Goal: Task Accomplishment & Management: Use online tool/utility

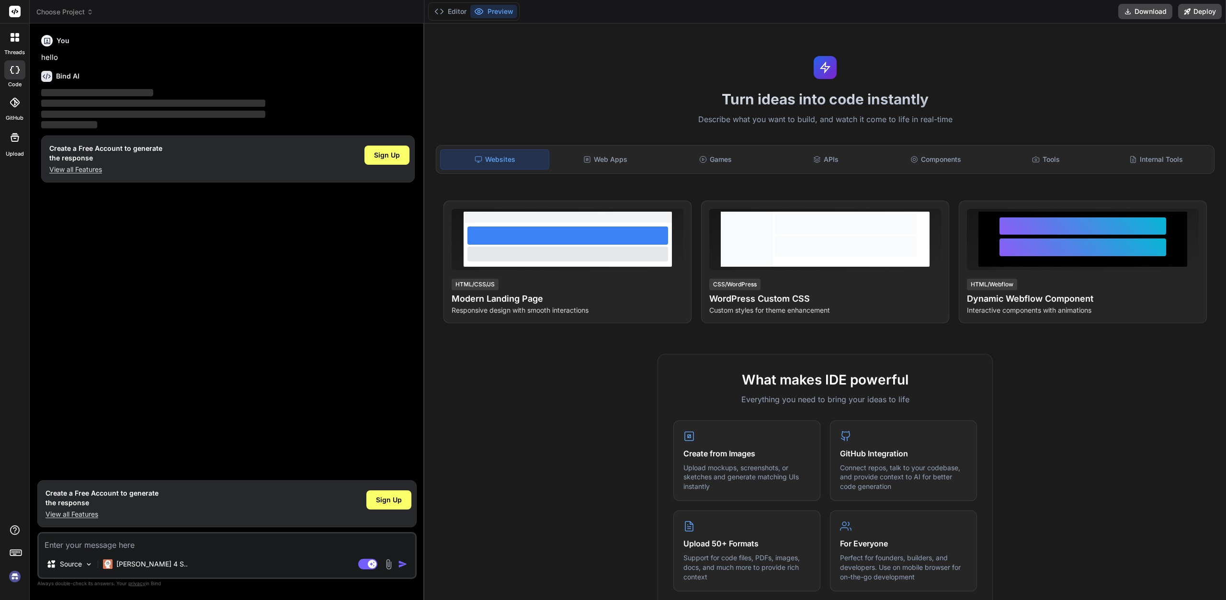
click at [19, 107] on div at bounding box center [14, 102] width 21 height 21
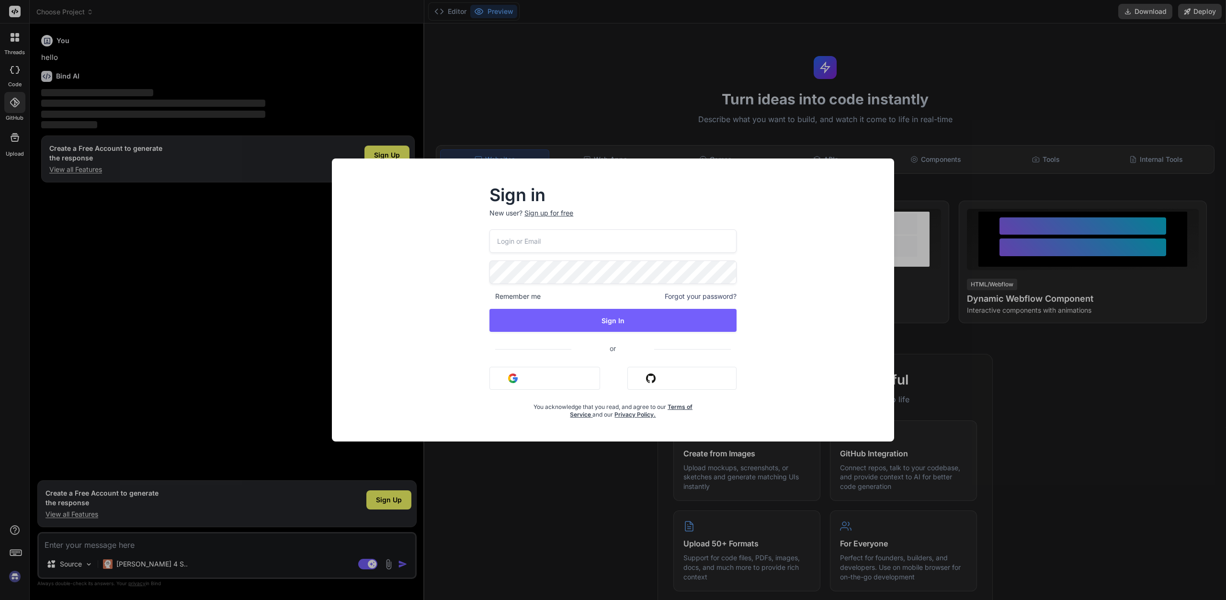
click at [513, 384] on button "Sign in with Google" at bounding box center [544, 378] width 111 height 23
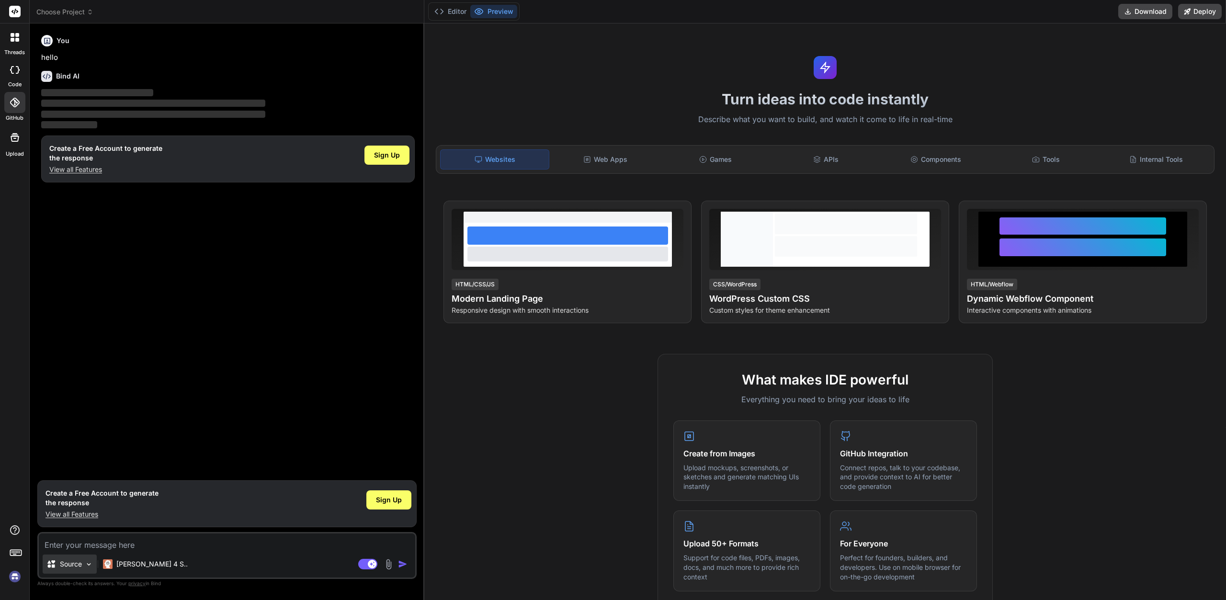
click at [88, 565] on img at bounding box center [89, 564] width 8 height 8
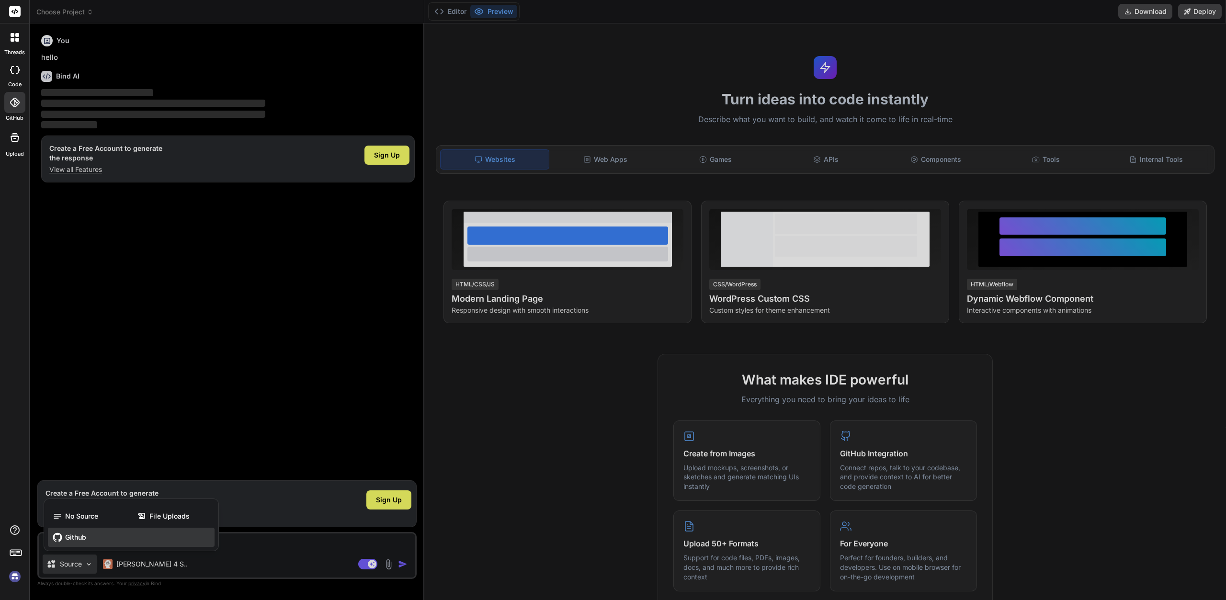
click at [77, 541] on span "Github" at bounding box center [75, 538] width 21 height 10
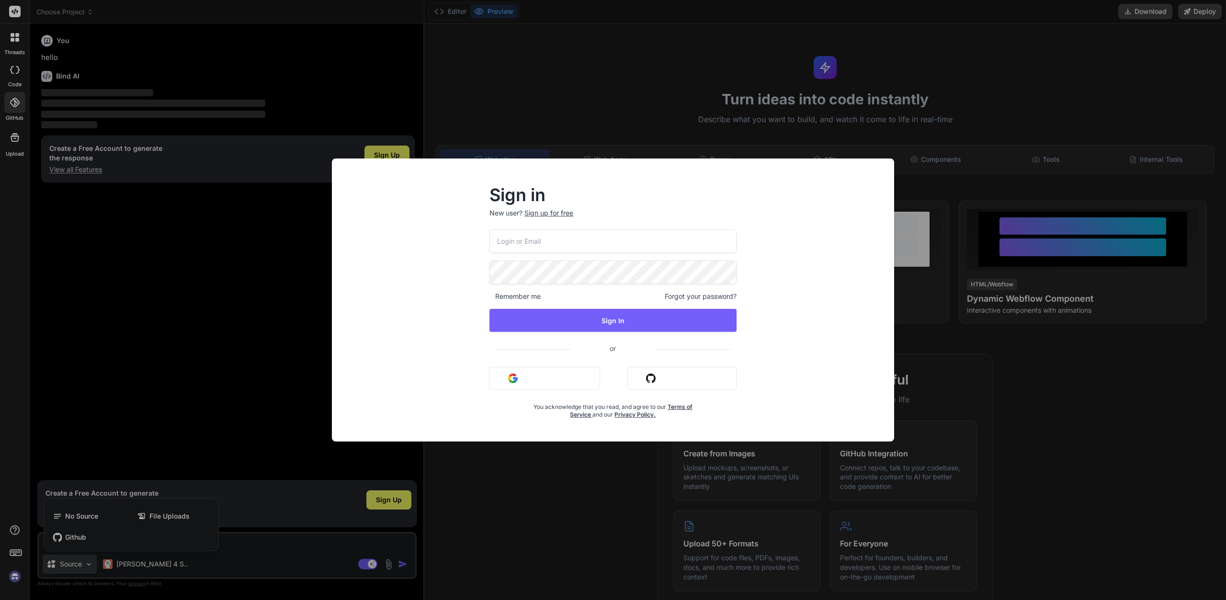
click at [517, 380] on img "button" at bounding box center [513, 379] width 10 height 10
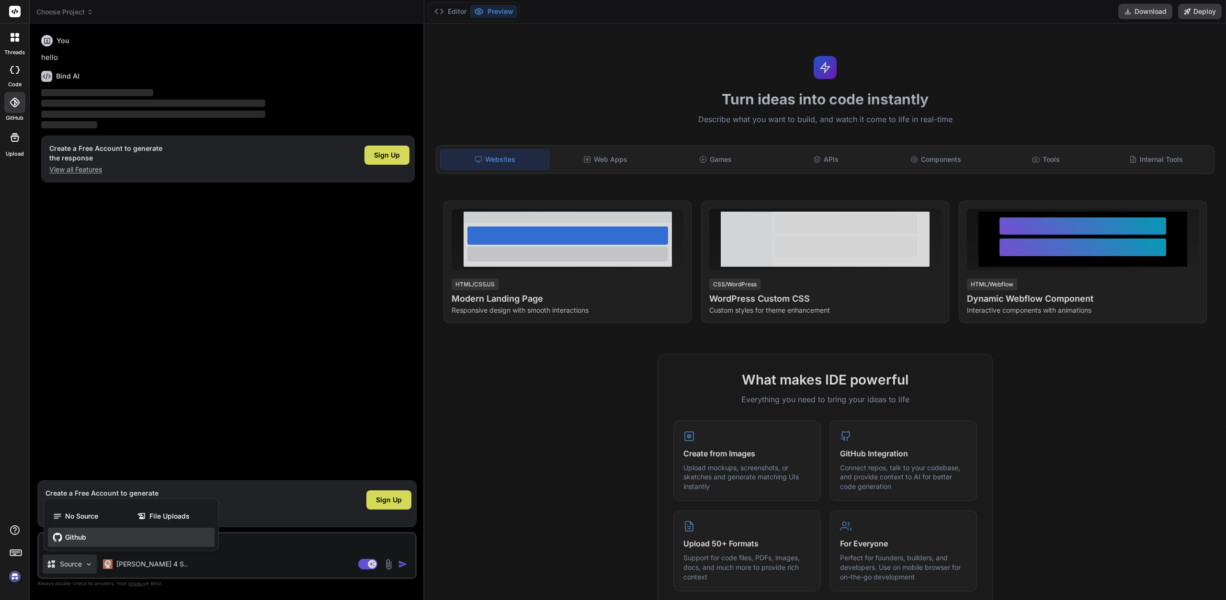
click at [110, 533] on div "Github" at bounding box center [131, 537] width 167 height 19
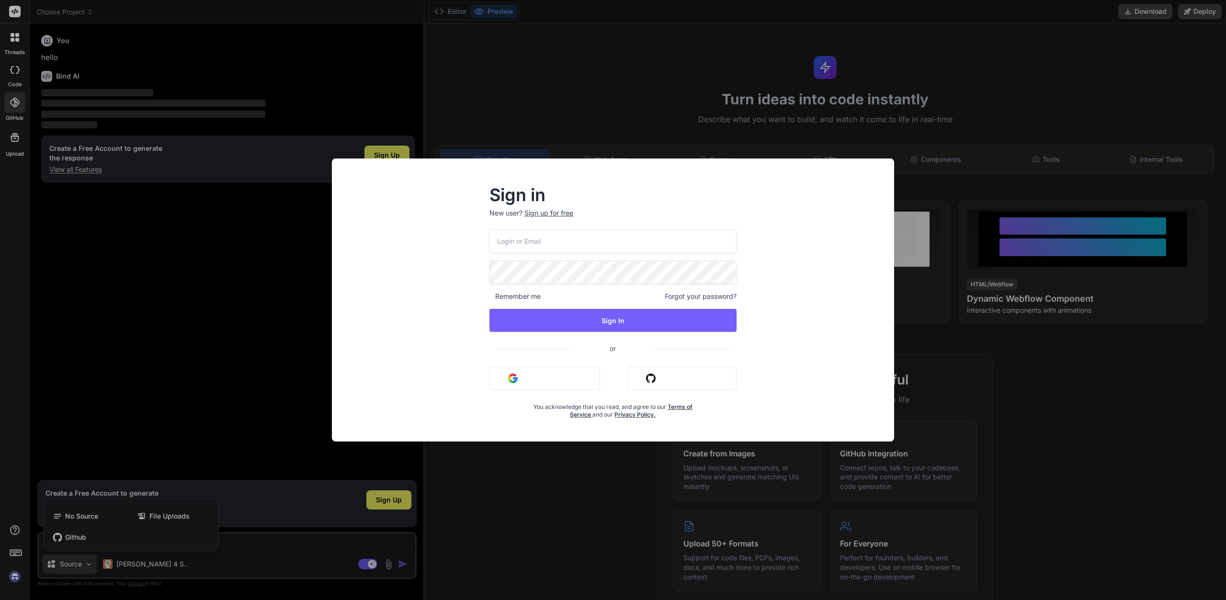
click at [510, 385] on button "Sign in with Google" at bounding box center [544, 378] width 111 height 23
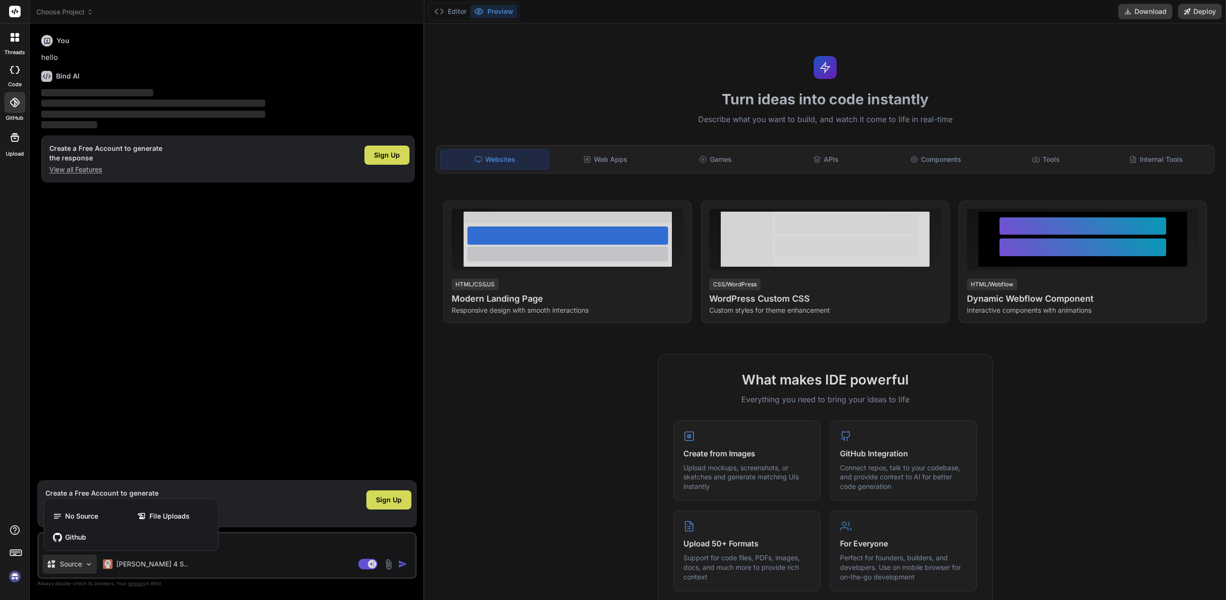
click at [344, 388] on div at bounding box center [613, 300] width 1226 height 600
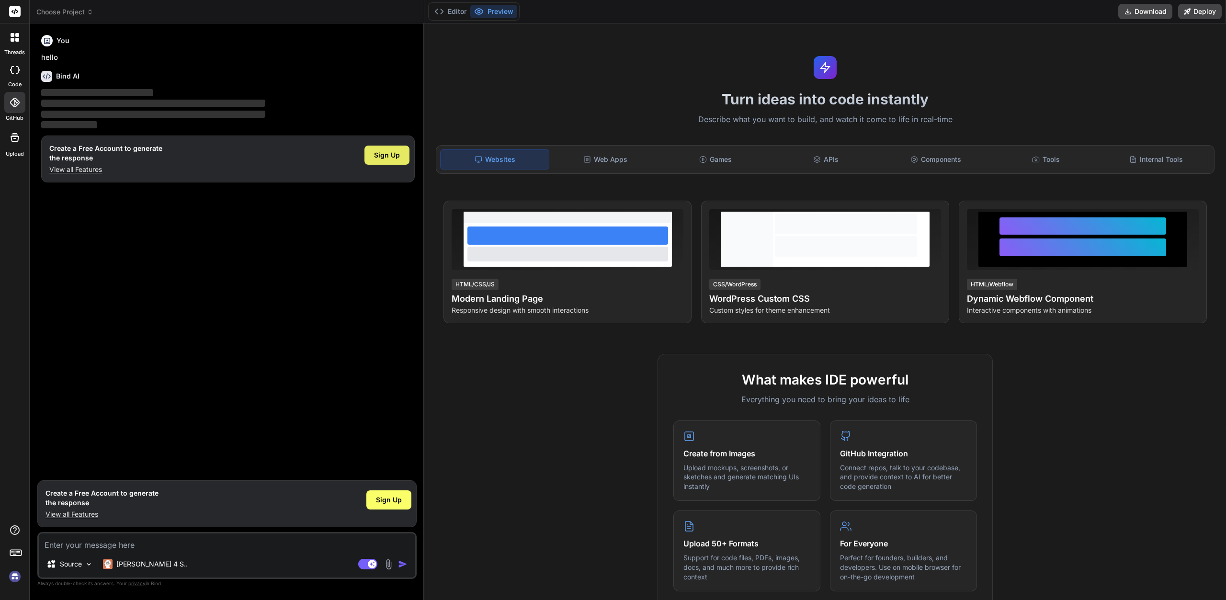
click at [396, 156] on span "Sign Up" at bounding box center [387, 155] width 26 height 10
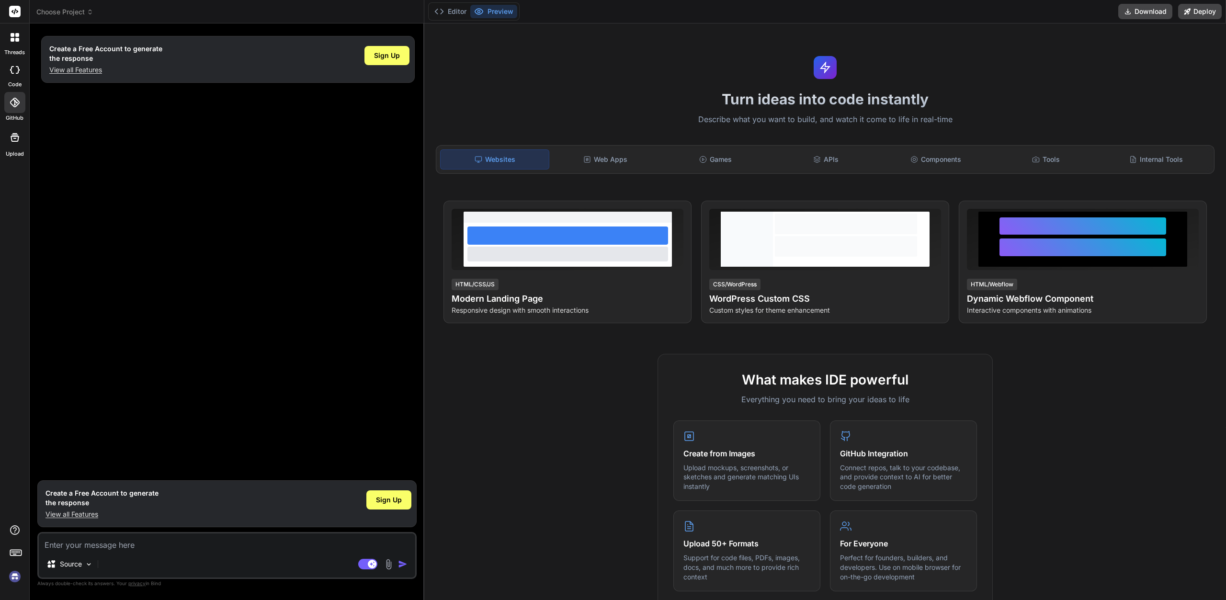
click at [295, 169] on div "Create a Free Account to generate the response View all Features Sign Up" at bounding box center [227, 253] width 377 height 444
click at [385, 56] on span "Sign Up" at bounding box center [387, 56] width 26 height 10
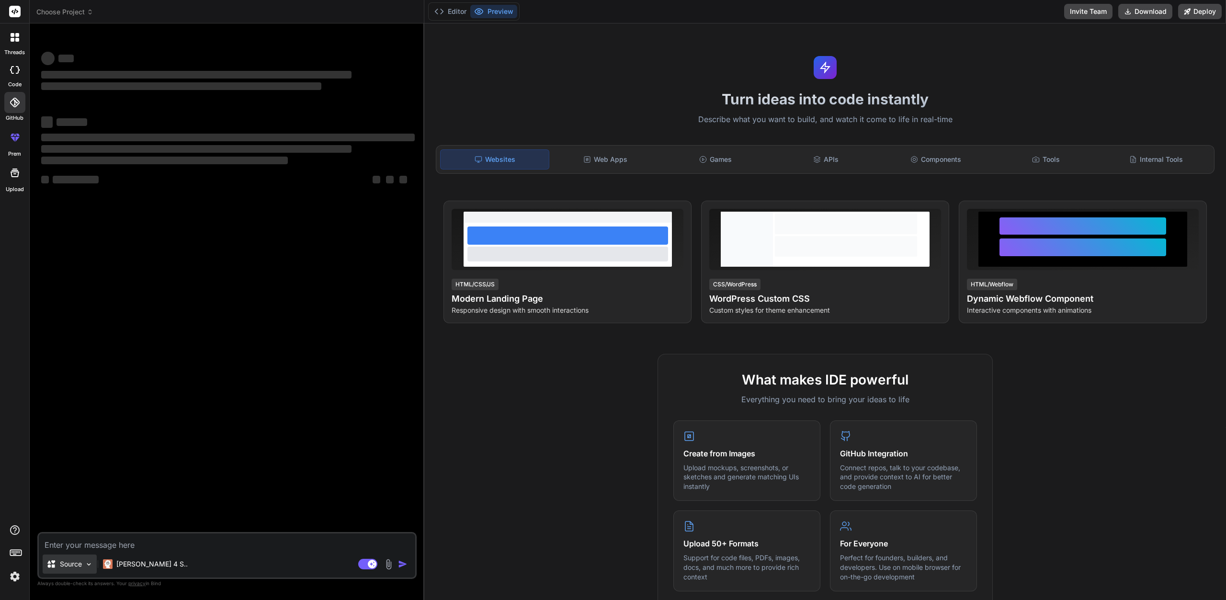
click at [85, 566] on img at bounding box center [89, 564] width 8 height 8
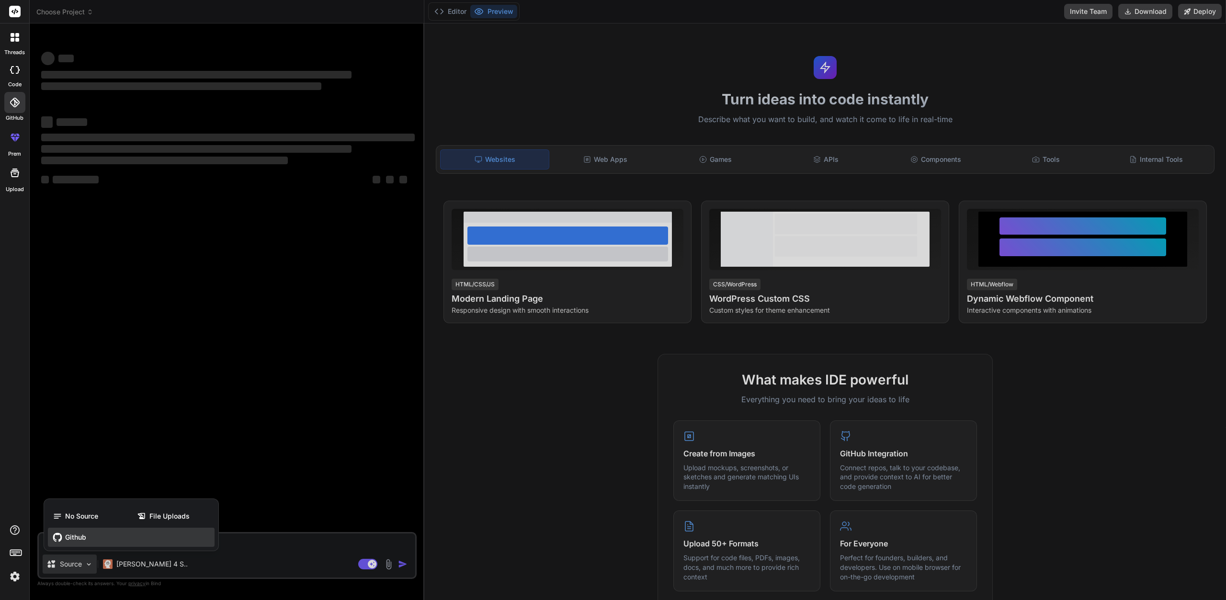
click at [87, 541] on div "Github" at bounding box center [131, 537] width 167 height 19
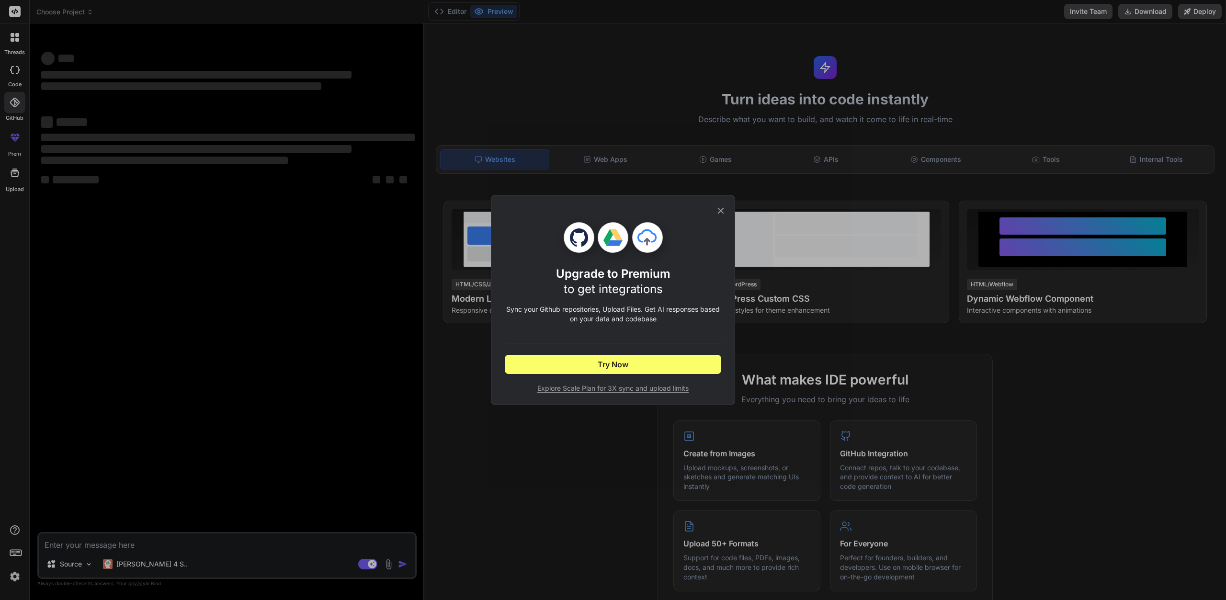
click at [725, 207] on icon at bounding box center [720, 210] width 11 height 11
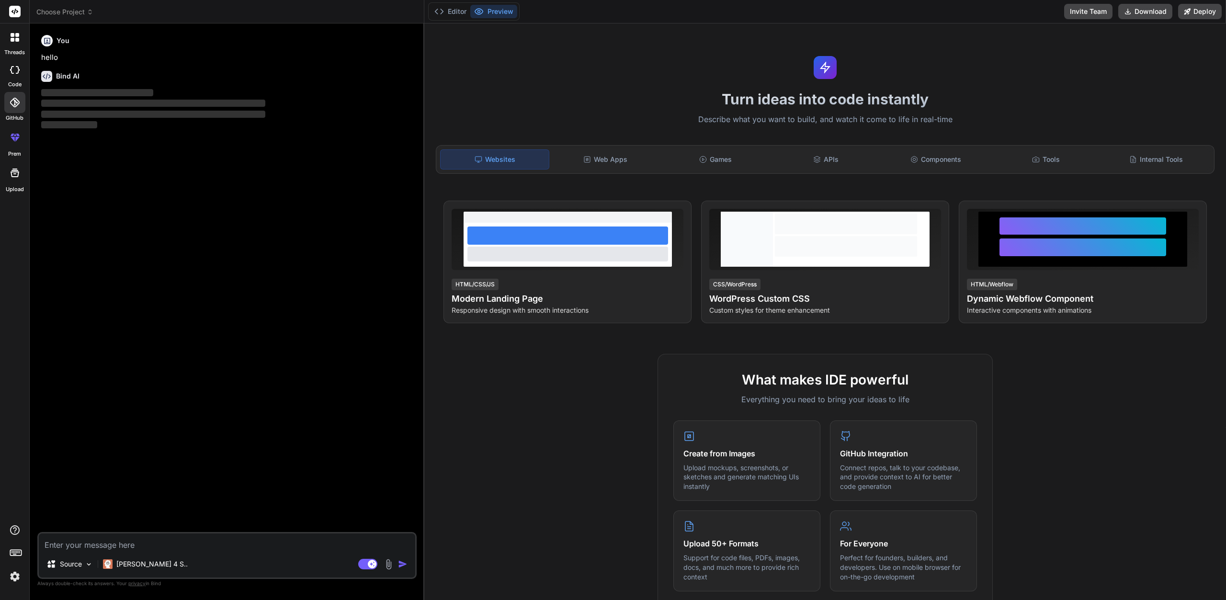
click at [116, 541] on textarea at bounding box center [227, 541] width 376 height 17
click at [92, 562] on img at bounding box center [89, 564] width 8 height 8
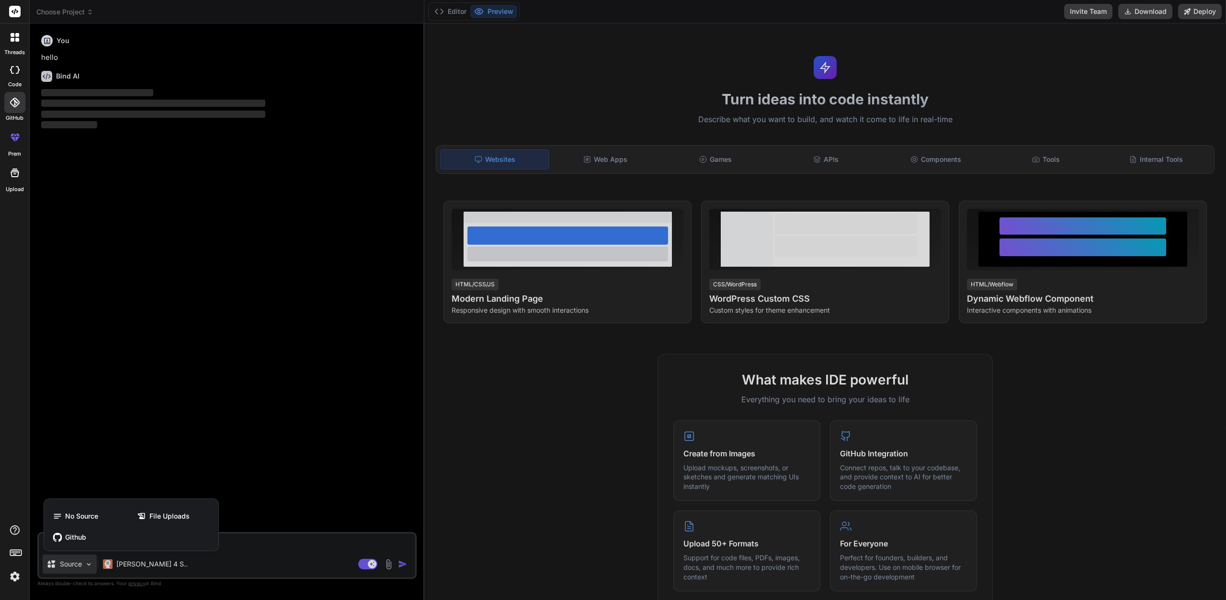
click at [91, 562] on div at bounding box center [613, 300] width 1226 height 600
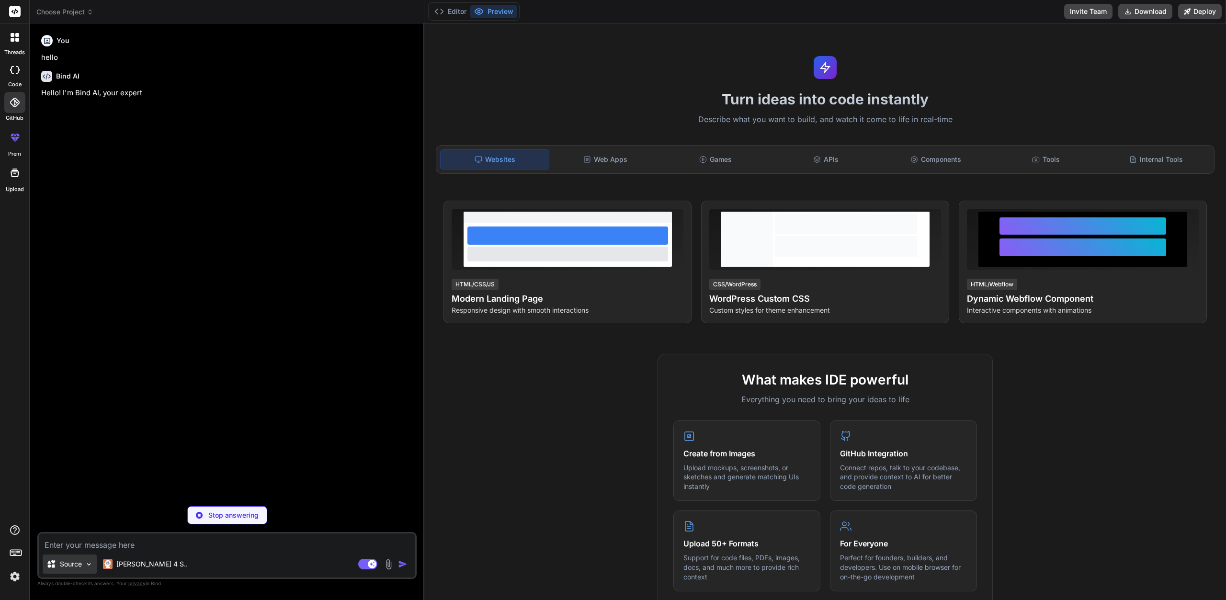
click at [91, 563] on img at bounding box center [89, 564] width 8 height 8
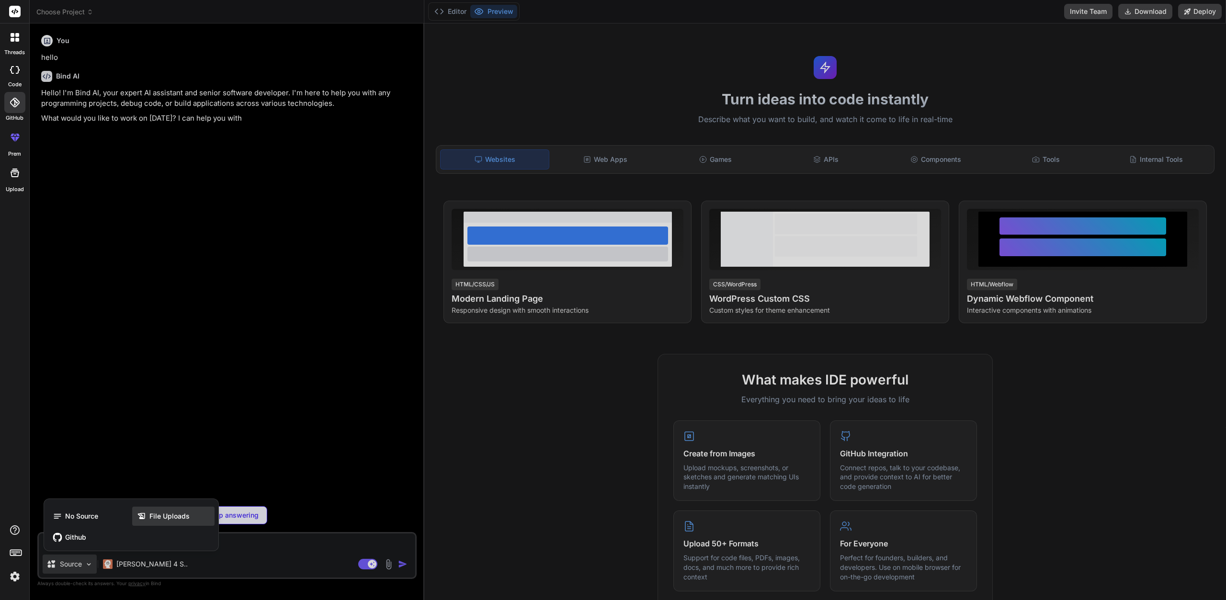
click at [154, 514] on span "File Uploads" at bounding box center [169, 516] width 40 height 10
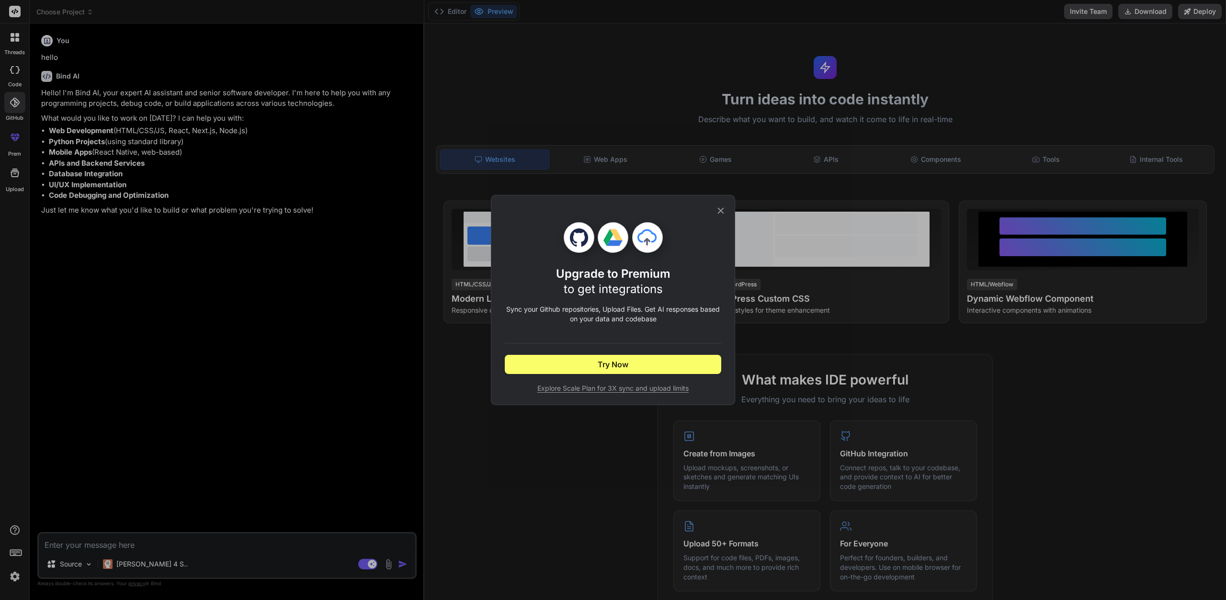
type textarea "x"
click at [687, 365] on button "Try Now" at bounding box center [613, 364] width 216 height 19
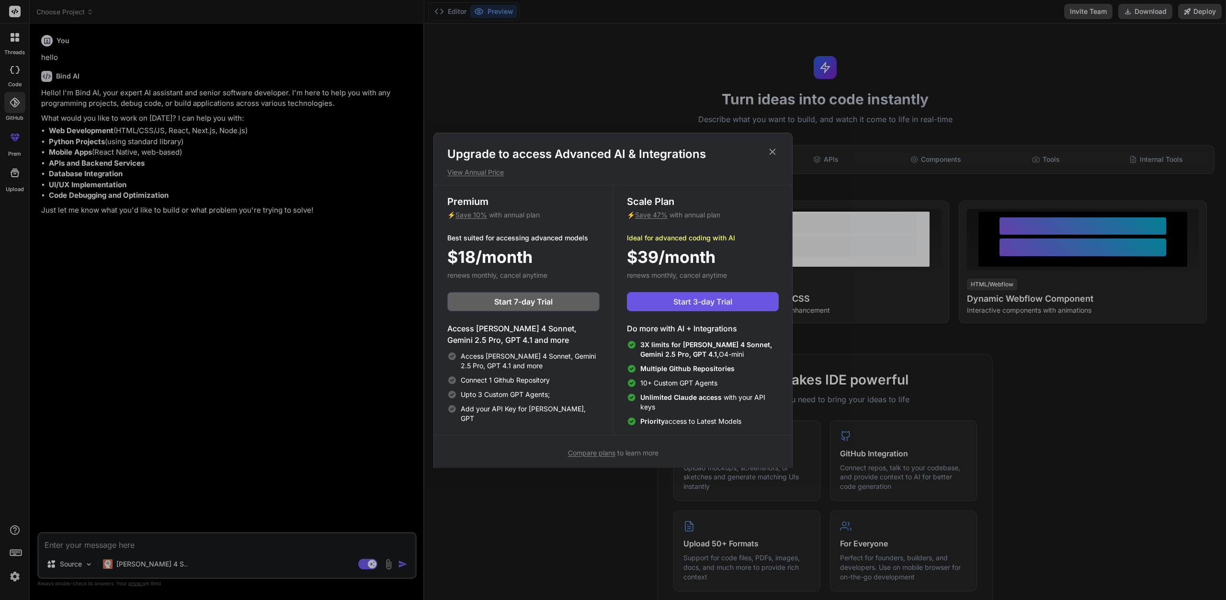
click at [712, 305] on span "Start 3-day Trial" at bounding box center [702, 301] width 59 height 11
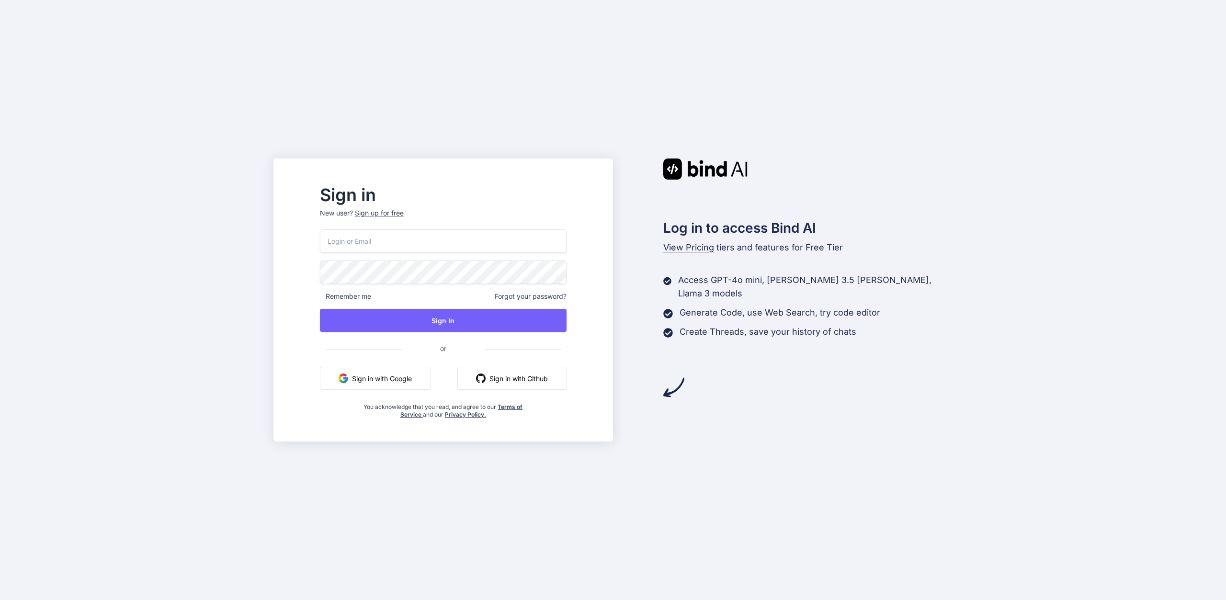
click at [376, 376] on button "Sign in with Google" at bounding box center [375, 378] width 111 height 23
click at [421, 237] on input "email" at bounding box center [443, 240] width 247 height 23
click at [406, 212] on p "New user? Sign up for free" at bounding box center [443, 218] width 247 height 21
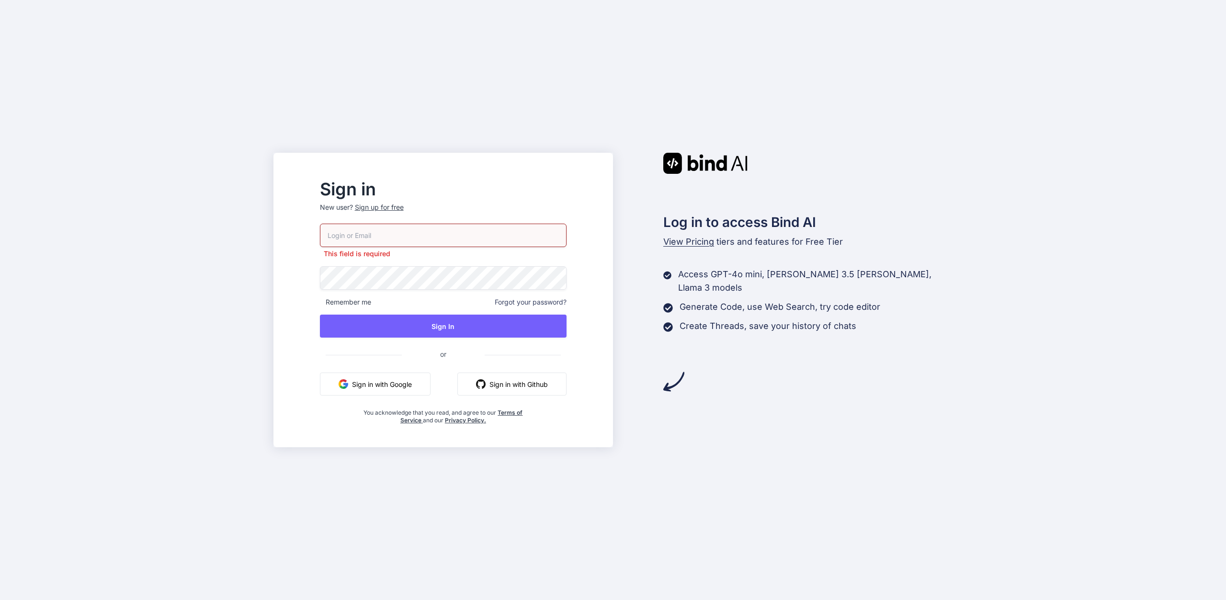
click at [404, 208] on div "Sign up for free" at bounding box center [379, 208] width 49 height 10
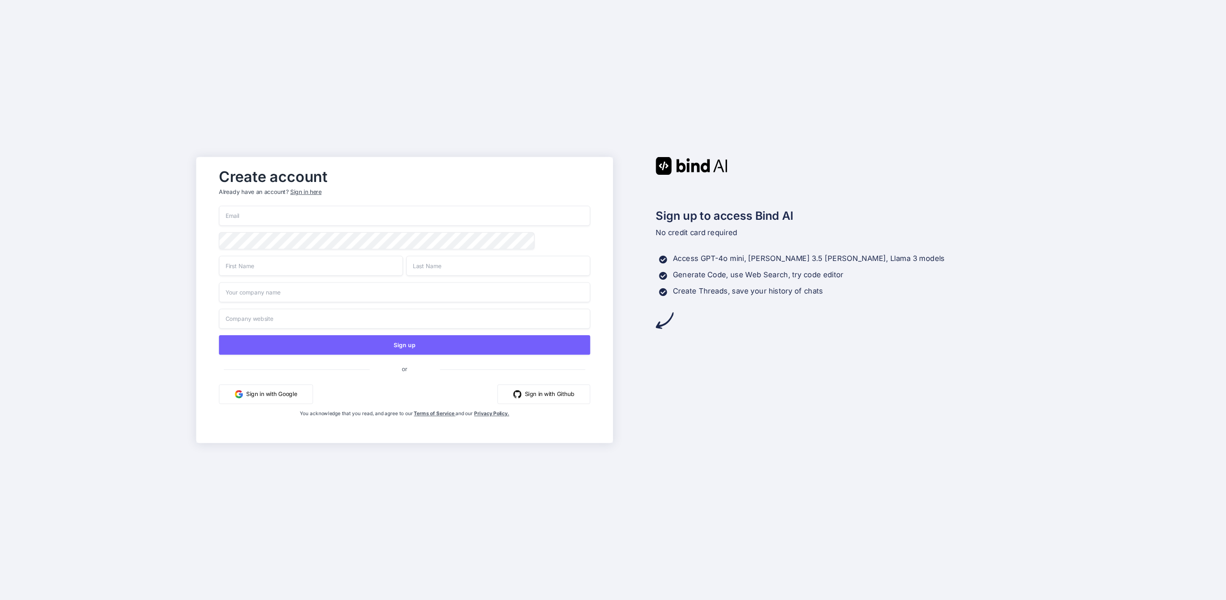
click at [309, 218] on input "email" at bounding box center [404, 216] width 371 height 20
type input "catalinanicolae95@gmail.com"
type input "Nicolae"
type input "Catalina"
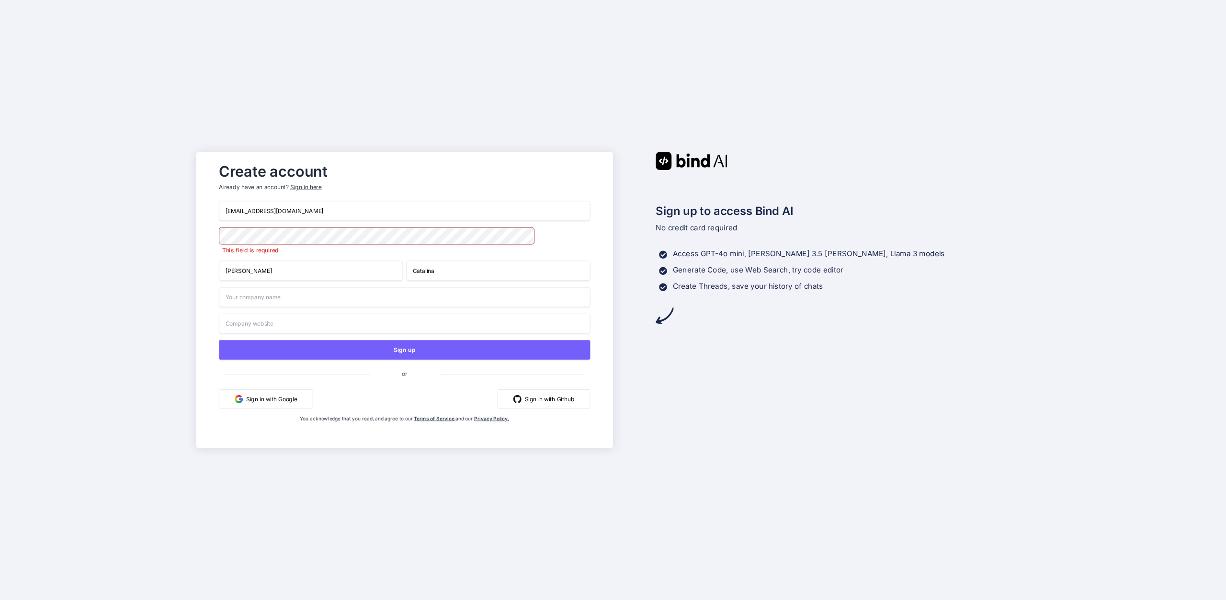
click at [321, 210] on input "catalinanicolae95@gmail.com" at bounding box center [404, 211] width 371 height 20
click at [246, 305] on div "catalinanicolae95@gmail.com This field is required Nicolae Catalina Sign up or …" at bounding box center [404, 321] width 371 height 240
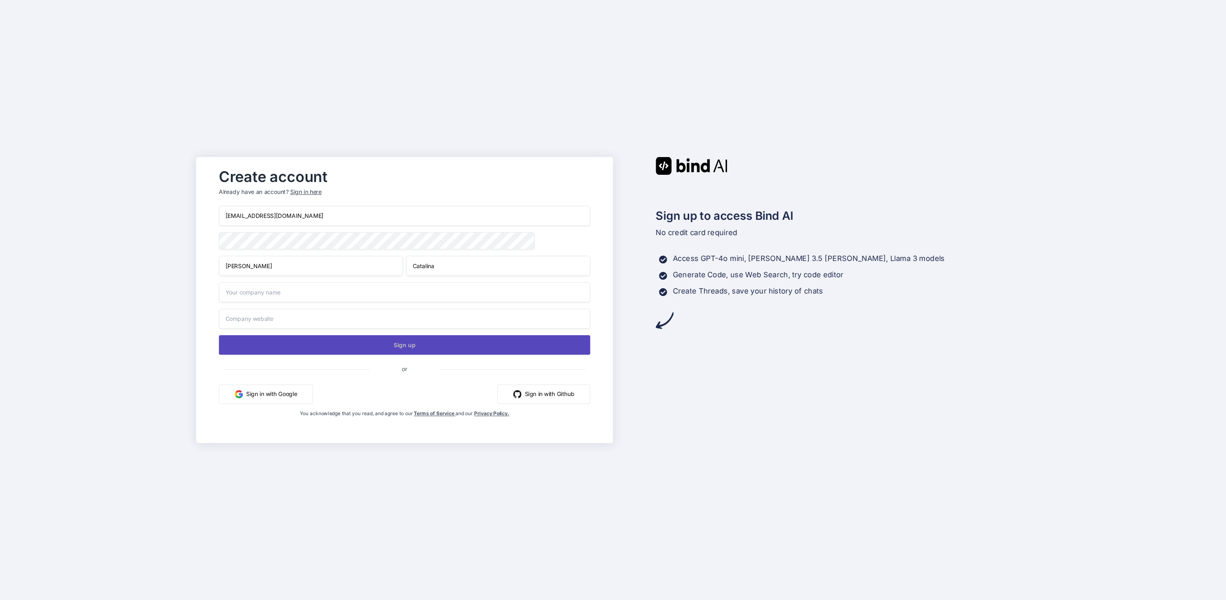
click at [237, 344] on button "Sign up" at bounding box center [404, 345] width 371 height 20
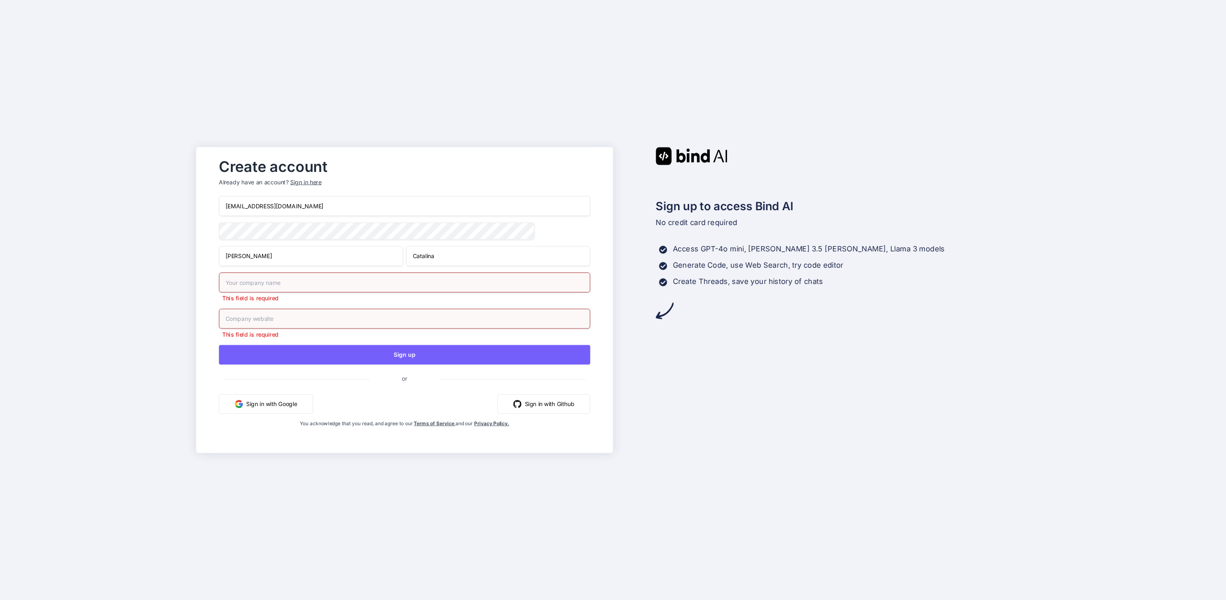
click at [261, 289] on input "text" at bounding box center [404, 282] width 371 height 20
type input "no"
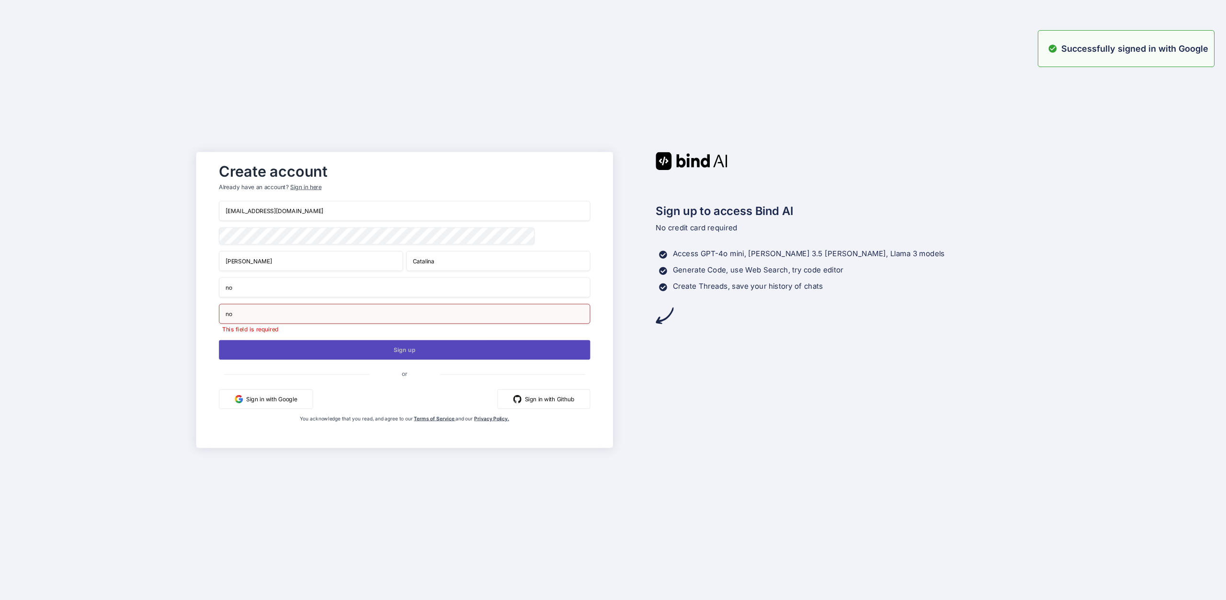
type input "no"
click at [327, 352] on button "Sign up" at bounding box center [404, 350] width 371 height 20
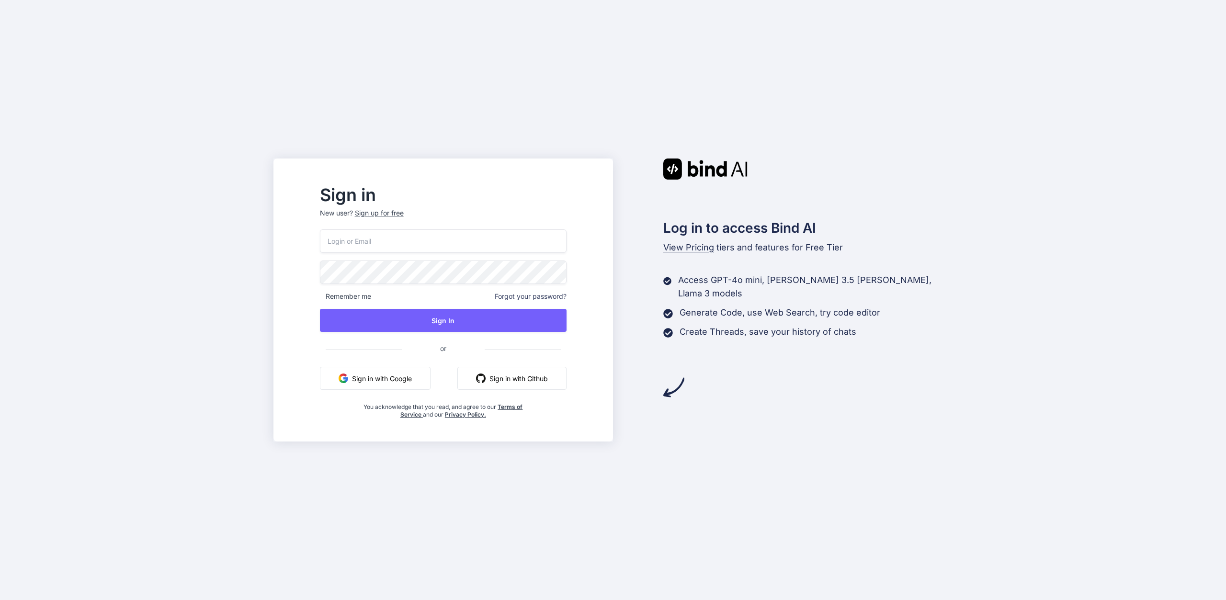
click at [377, 377] on button "Sign in with Google" at bounding box center [375, 378] width 111 height 23
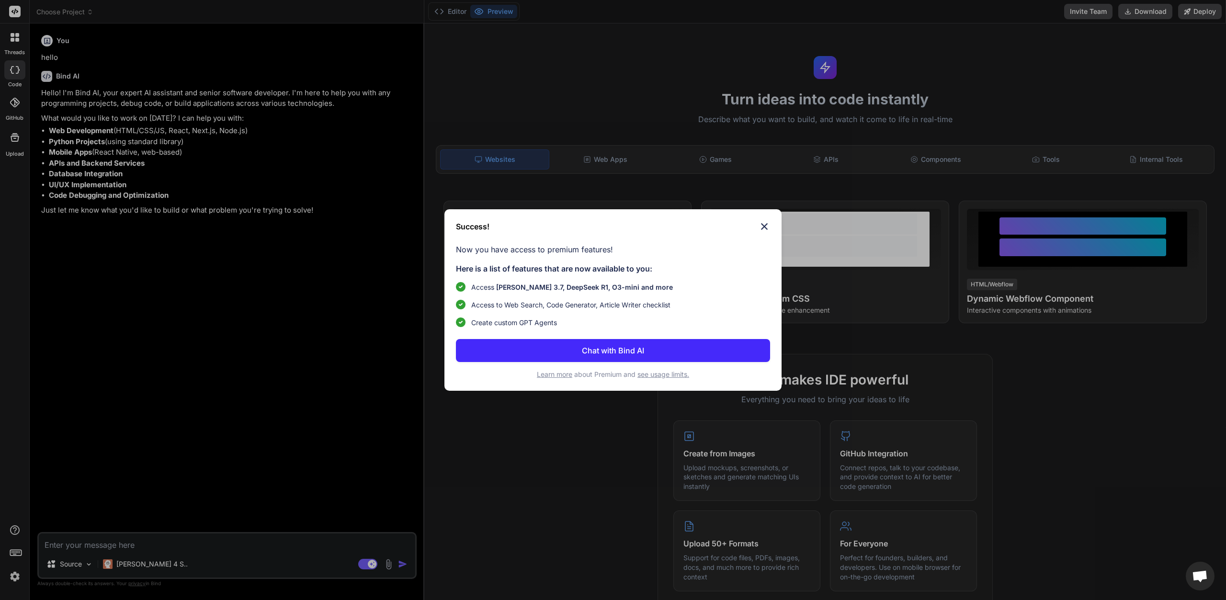
click at [654, 354] on button "Chat with Bind AI" at bounding box center [613, 350] width 314 height 23
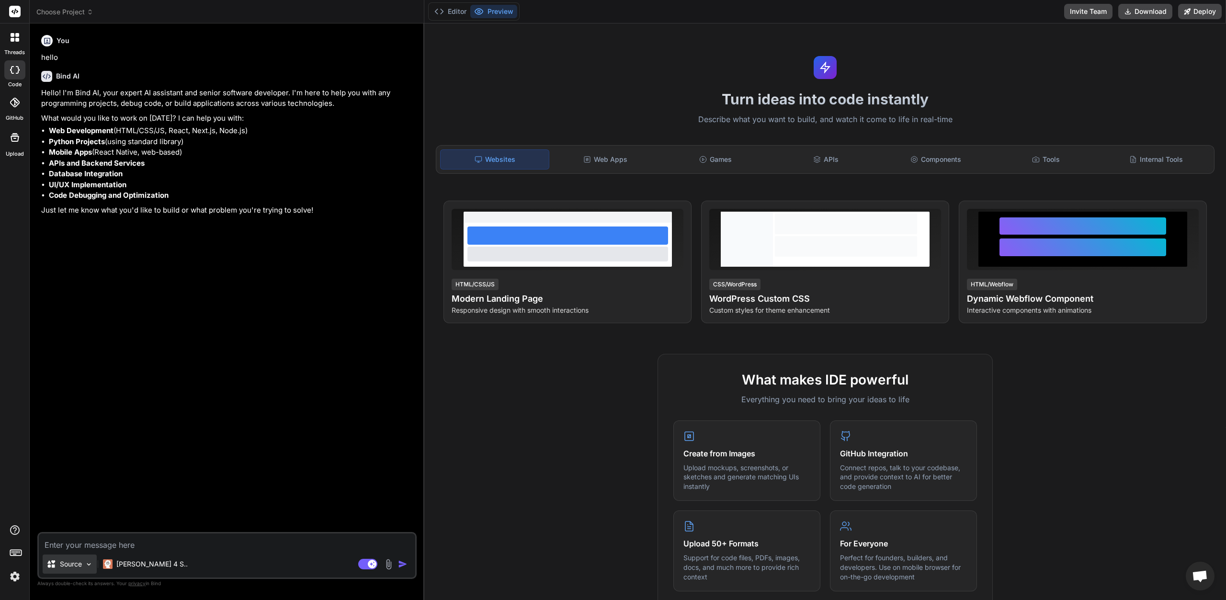
click at [84, 564] on div "Source" at bounding box center [70, 564] width 54 height 19
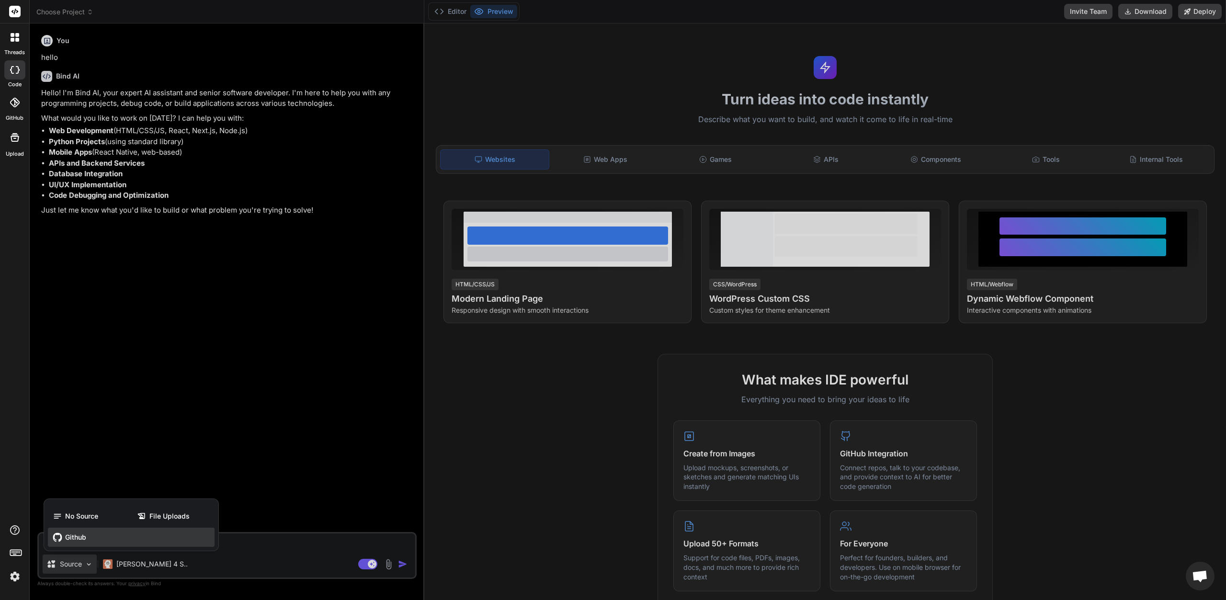
click at [81, 537] on span "Github" at bounding box center [75, 538] width 21 height 10
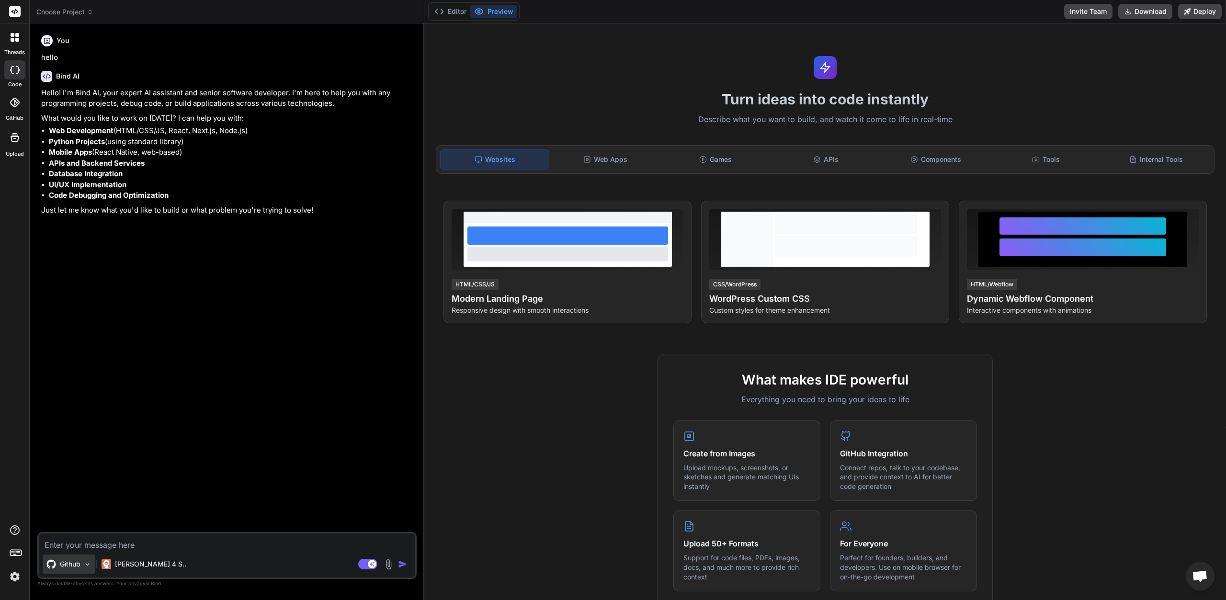
click at [88, 566] on img at bounding box center [87, 564] width 8 height 8
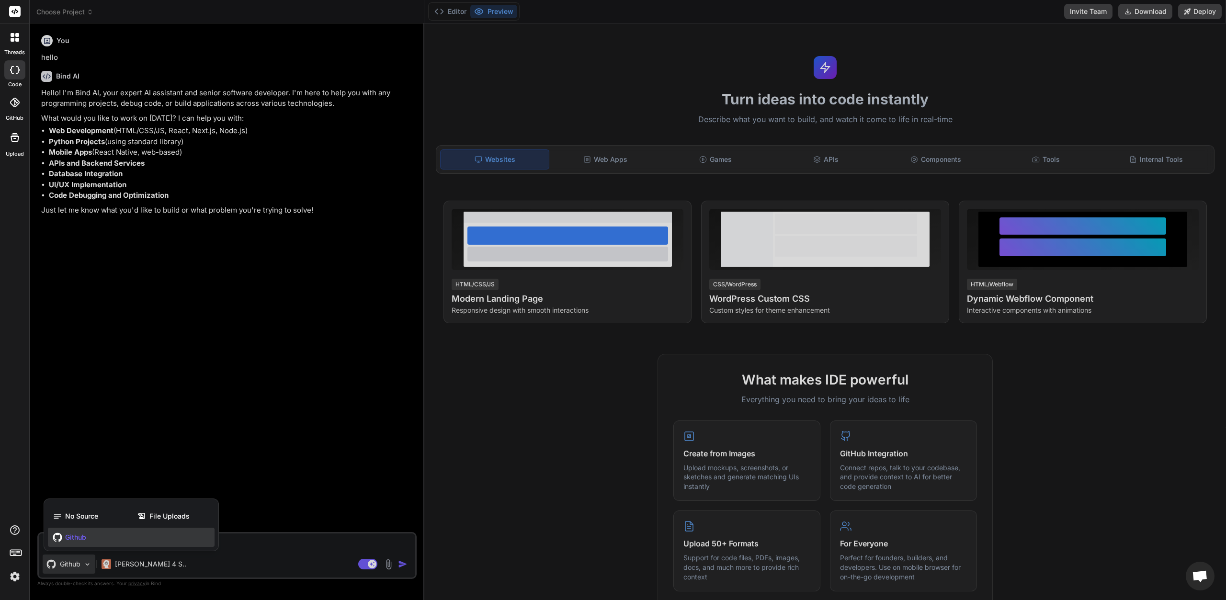
click at [79, 542] on span "Github" at bounding box center [75, 538] width 21 height 10
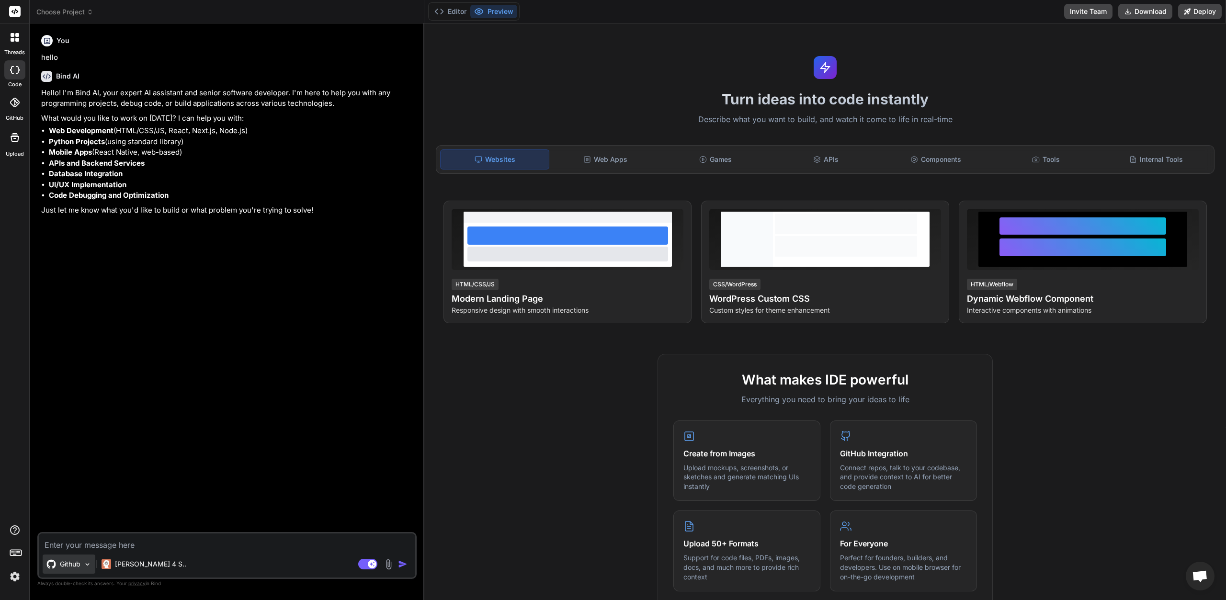
click at [90, 564] on img at bounding box center [87, 564] width 8 height 8
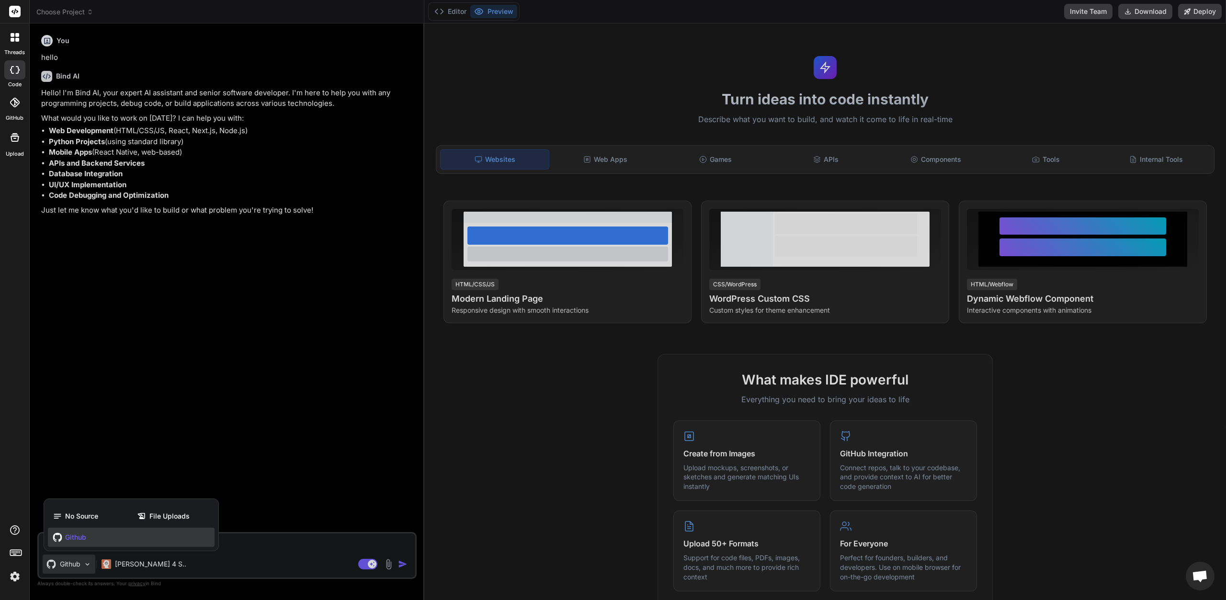
click at [199, 426] on div at bounding box center [613, 300] width 1226 height 600
type textarea "x"
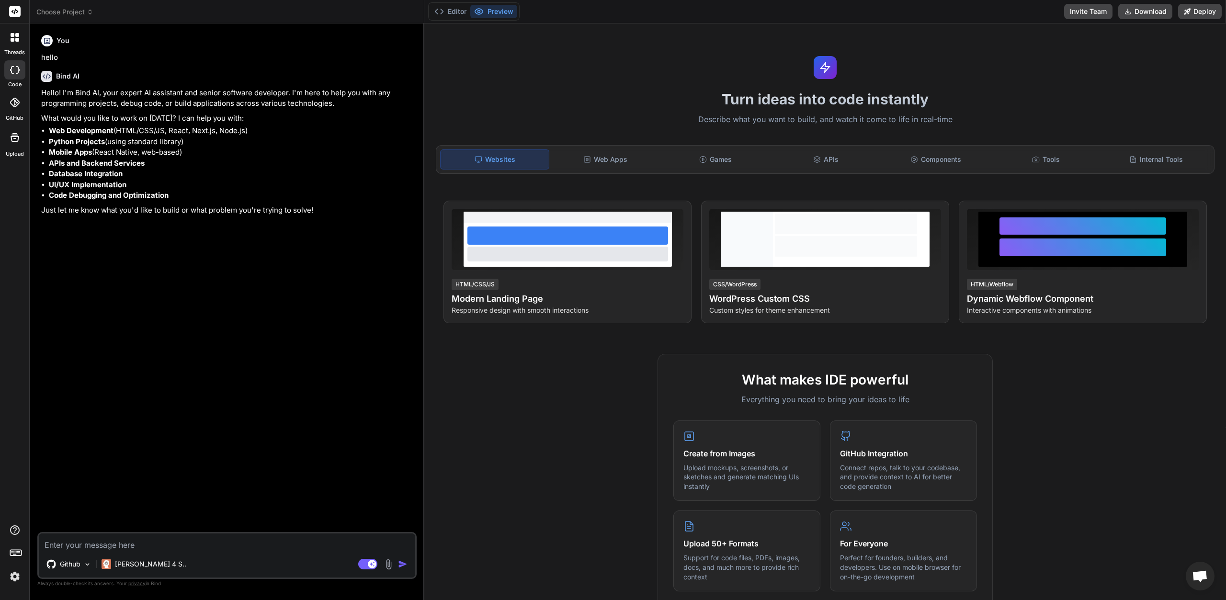
click at [13, 107] on div at bounding box center [14, 102] width 21 height 21
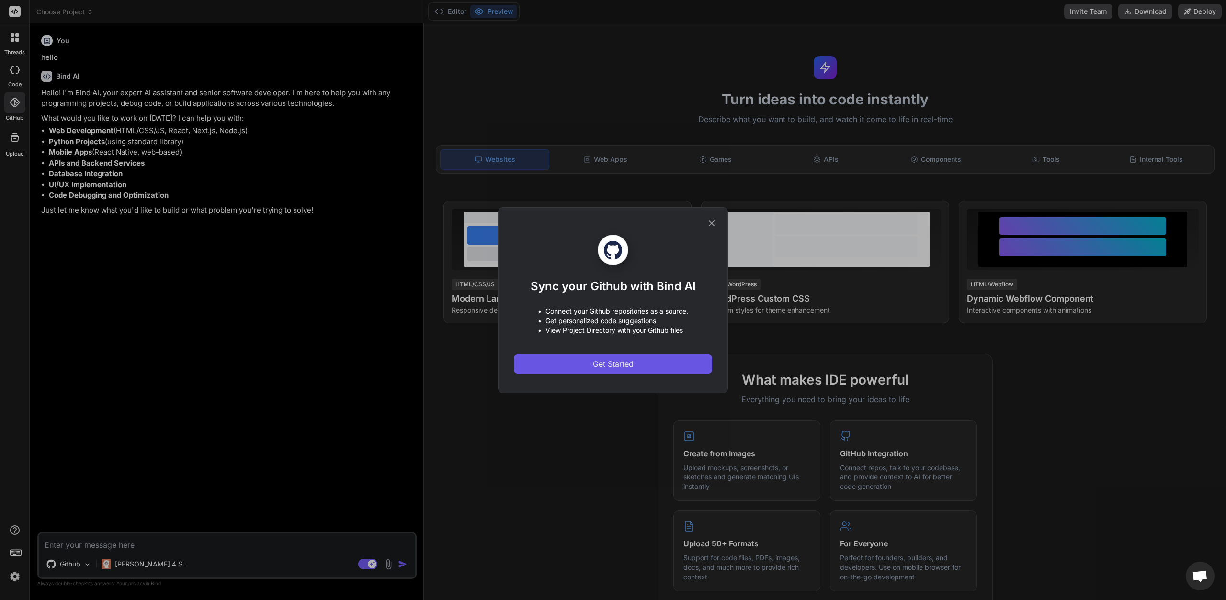
click at [664, 368] on button "Get Started" at bounding box center [613, 363] width 198 height 19
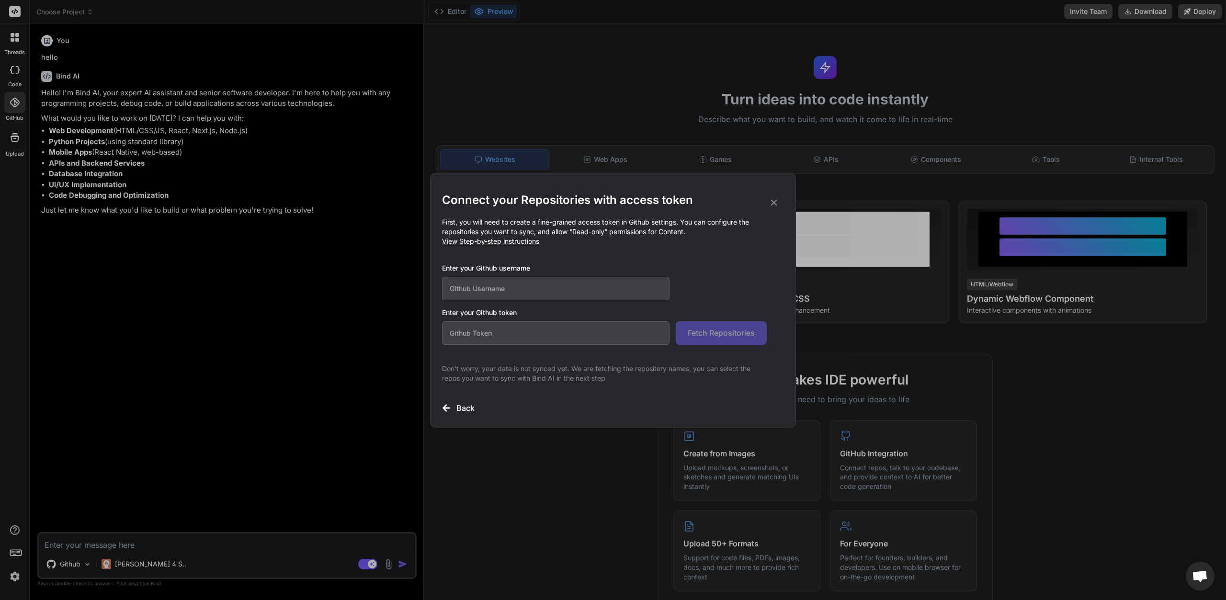
click at [556, 290] on input "text" at bounding box center [555, 288] width 227 height 23
paste input "NickOnTheGit"
click at [533, 288] on input "NickOnTheGit" at bounding box center [555, 288] width 227 height 23
type input "NickOnTheGit"
click at [528, 331] on input "text" at bounding box center [555, 332] width 227 height 23
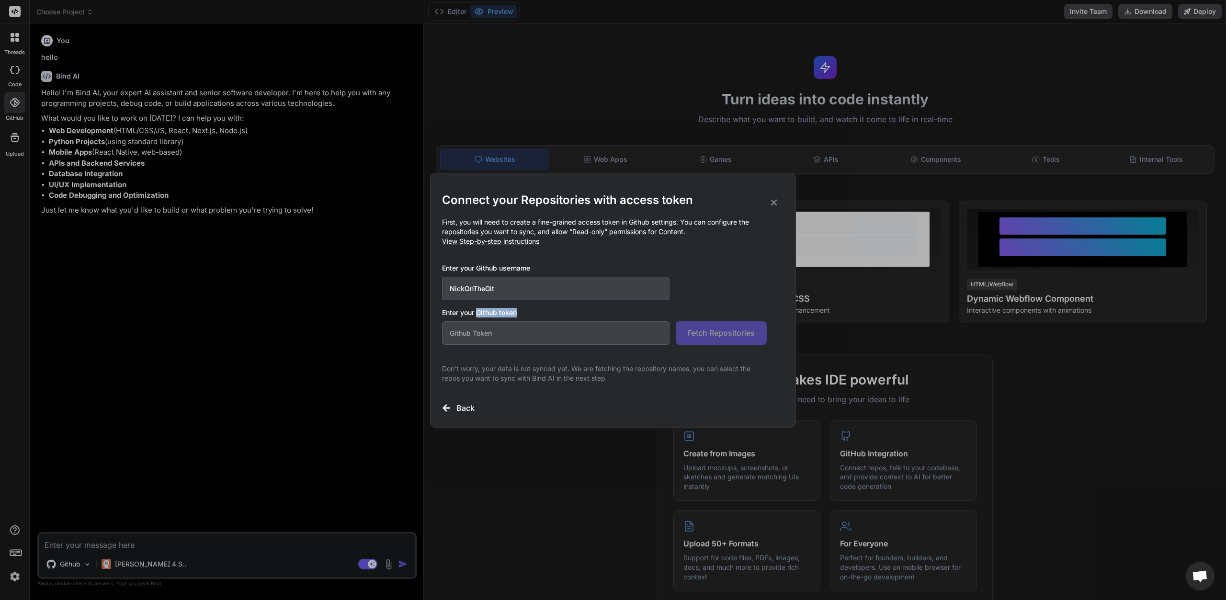
drag, startPoint x: 525, startPoint y: 311, endPoint x: 476, endPoint y: 316, distance: 49.1
click at [476, 316] on h3 "Enter your Github token" at bounding box center [613, 313] width 342 height 10
copy h3 "Github token"
click at [518, 328] on input "text" at bounding box center [555, 332] width 227 height 23
paste input "76637080"
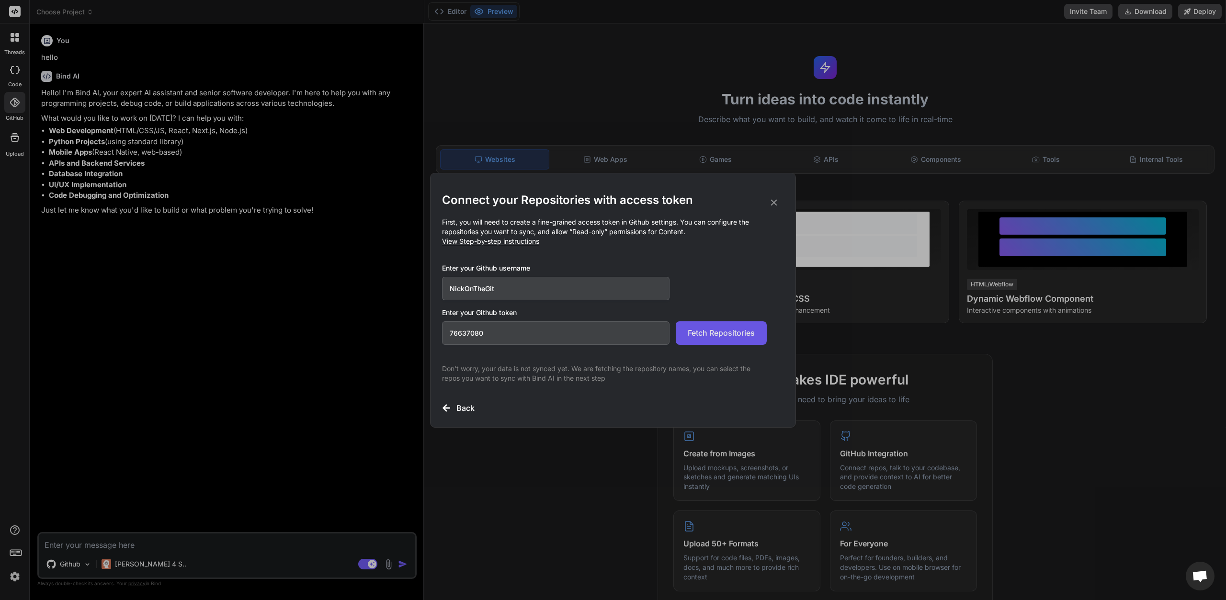
click at [713, 341] on button "Fetch Repositories" at bounding box center [721, 332] width 91 height 23
click at [731, 337] on span "Fetch Repositories" at bounding box center [721, 332] width 67 height 11
click at [519, 331] on input "76637080" at bounding box center [555, 332] width 227 height 23
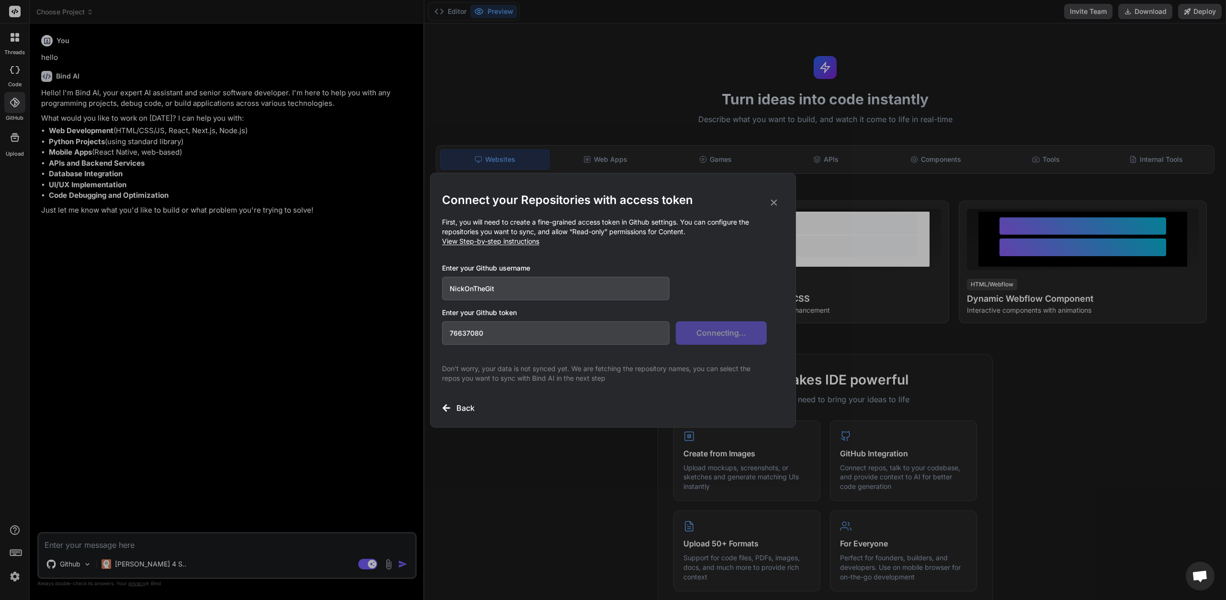
paste input "github_pat_11BKZTDMQ0fulEKP6JiLmM_WCOAIAloNpU2CJnSn6cdcPAKkSRpLKyXjXY53aTqrkMBR…"
type input "github_pat_11BKZTDMQ0fulEKP6JiLmM_WCOAIAloNpU2CJnSn6cdcPAKkSRpLKyXjXY53aTqrkMBR…"
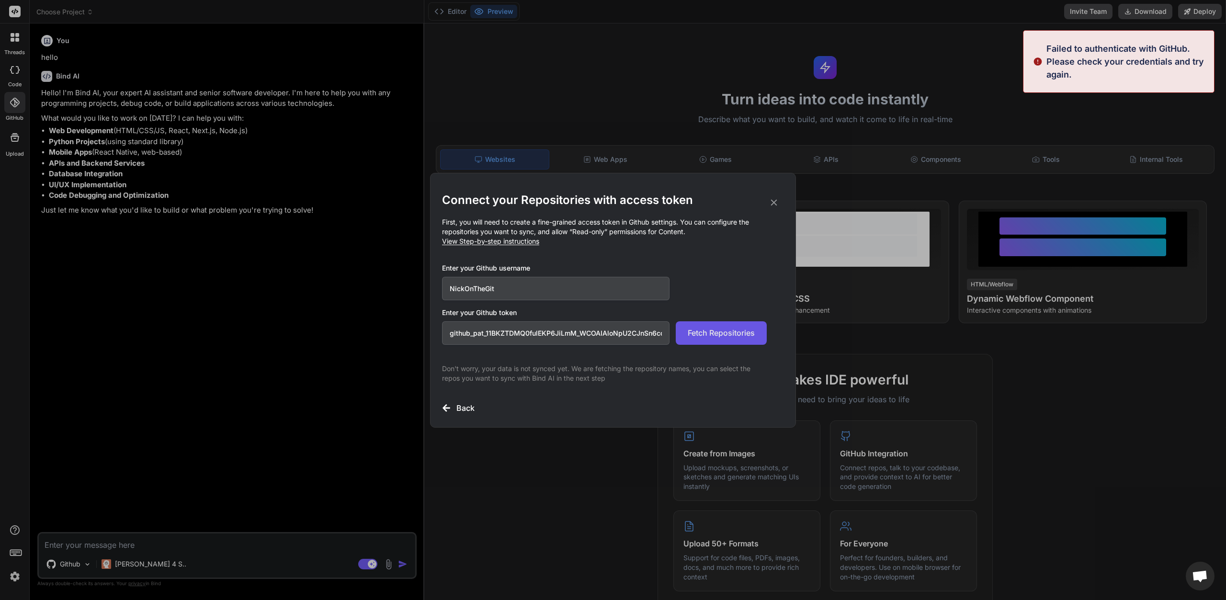
click at [704, 334] on span "Fetch Repositories" at bounding box center [721, 332] width 67 height 11
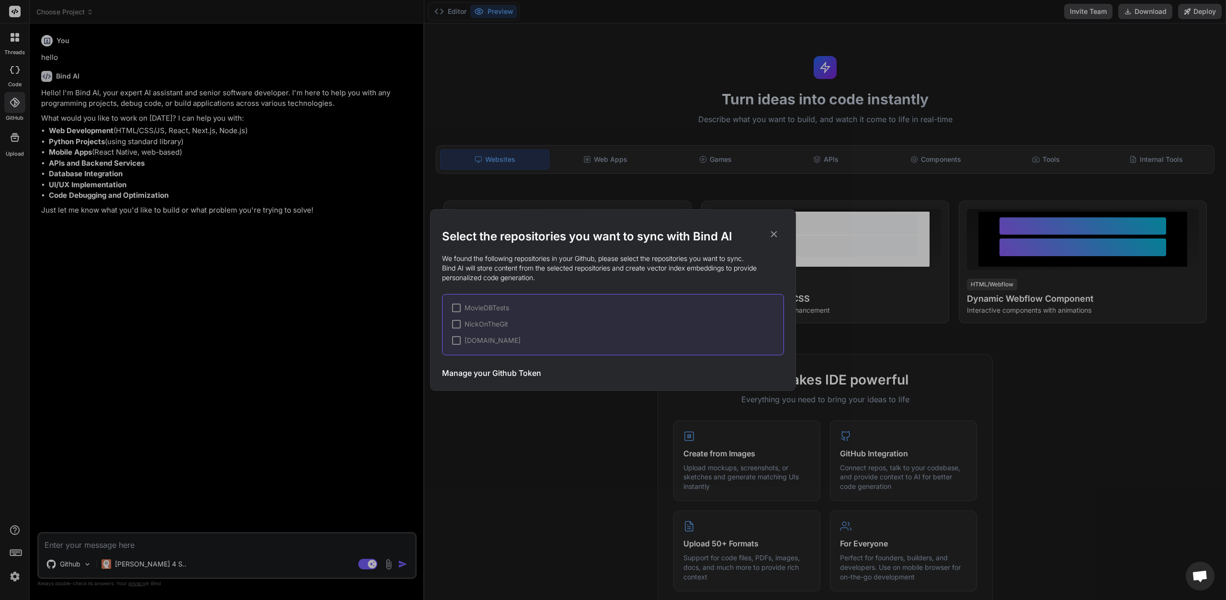
click at [499, 310] on span "MovieDBTests" at bounding box center [487, 308] width 45 height 10
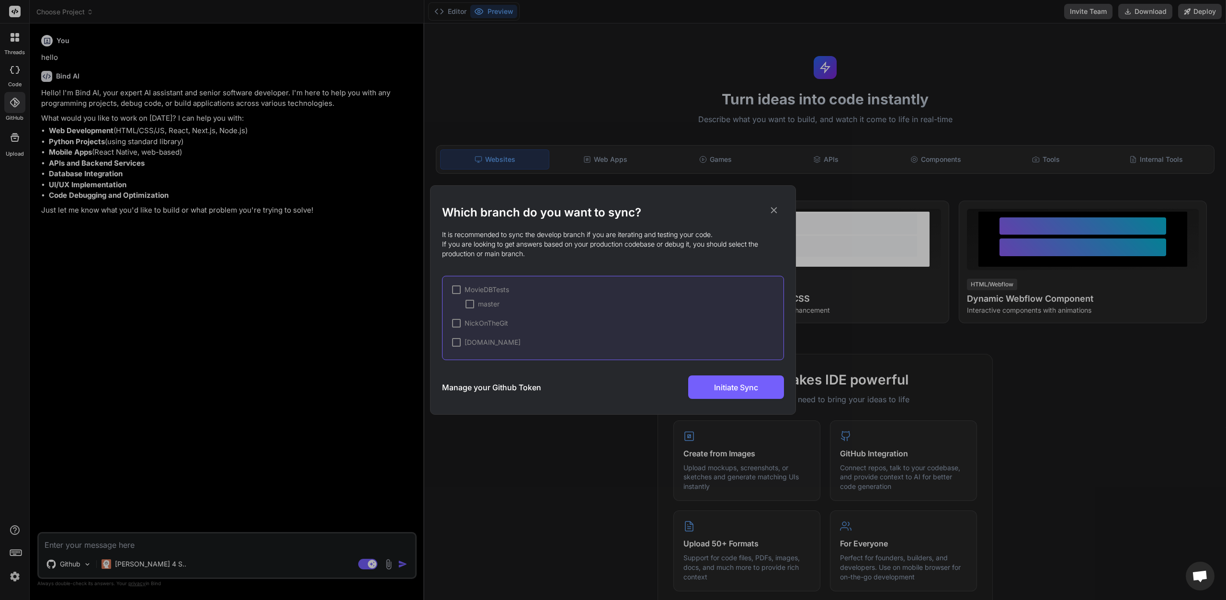
click at [455, 291] on div at bounding box center [456, 289] width 9 height 9
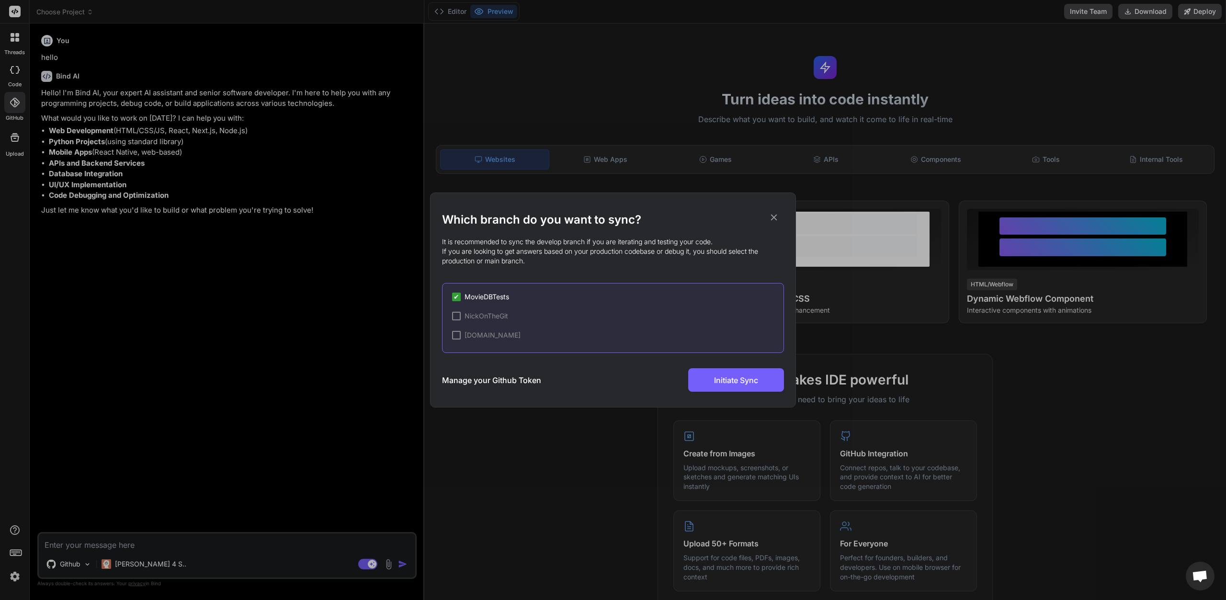
click at [694, 393] on div "Which branch do you want to sync? It is recommended to sync the develop branch …" at bounding box center [613, 300] width 342 height 214
click at [509, 381] on h3 "Manage your Github Token" at bounding box center [491, 380] width 99 height 11
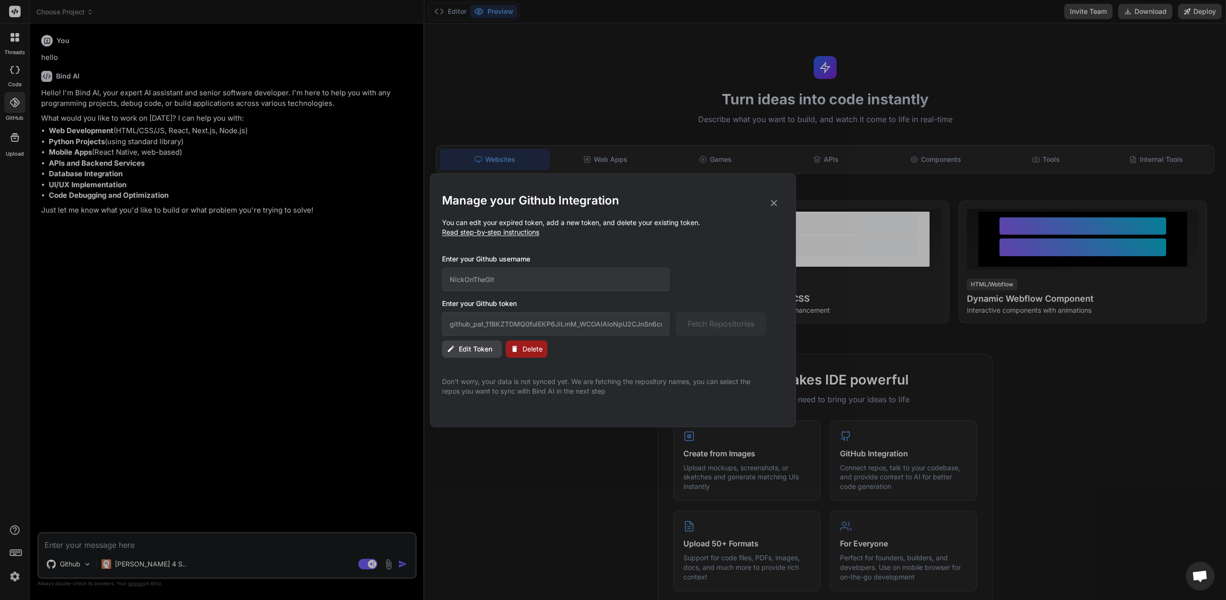
click at [771, 203] on icon at bounding box center [774, 203] width 11 height 11
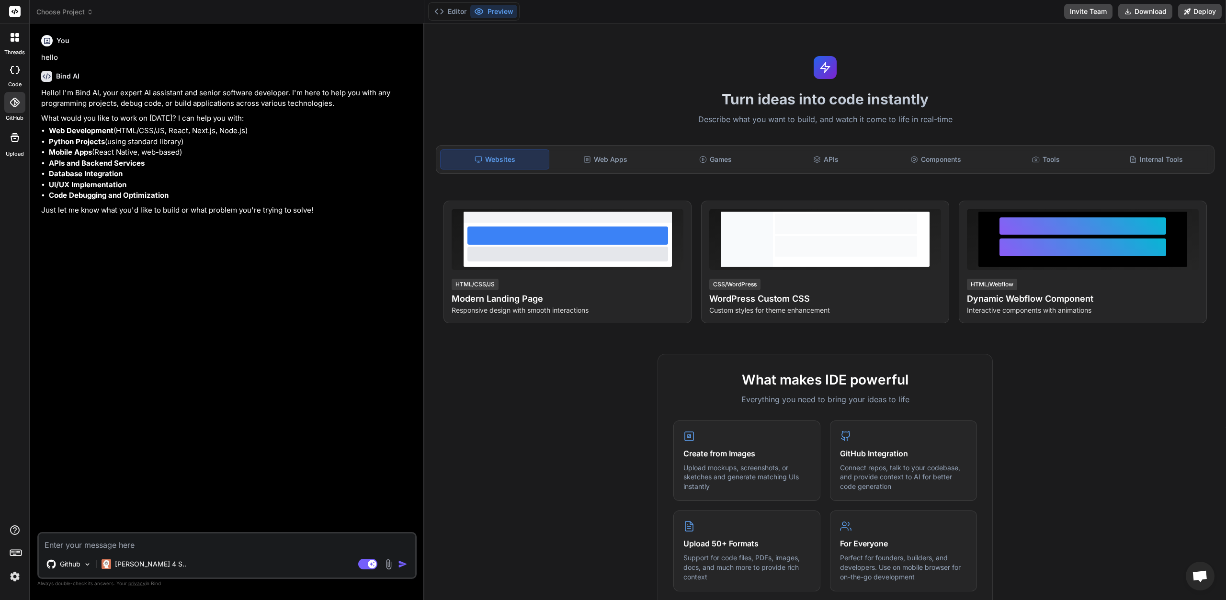
click at [12, 102] on icon at bounding box center [15, 103] width 10 height 10
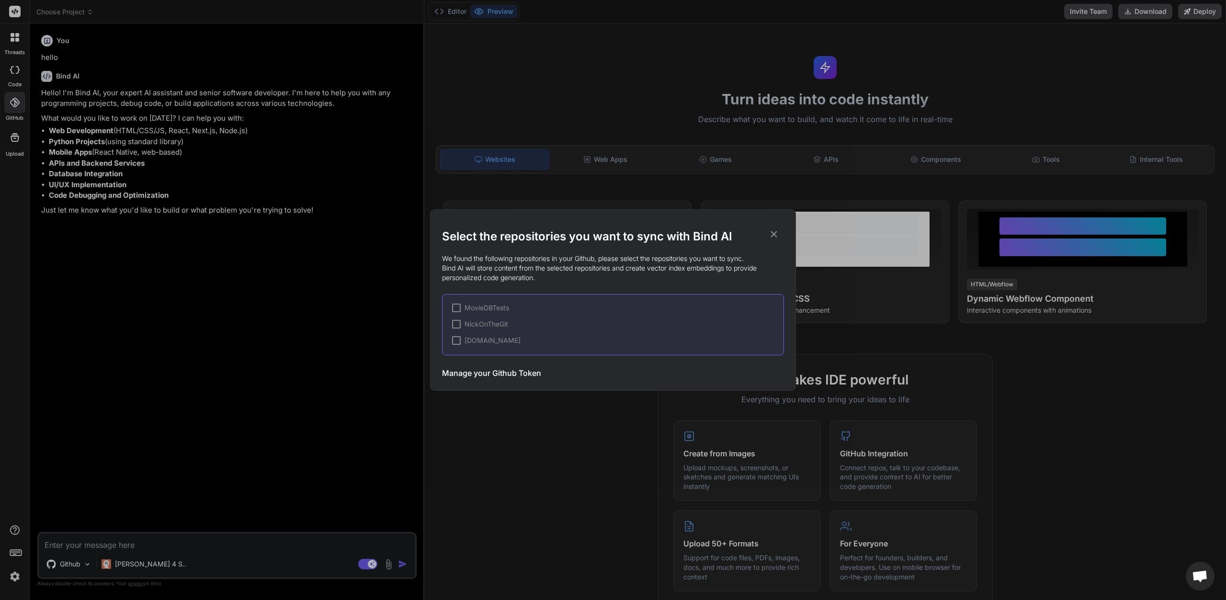
click at [454, 306] on div at bounding box center [456, 308] width 9 height 9
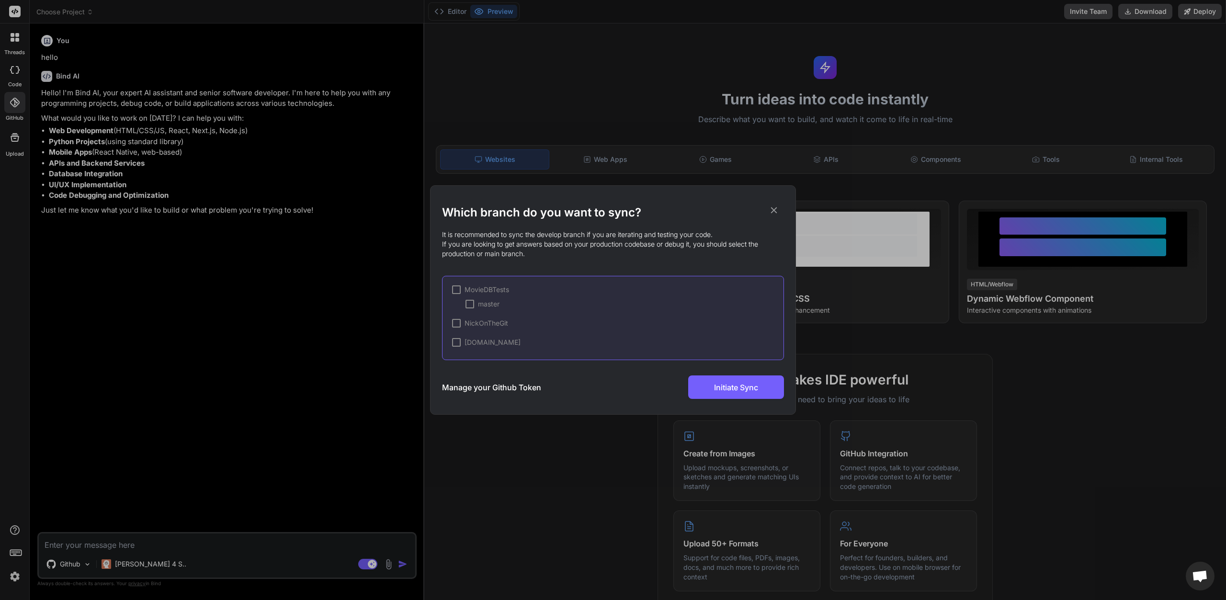
click at [460, 291] on div at bounding box center [456, 289] width 9 height 9
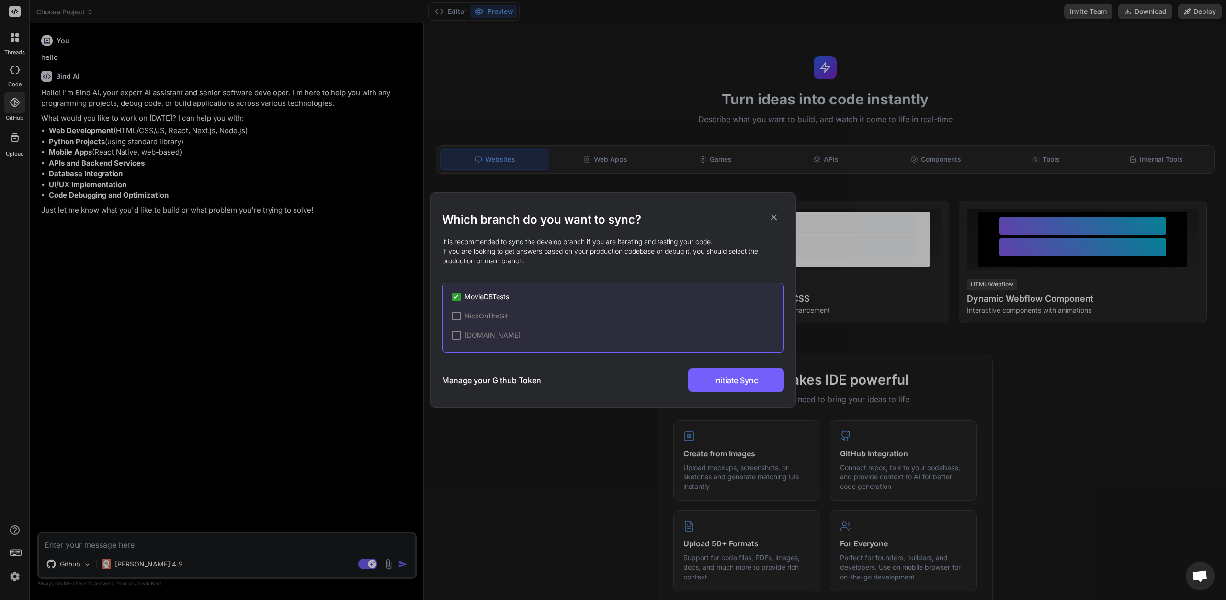
click at [478, 297] on span "MovieDBTests" at bounding box center [487, 297] width 45 height 10
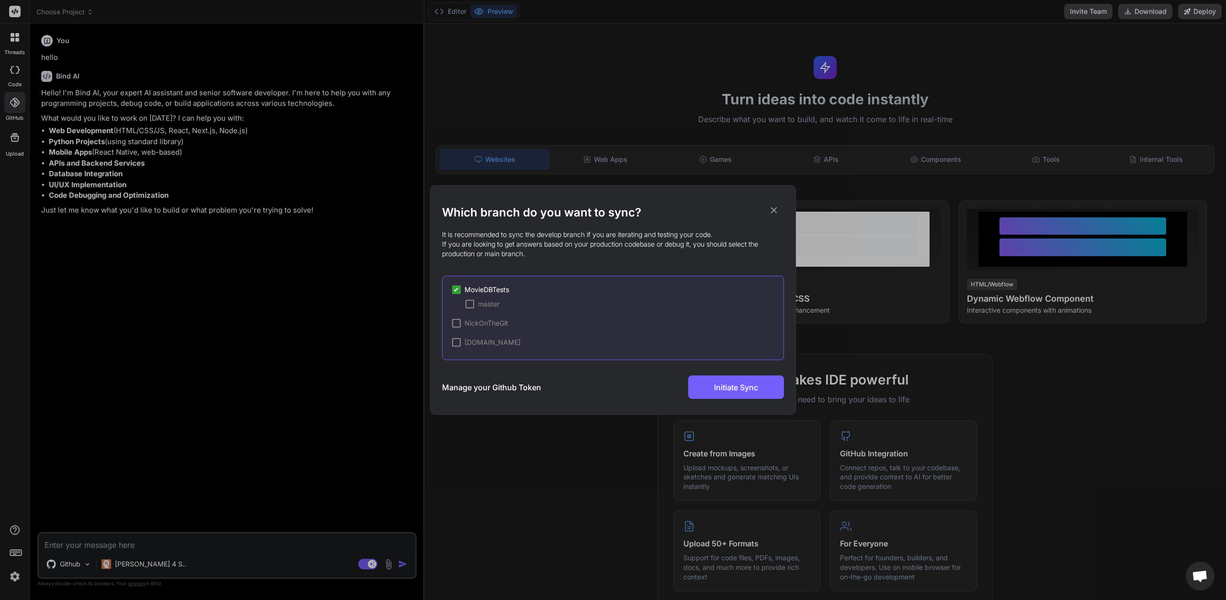
click at [468, 304] on div at bounding box center [469, 304] width 9 height 9
click at [718, 387] on span "Initiate Sync" at bounding box center [736, 387] width 44 height 11
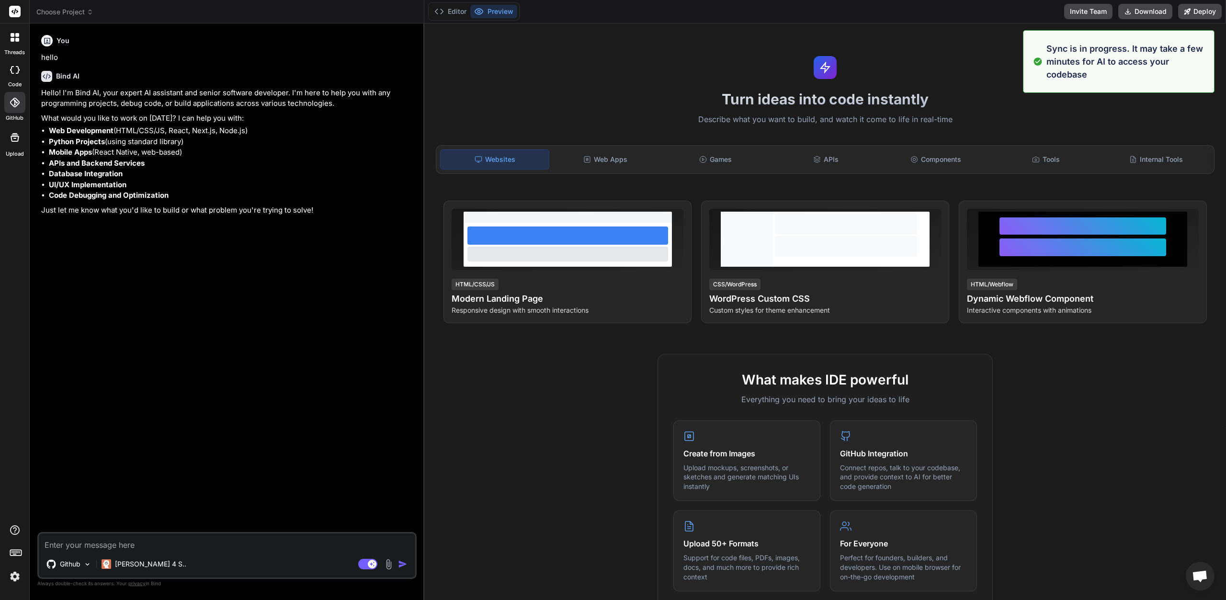
click at [136, 545] on textarea at bounding box center [227, 541] width 376 height 17
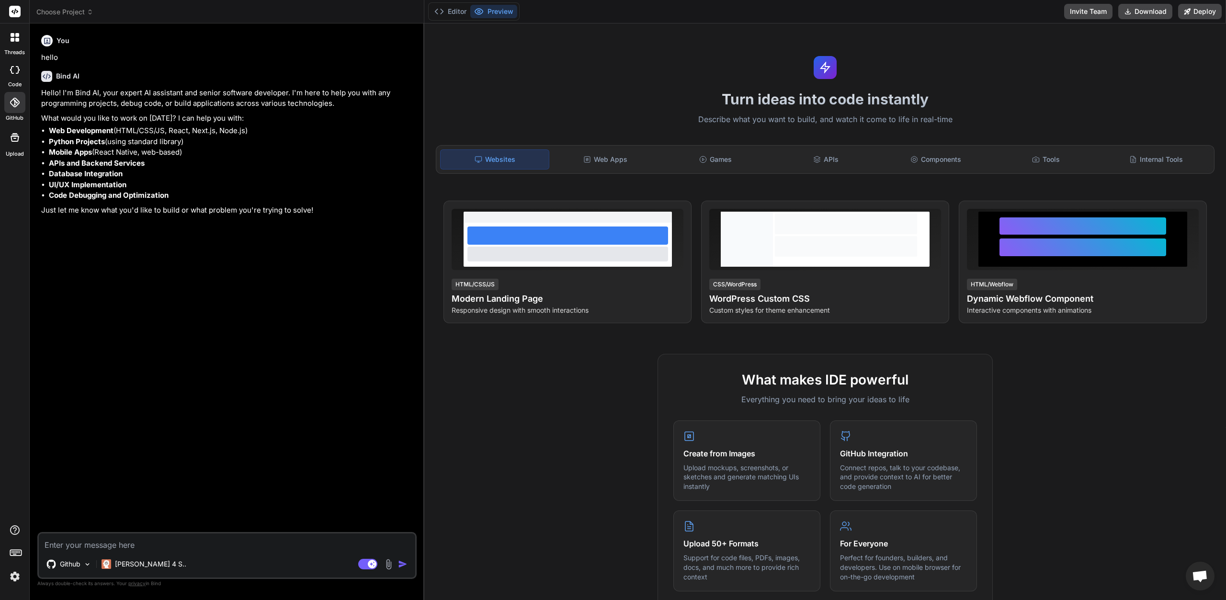
type textarea "m"
type textarea "x"
type textarea "my"
type textarea "x"
type textarea "my"
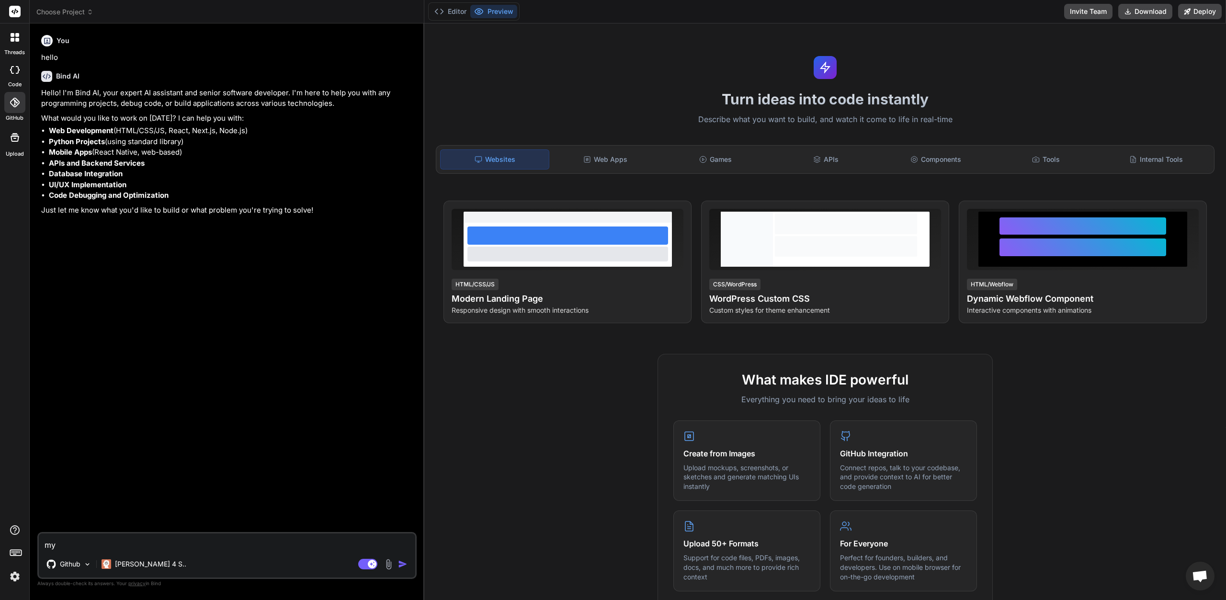
type textarea "x"
type textarea "my f"
type textarea "x"
type textarea "my"
type textarea "x"
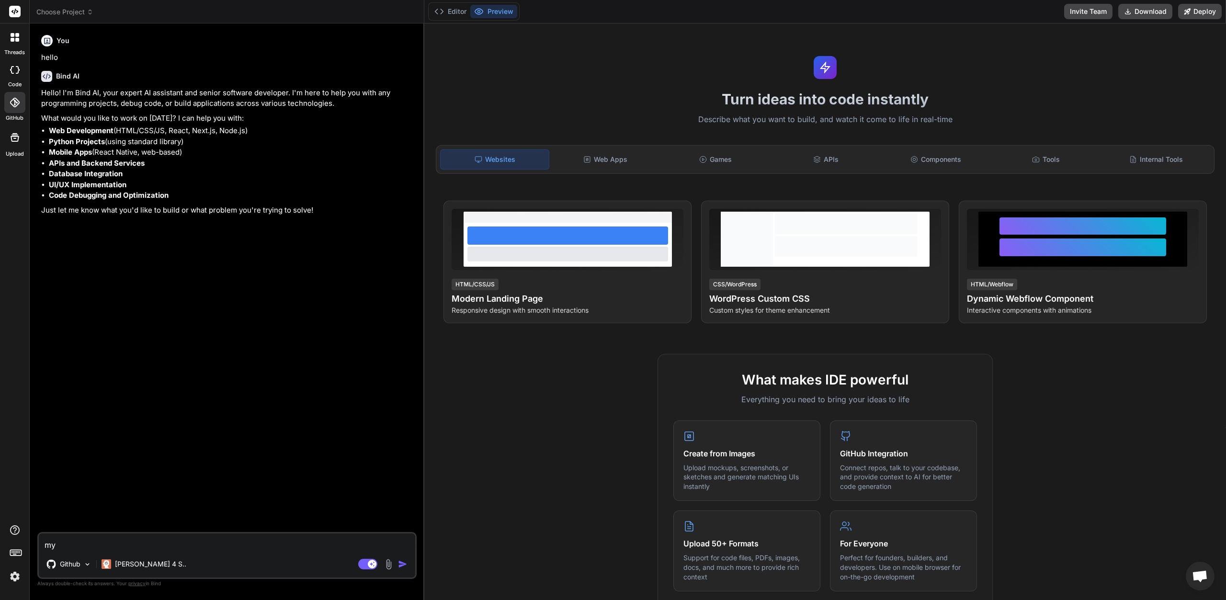
type textarea "my t"
type textarea "x"
type textarea "my te"
type textarea "x"
type textarea "my tes"
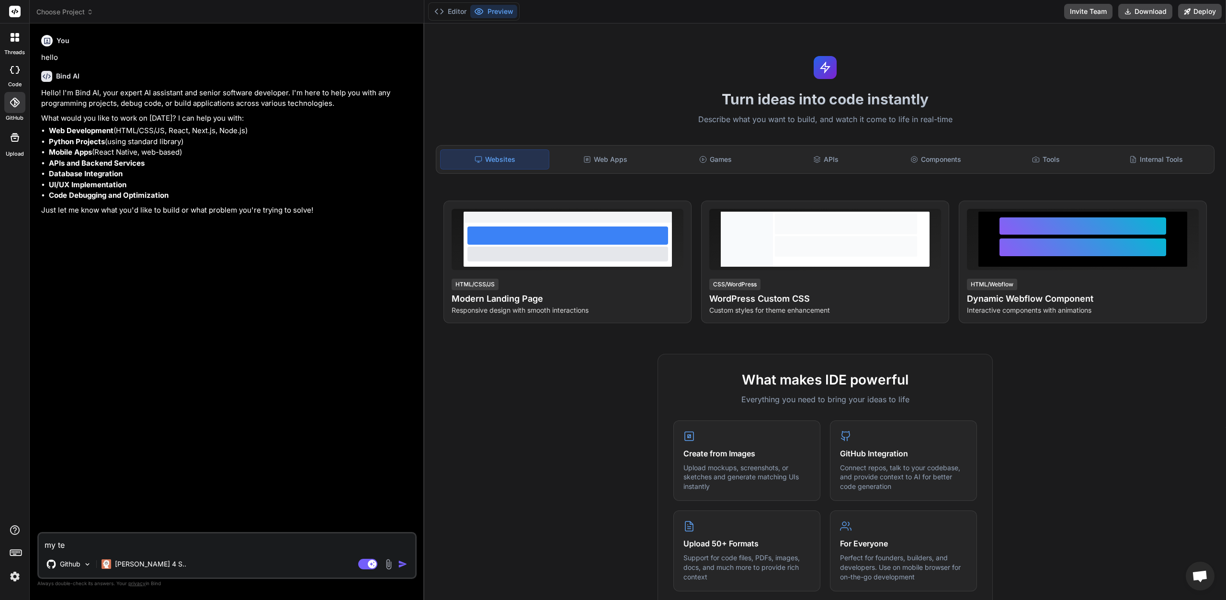
type textarea "x"
type textarea "my test"
type textarea "x"
type textarea "my tests"
type textarea "x"
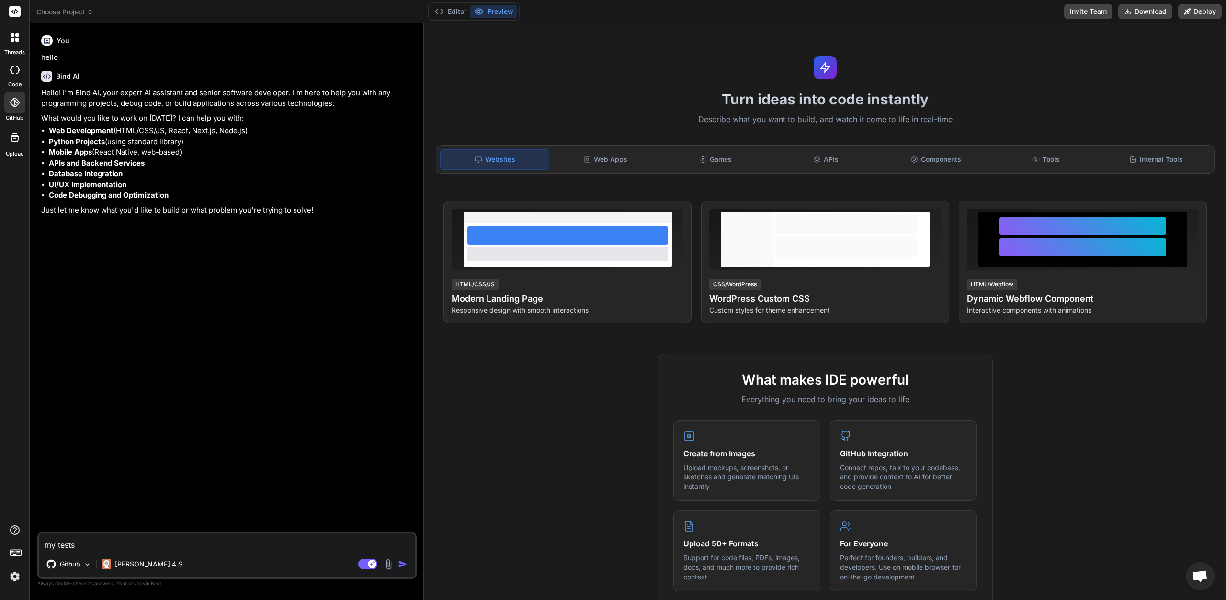
type textarea "my tests"
type textarea "x"
type textarea "my tests f"
type textarea "x"
type textarea "my tests fa"
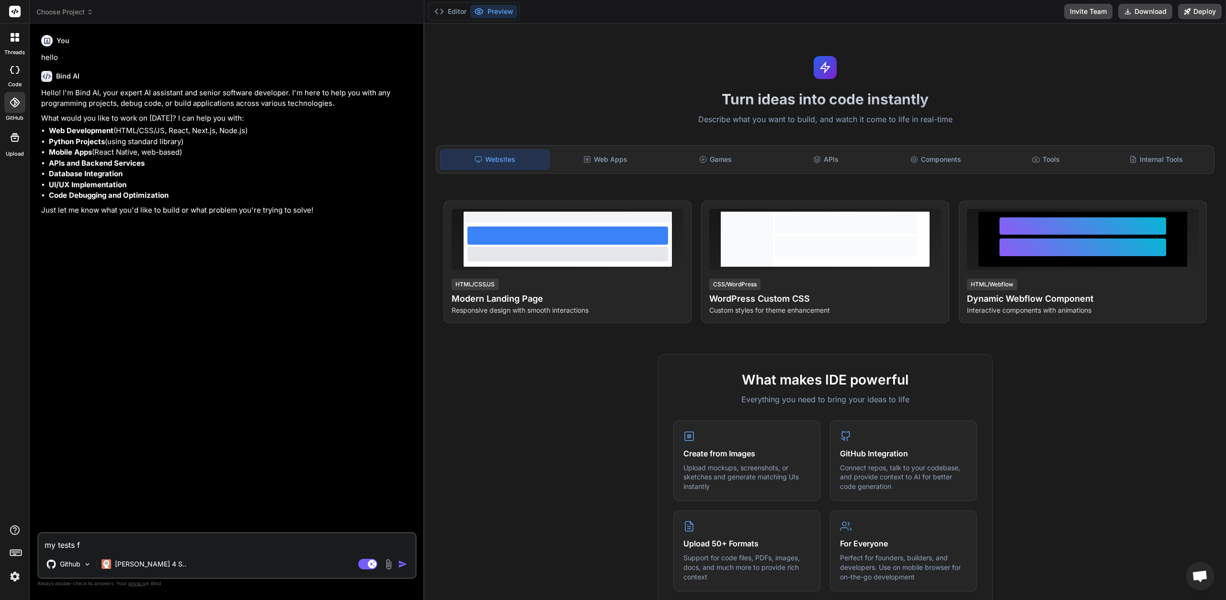
type textarea "x"
type textarea "my tests fai"
type textarea "x"
type textarea "my tests fail"
type textarea "x"
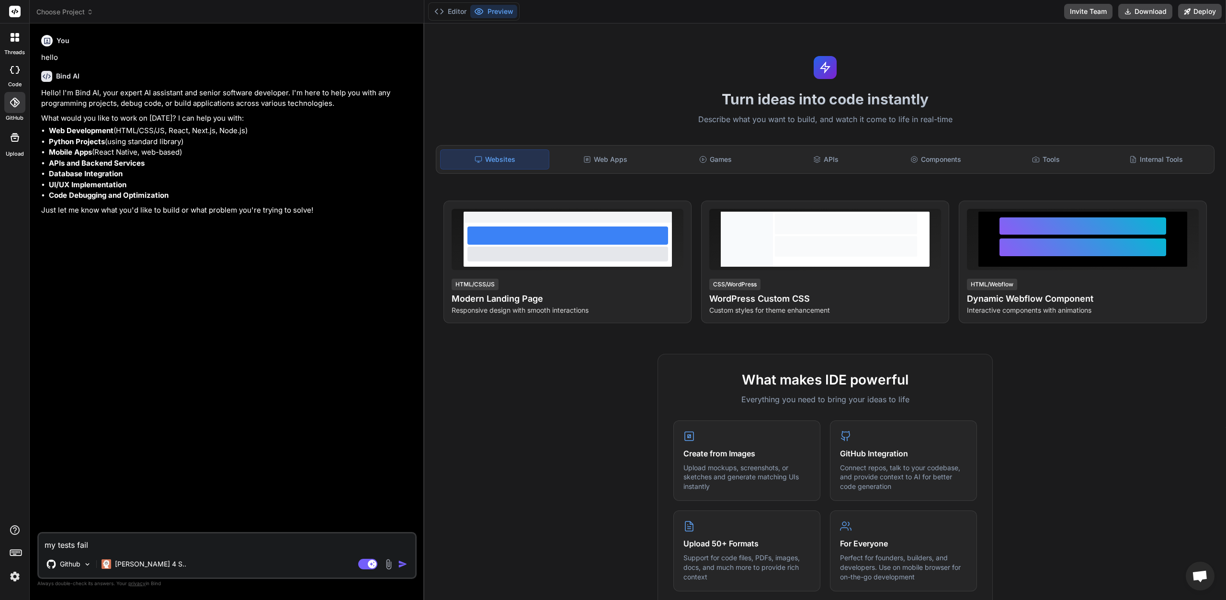
type textarea "my tests fails"
type textarea "x"
type textarea "my tests fails,"
type textarea "x"
type textarea "my tests fails,"
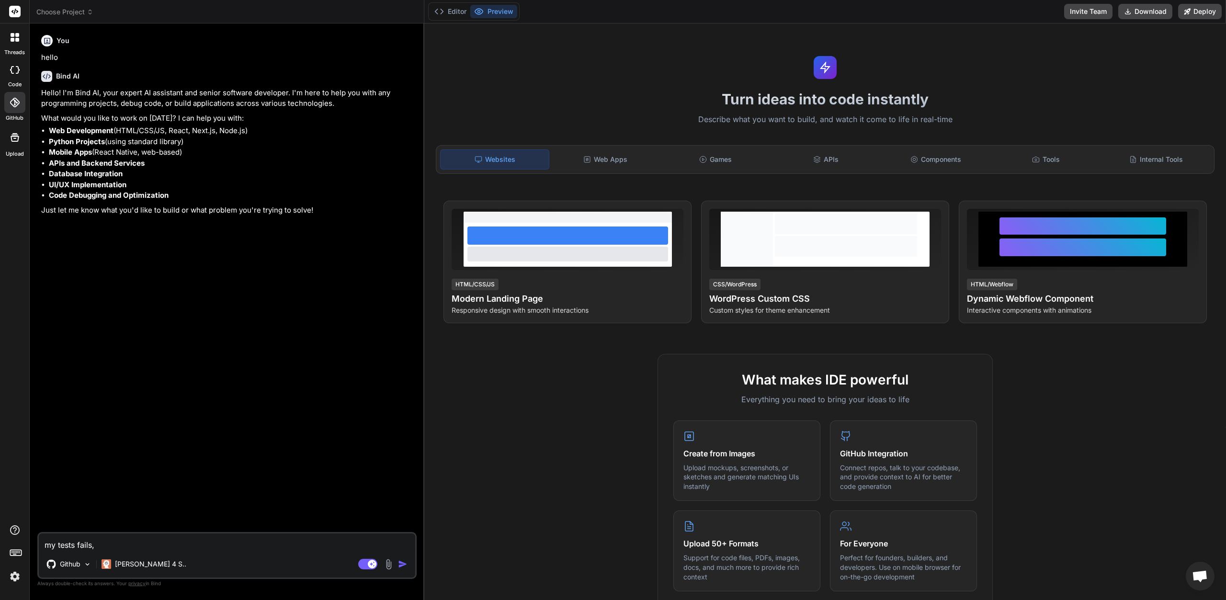
type textarea "x"
type textarea "my tests fails, h"
type textarea "x"
type textarea "my tests fails, he"
type textarea "x"
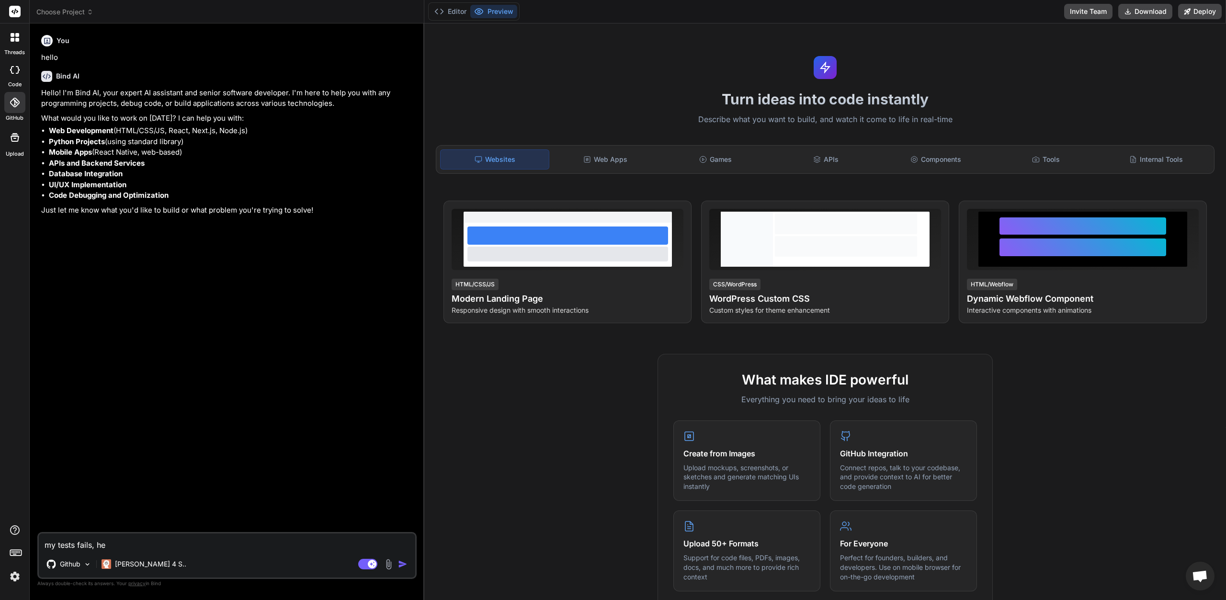
type textarea "my tests fails, her"
type textarea "x"
type textarea "my tests fails, here"
type textarea "x"
type textarea "my tests fails, here"
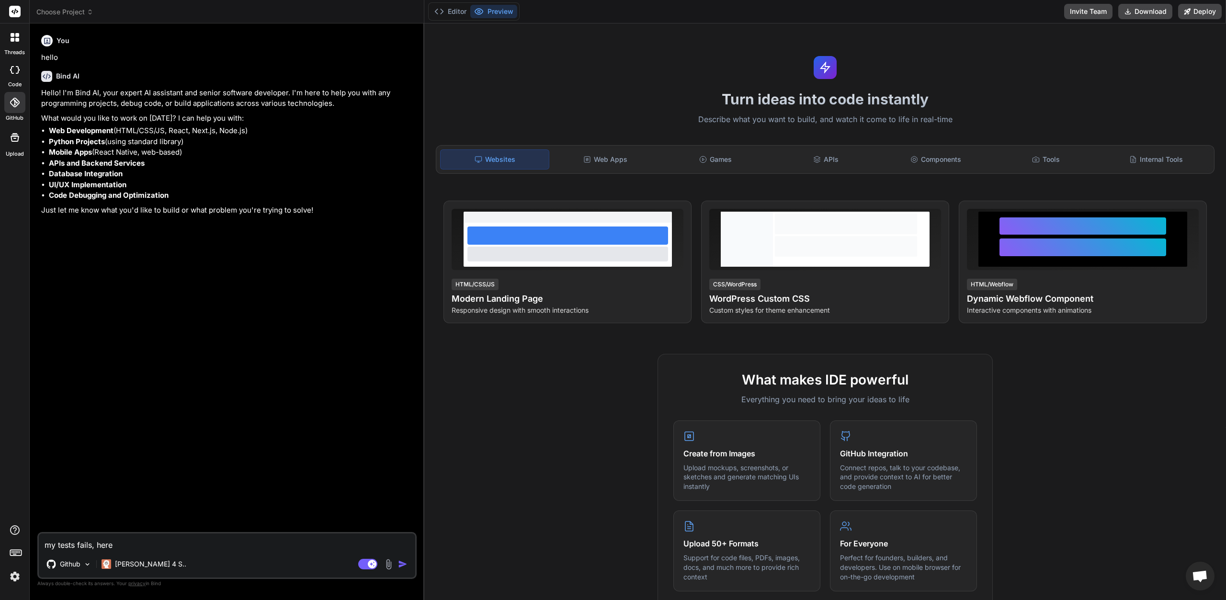
type textarea "x"
type textarea "my tests fails, here i"
type textarea "x"
type textarea "my tests fails, here is"
type textarea "x"
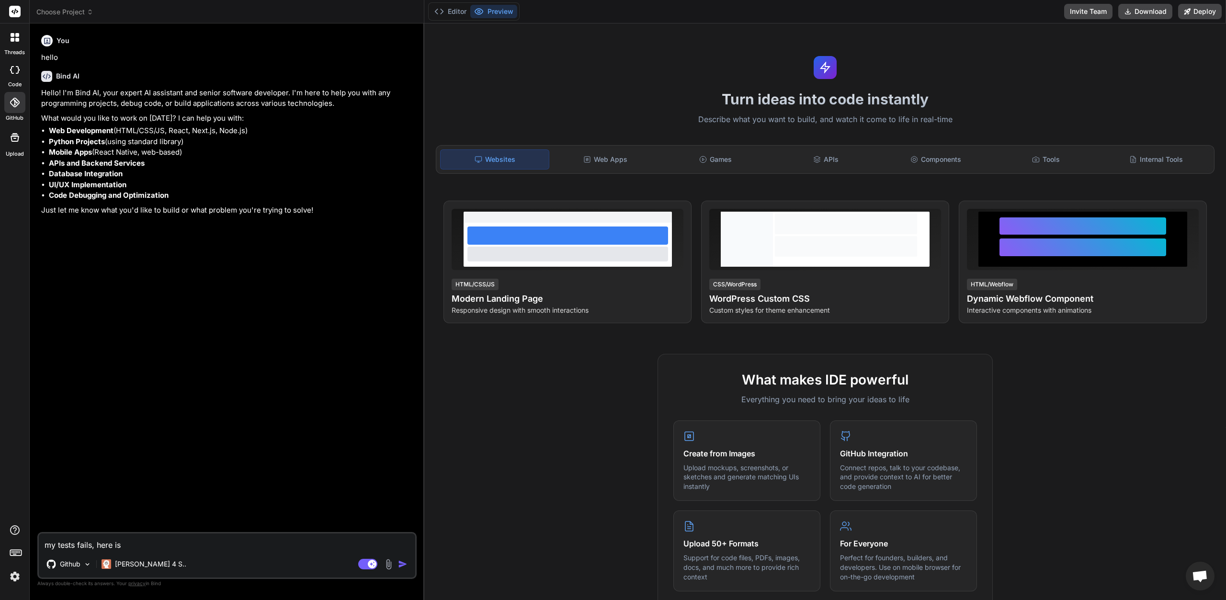
type textarea "my tests fails, here is"
type textarea "x"
type textarea "my tests fails, here is w"
type textarea "x"
type textarea "my tests fails, here is wh"
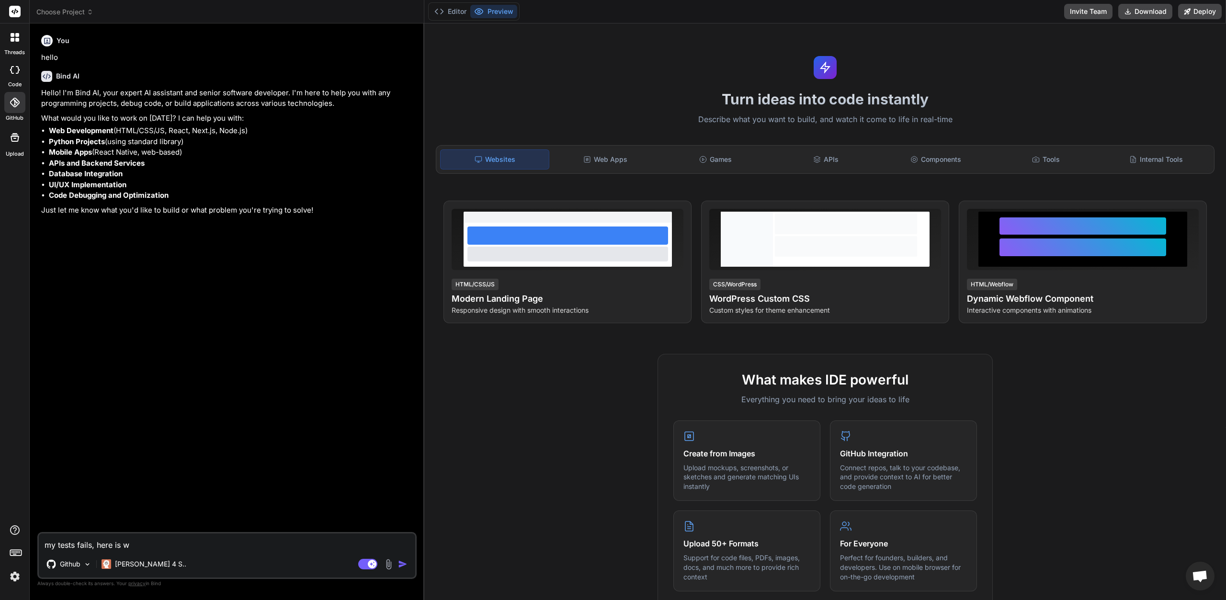
type textarea "x"
type textarea "my tests fails, here is wha"
type textarea "x"
type textarea "my tests fails, here is what"
type textarea "x"
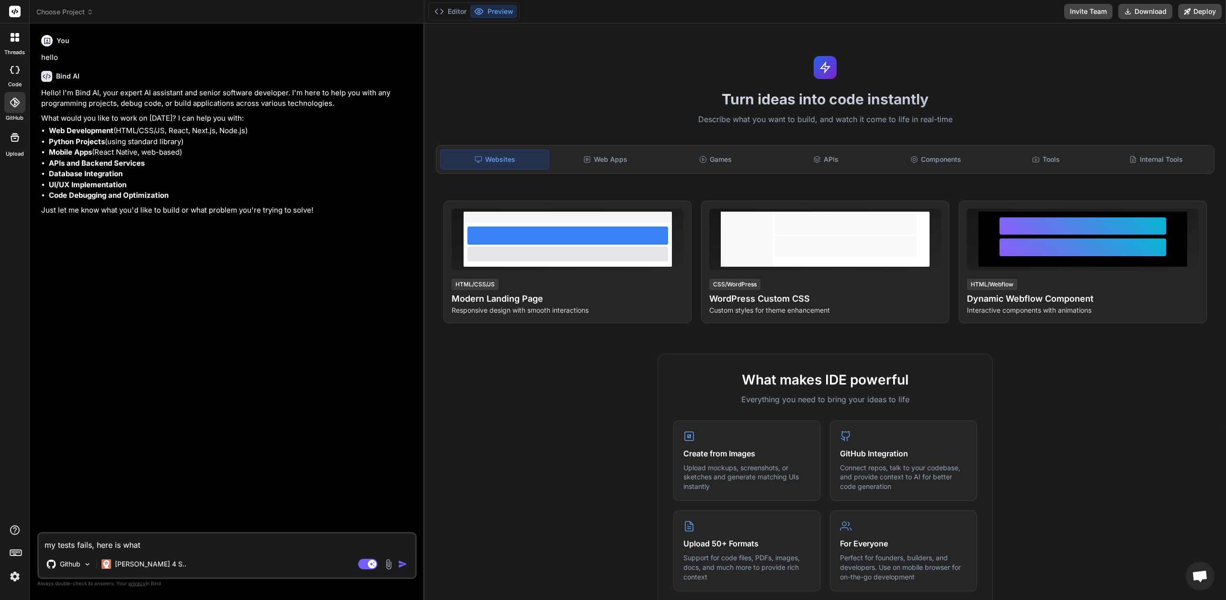
type textarea "my tests fails, here is what"
type textarea "x"
type textarea "my tests fails, here is what i"
type textarea "x"
type textarea "my tests fails, here is what i"
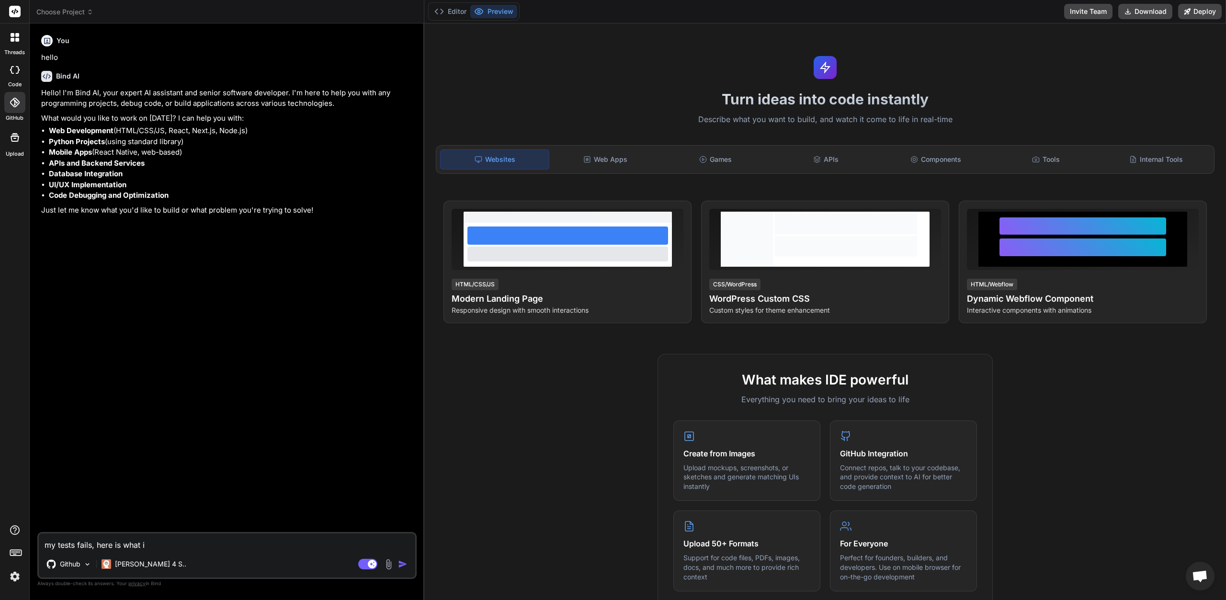
type textarea "x"
type textarea "my tests fails, here is what i n"
type textarea "x"
type textarea "my tests fails, here is what i ne"
type textarea "x"
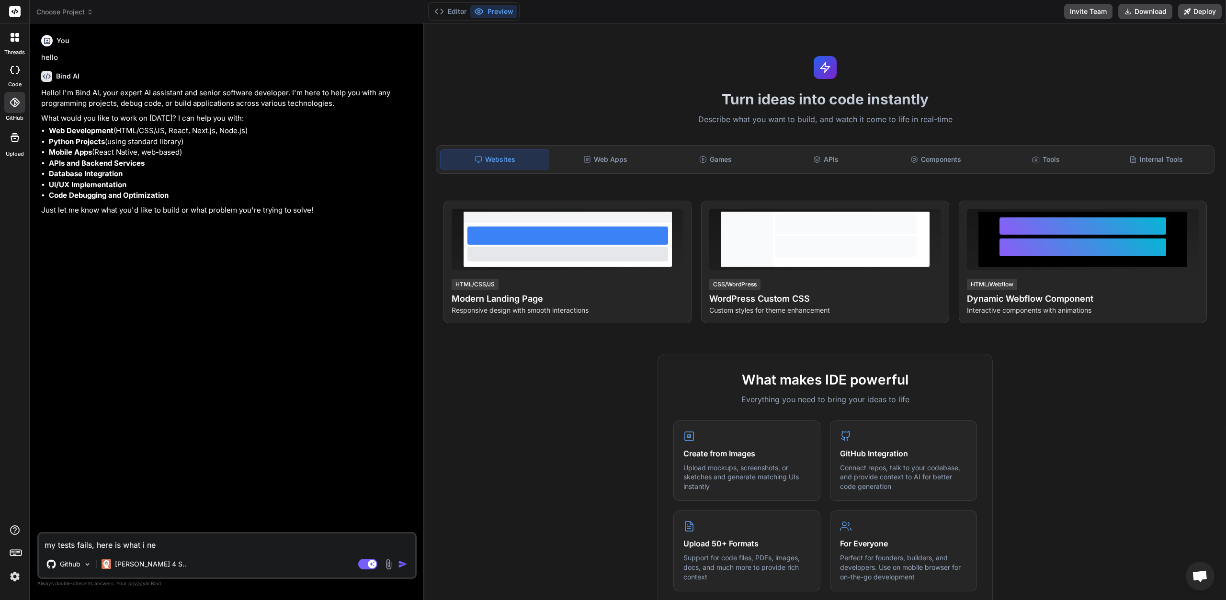
type textarea "my tests fails, here is what i nee"
type textarea "x"
type textarea "my tests fails, here is what i need"
type textarea "x"
type textarea "my tests fails, here is what i need"
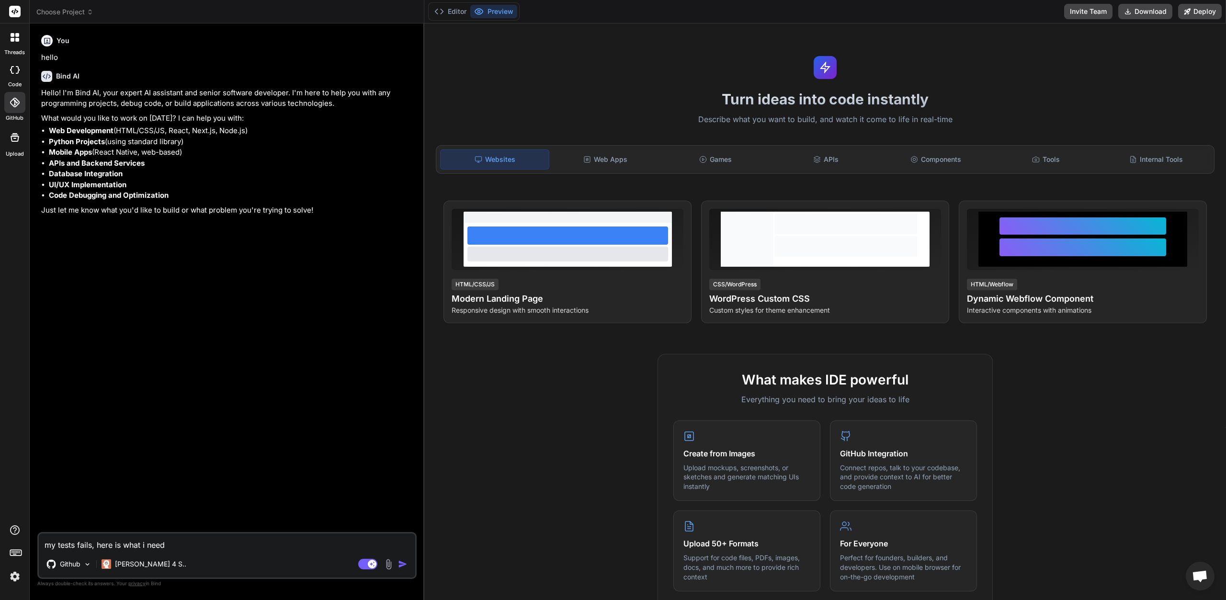
type textarea "x"
type textarea "my tests fails, here is what i need t"
type textarea "x"
type textarea "my tests fails, here is what i need to"
type textarea "x"
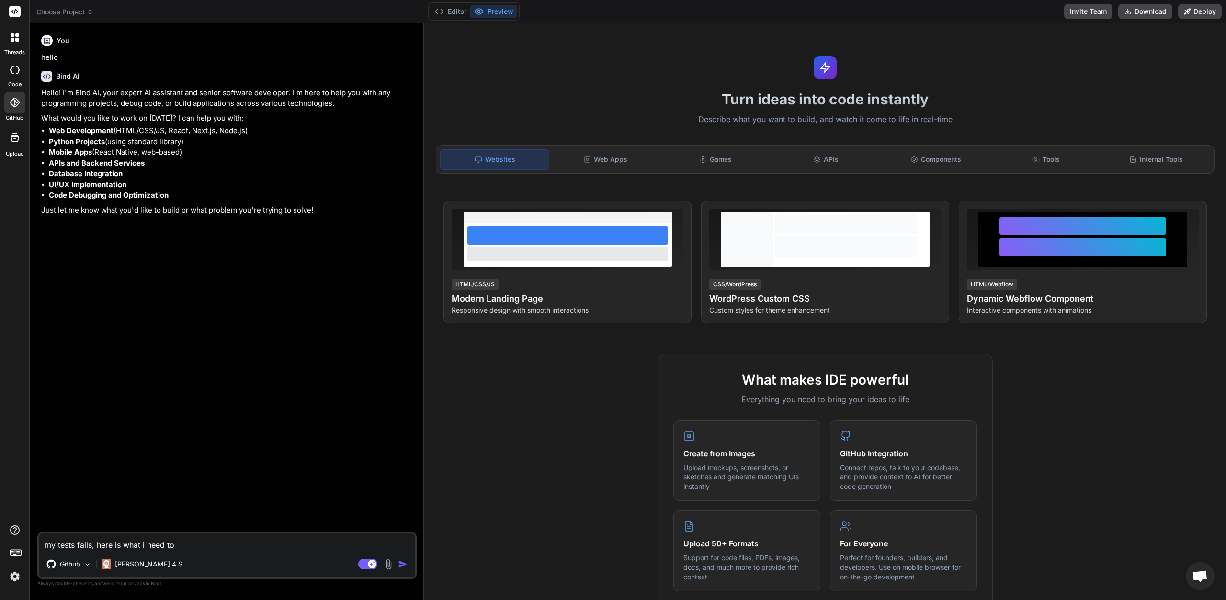
type textarea "my tests fails, here is what i need to"
type textarea "x"
type textarea "my tests fails, here is what i need to d"
type textarea "x"
type textarea "my tests fails, here is what i need to do"
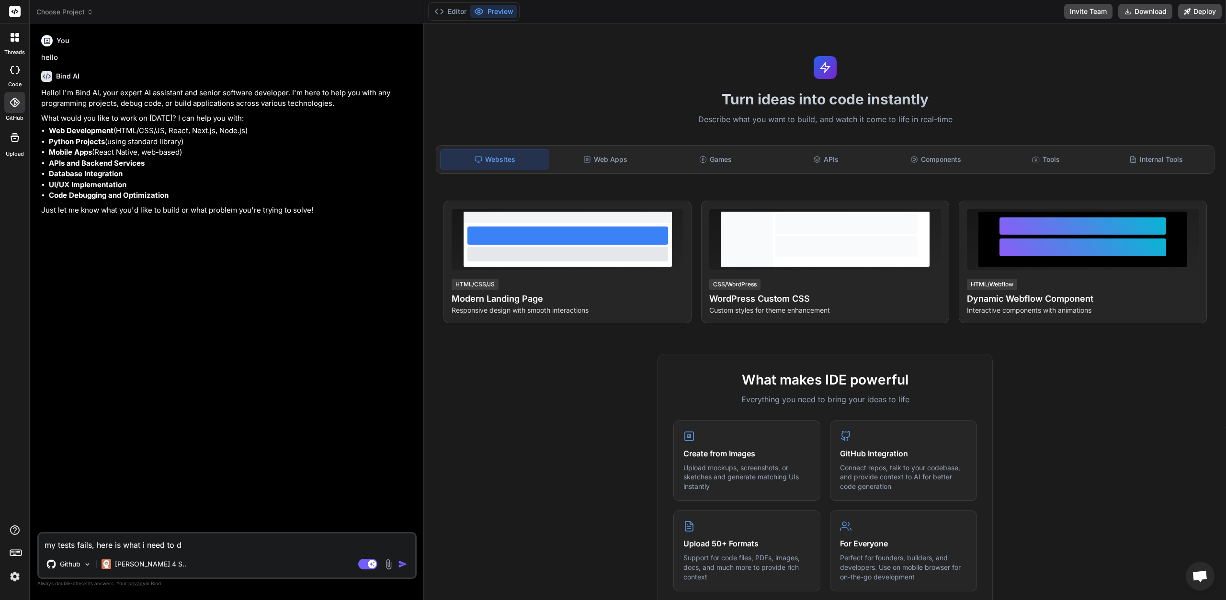
type textarea "x"
type textarea "my tests fails, here is what i need to do,"
type textarea "x"
type textarea "my tests fails, here is what i need to do,"
type textarea "x"
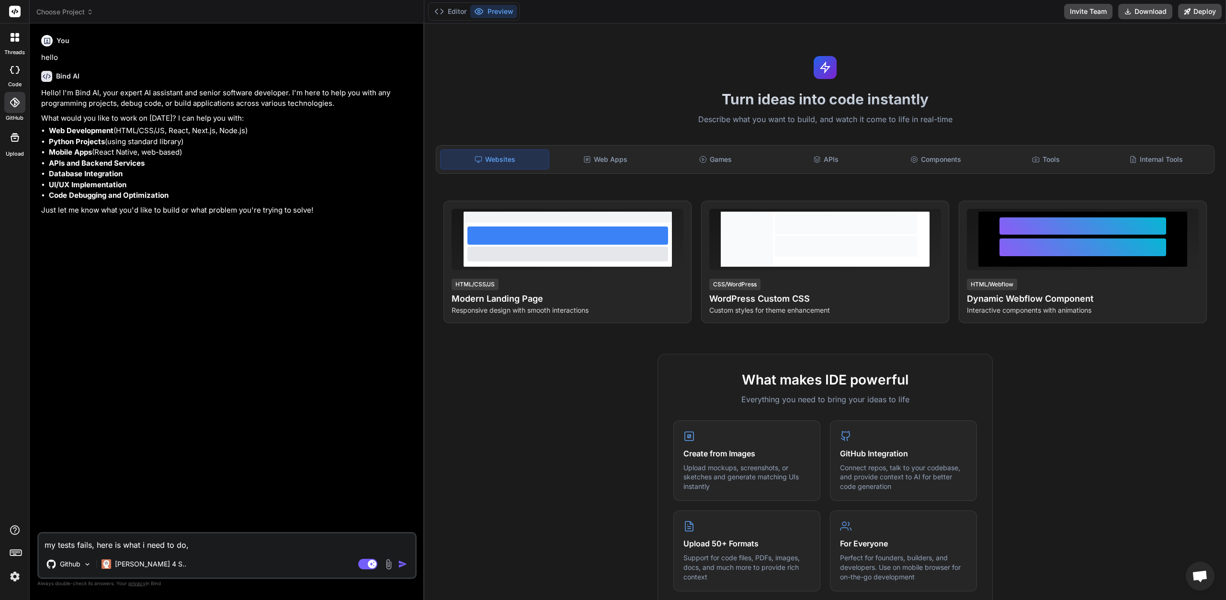
type textarea "my tests fails, here is what i need to do,"
click at [219, 541] on textarea "my tests fails, here is what i need to do," at bounding box center [227, 541] width 376 height 17
type textarea "x"
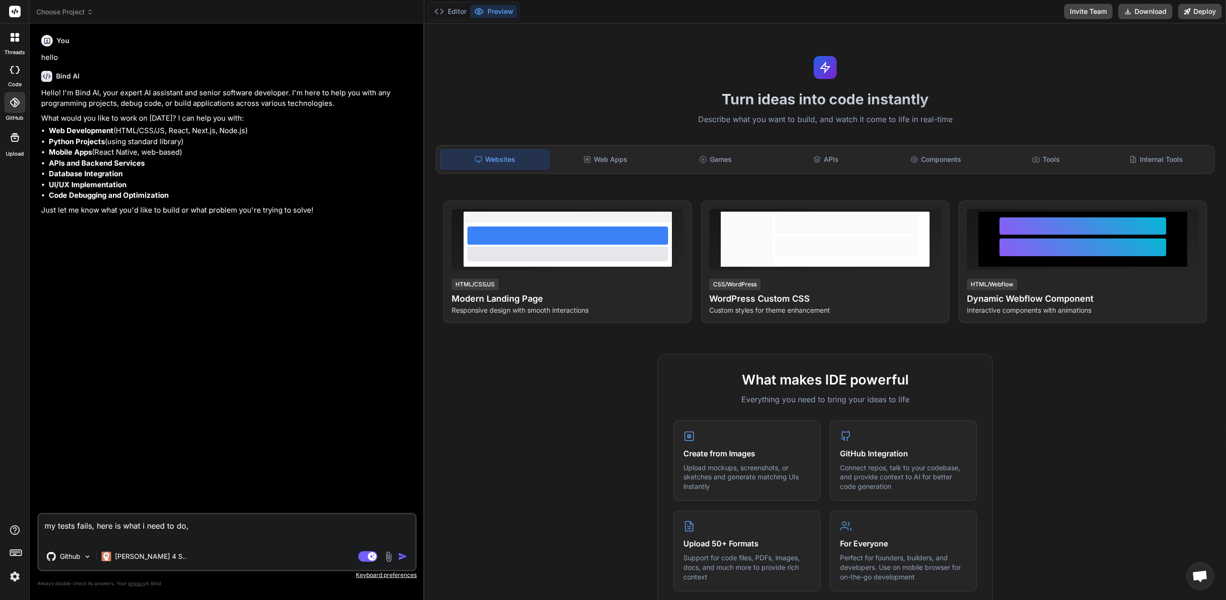
type textarea "my tests fails, here is what i need to do,"
type textarea "x"
paste textarea "LOREMIPSUMDO: Sitam con adip eli sed DO ei: tempo://incididunt.utl (etdol://mag…"
type textarea "lo ipsum dolor, sita co adip e sedd ei te, INCIDIDUNTUT: Labor etd magn ali eni…"
type textarea "x"
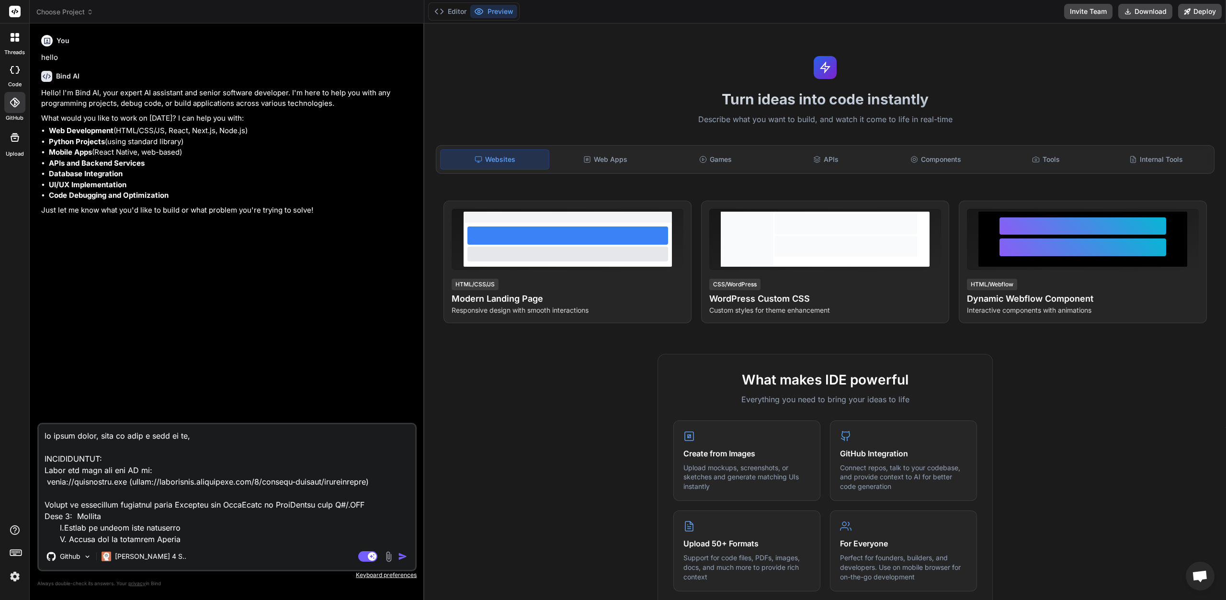
scroll to position [231, 0]
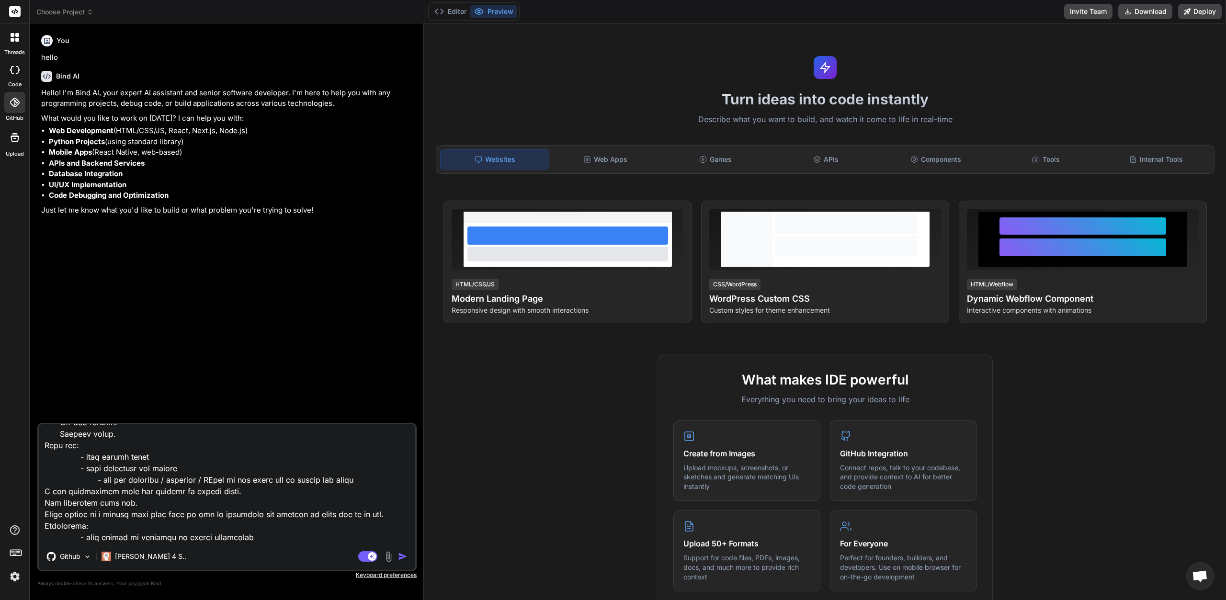
type textarea "lo ipsum dolor, sita co adip e sedd ei te, INCIDIDUNTUT: Labor etd magn ali eni…"
click at [403, 558] on img "button" at bounding box center [403, 557] width 10 height 10
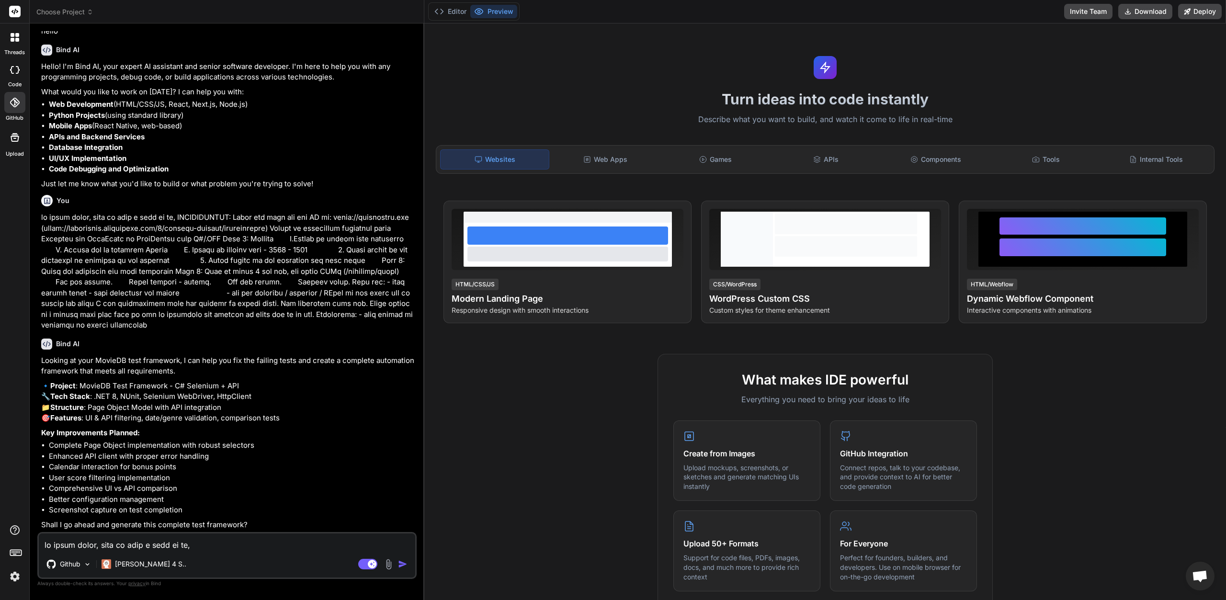
scroll to position [59, 0]
type textarea "x"
click at [237, 548] on textarea at bounding box center [227, 541] width 376 height 17
click at [237, 546] on textarea at bounding box center [227, 541] width 376 height 17
click at [238, 545] on textarea at bounding box center [227, 541] width 376 height 17
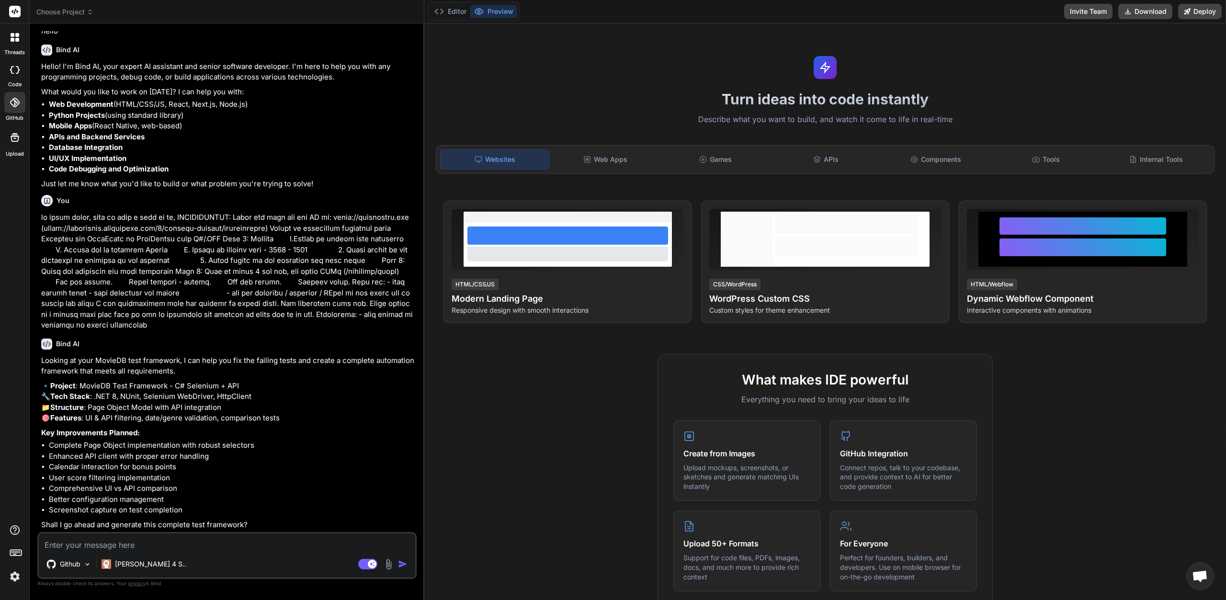
type textarea "Y"
type textarea "x"
type textarea "Ye"
type textarea "x"
type textarea "Yes"
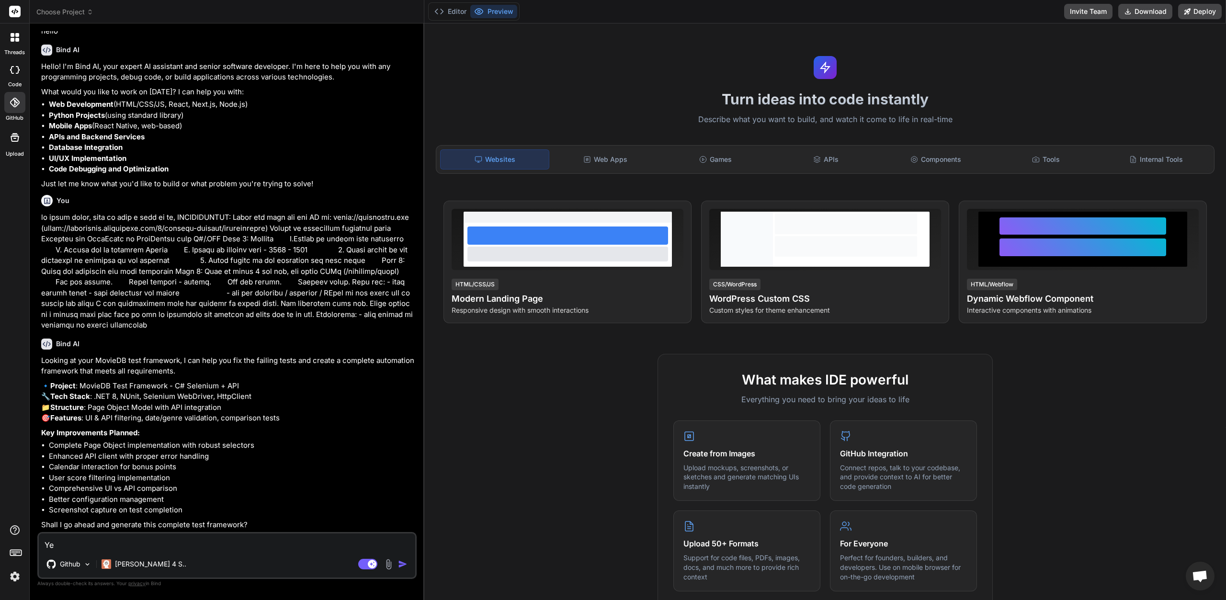
type textarea "x"
type textarea "Yes"
type textarea "x"
type textarea "Yes p"
type textarea "x"
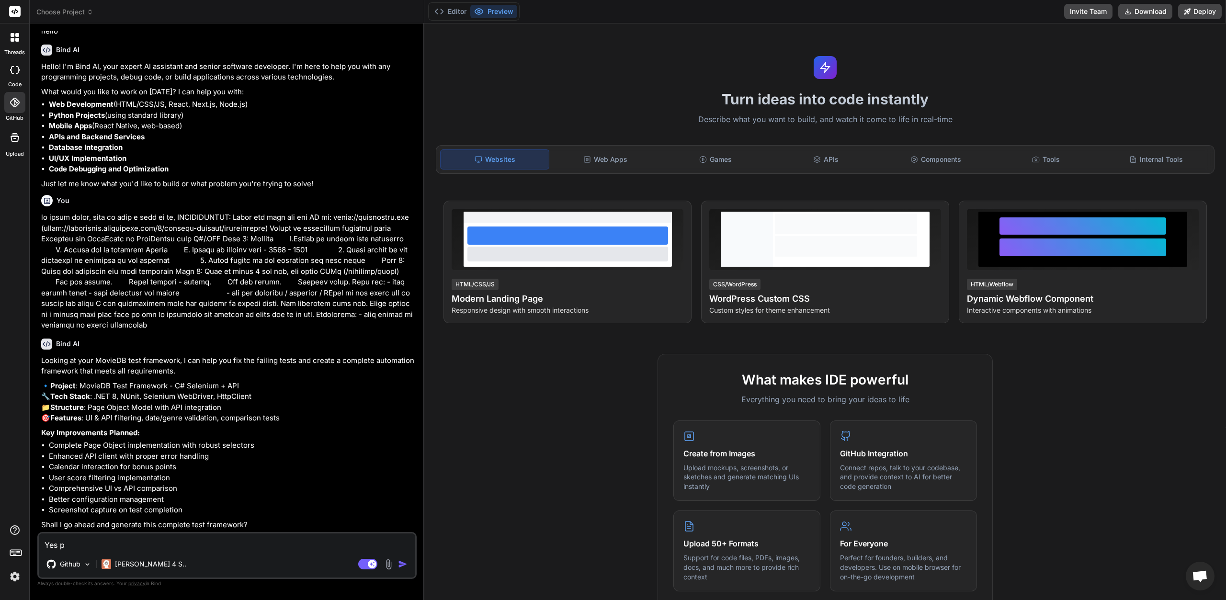
type textarea "Yes pl"
type textarea "x"
type textarea "Yes ple"
type textarea "x"
type textarea "Yes plea"
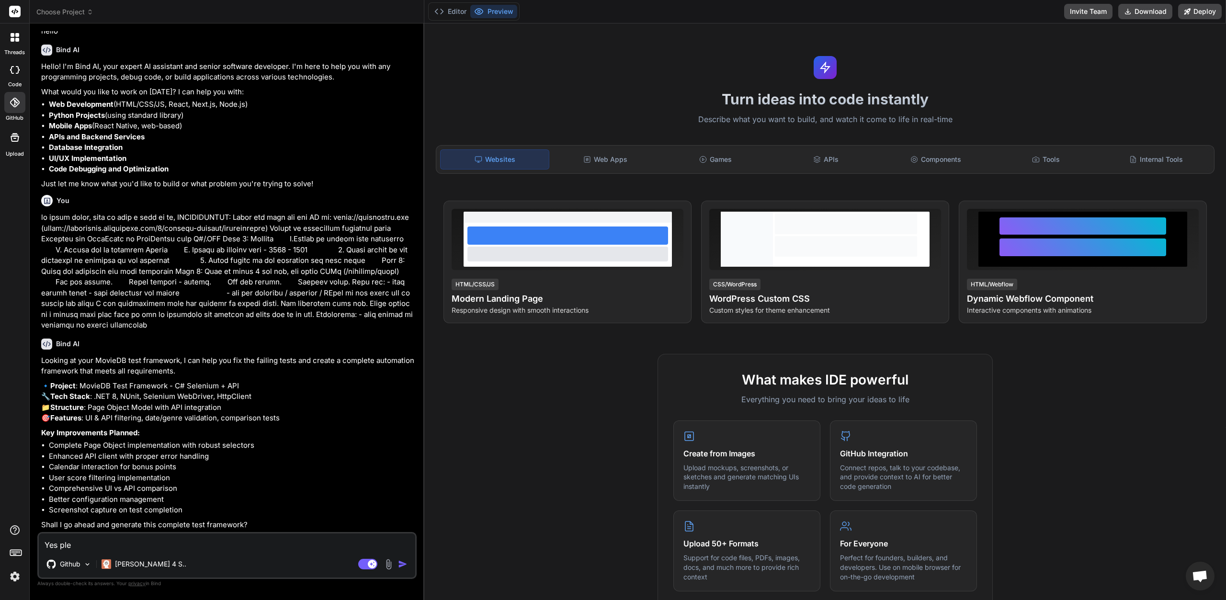
type textarea "x"
type textarea "Yes pleas"
type textarea "x"
type textarea "Yes please"
type textarea "x"
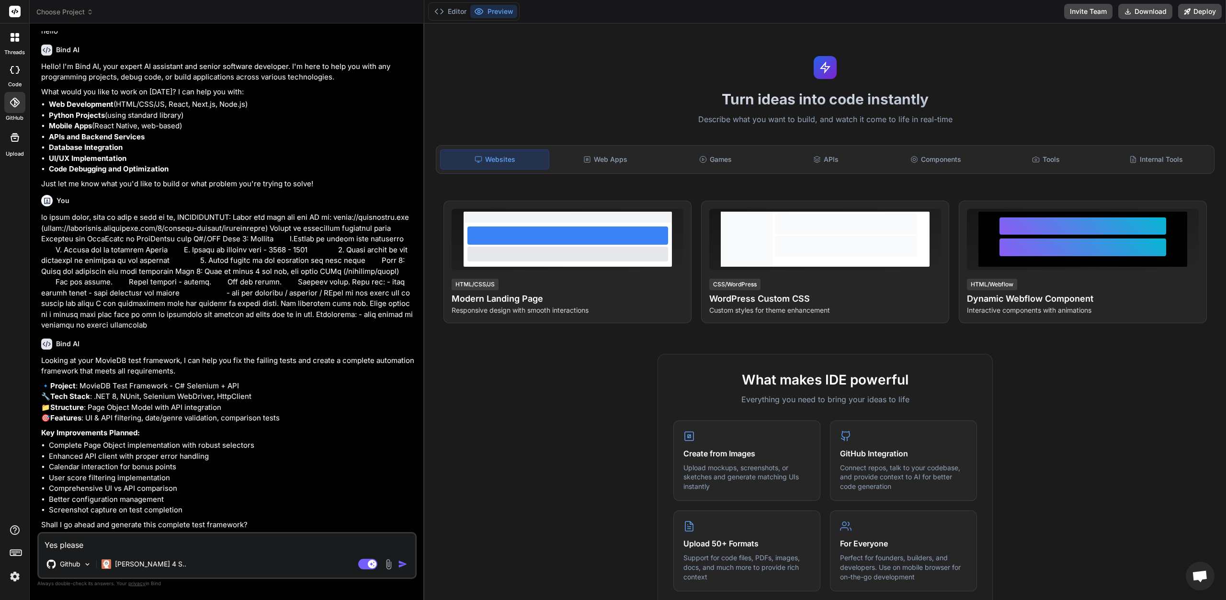
type textarea "Yes please,"
type textarea "x"
type textarea "Yes please,"
type textarea "x"
type textarea "Yes please, b"
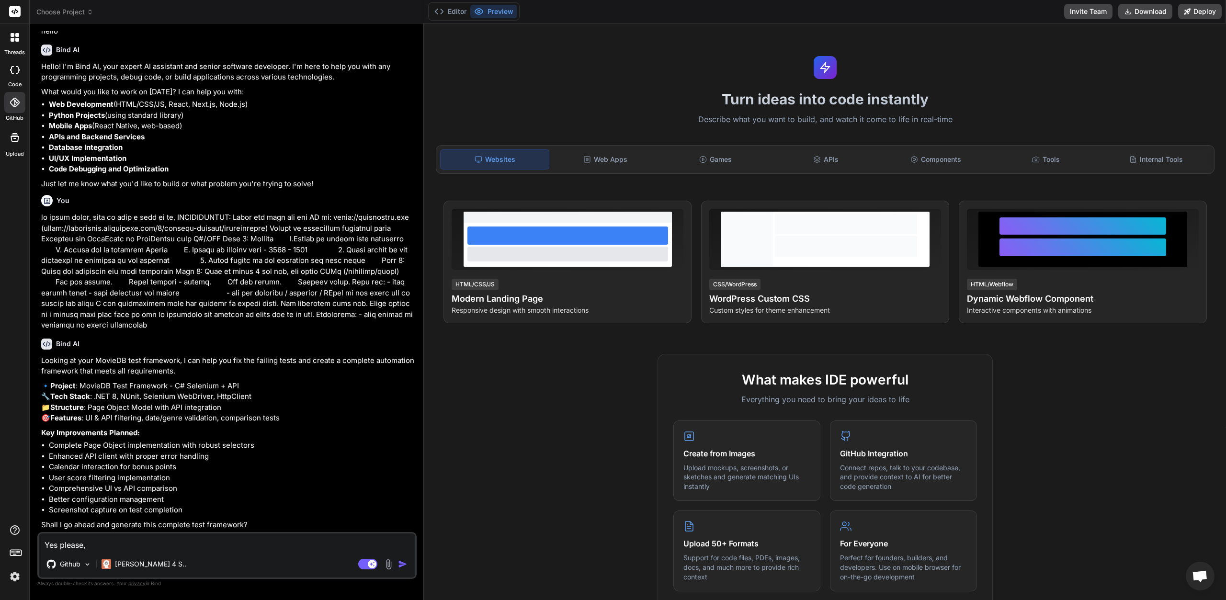
type textarea "x"
type textarea "Yes please, bu"
type textarea "x"
type textarea "Yes please, but"
type textarea "x"
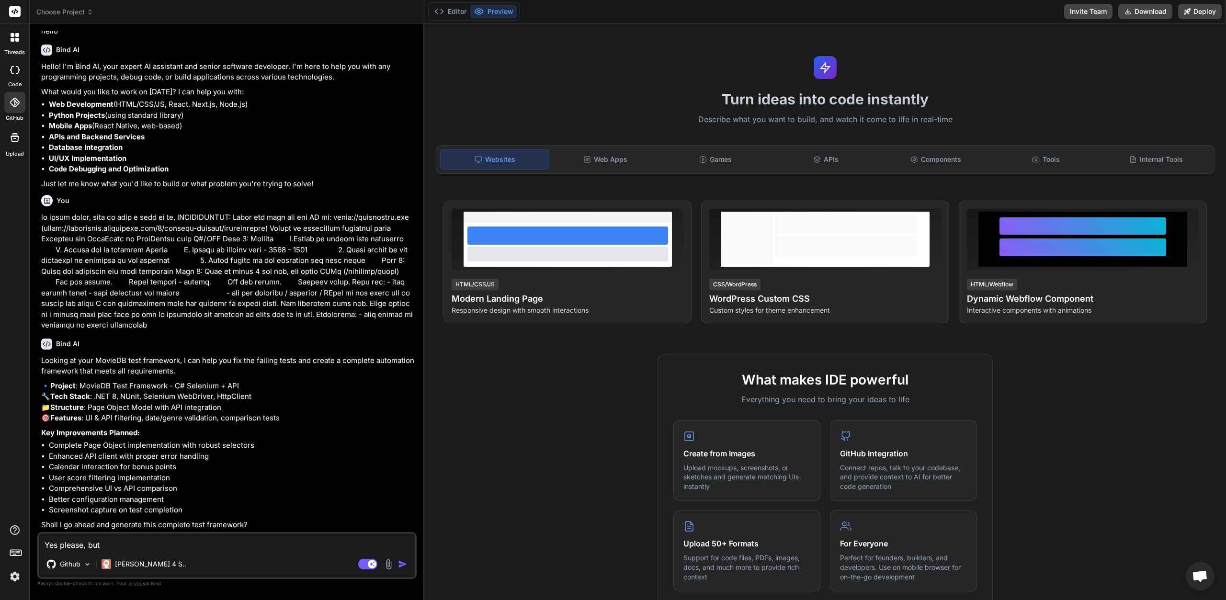
type textarea "Yes please, but"
type textarea "x"
type textarea "Yes please, but m"
type textarea "x"
type textarea "Yes please, but ma"
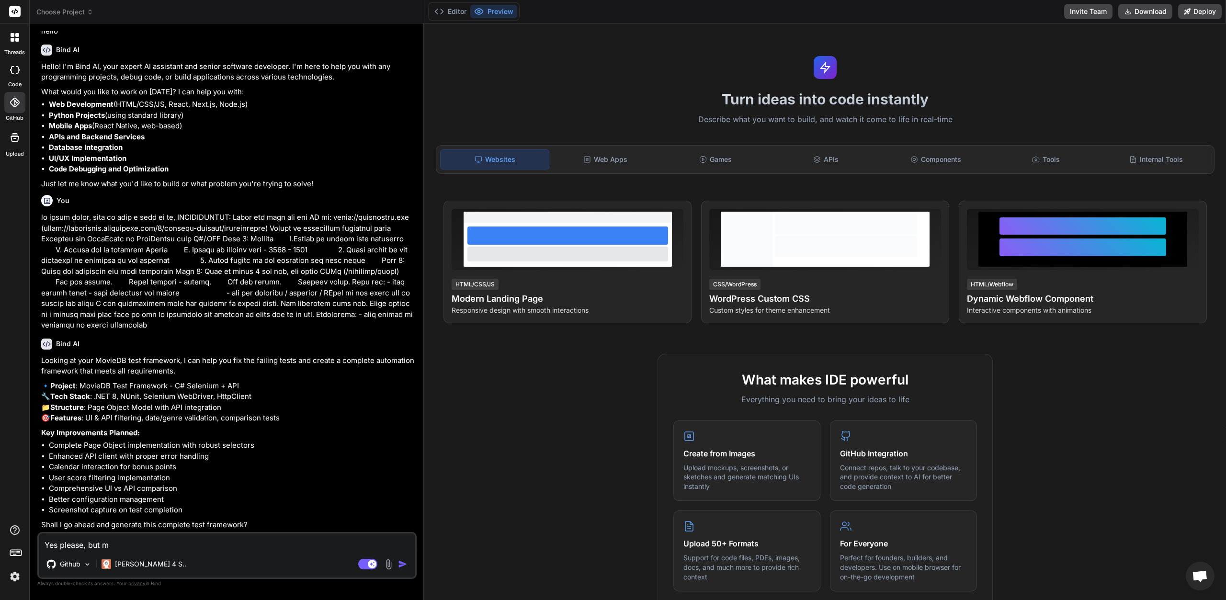
type textarea "x"
type textarea "Yes please, but mak"
type textarea "x"
type textarea "Yes please, but make"
type textarea "x"
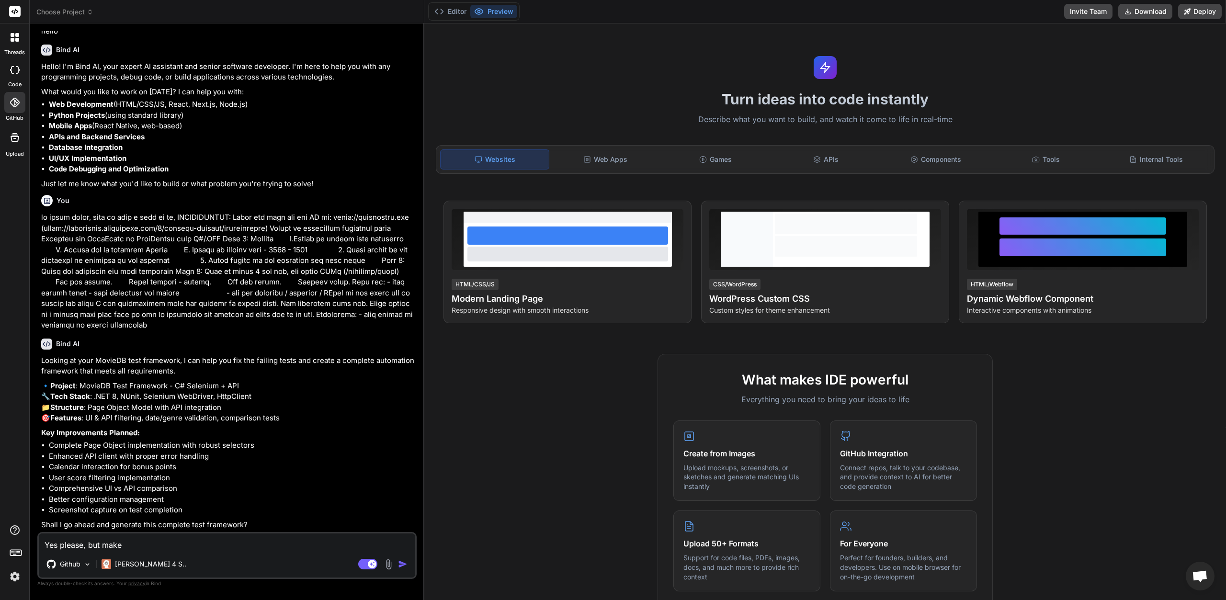
type textarea "Yes please, but make"
type textarea "x"
type textarea "Yes please, but make s"
type textarea "x"
type textarea "Yes please, but make su"
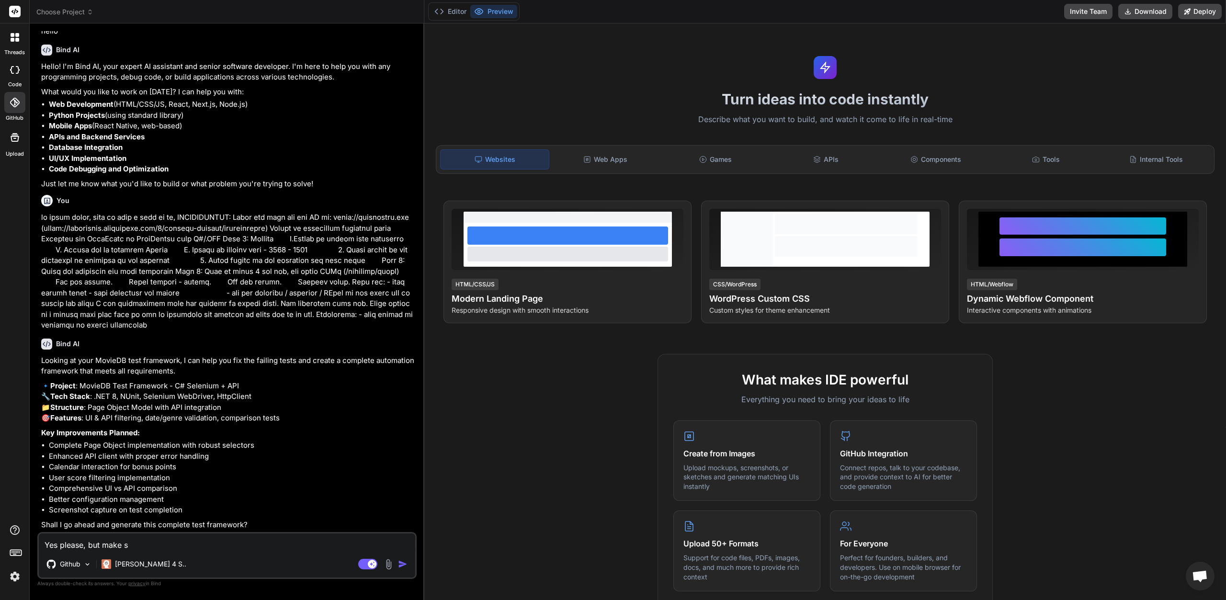
type textarea "x"
type textarea "Yes please, but make sur"
type textarea "x"
type textarea "Yes please, but make sure"
type textarea "x"
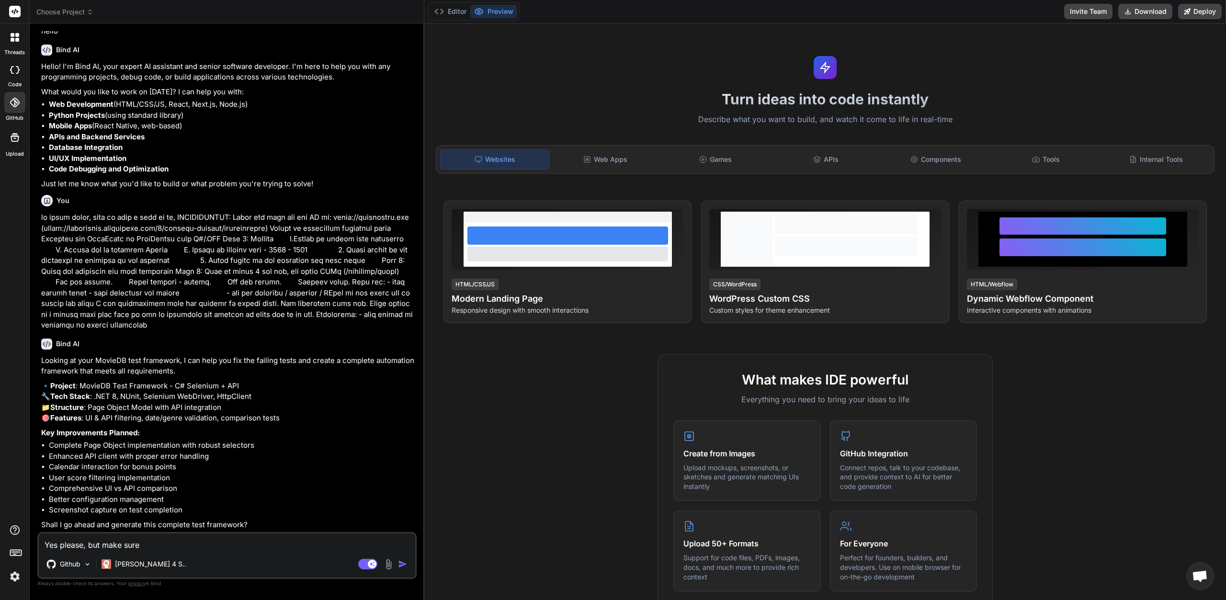
type textarea "Yes please, but make sure"
type textarea "x"
type textarea "Yes please, but make sure i"
type textarea "x"
type textarea "Yes please, but make sure it"
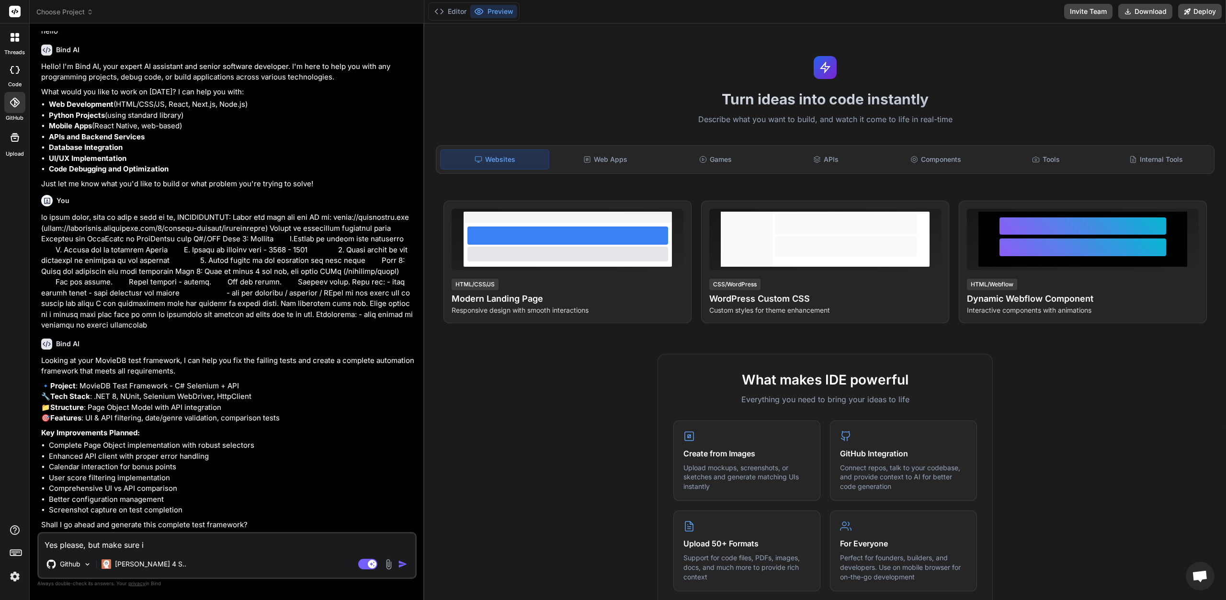
type textarea "x"
type textarea "Yes please, but make sure it"
type textarea "x"
type textarea "Yes please, but make sure it w"
type textarea "x"
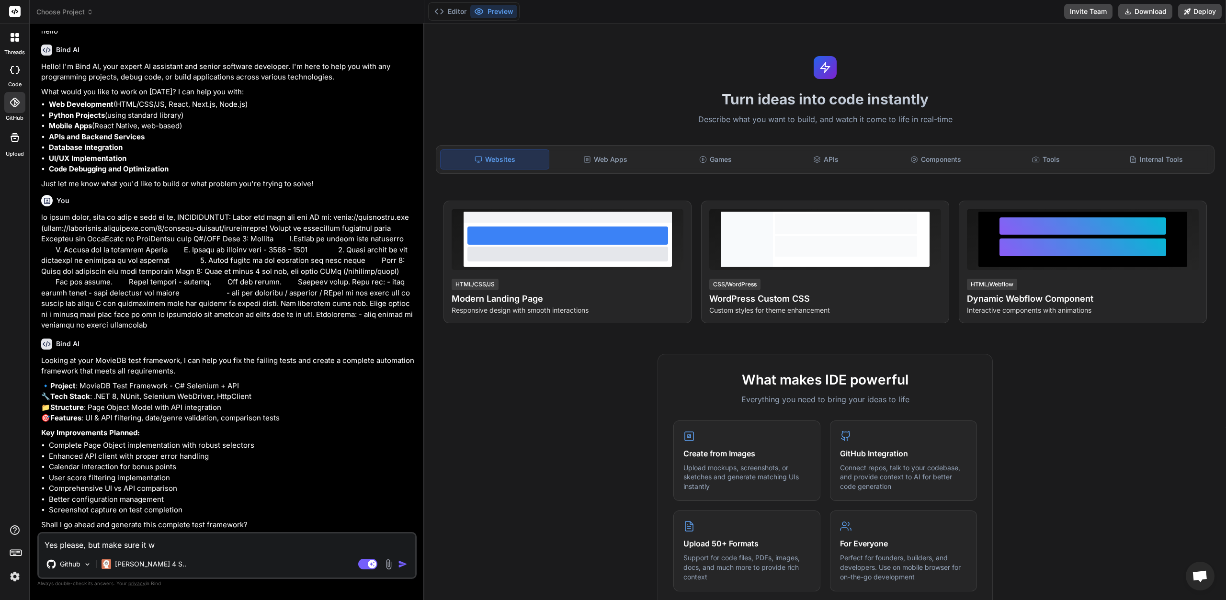
type textarea "Yes please, but make sure it wo"
type textarea "x"
type textarea "Yes please, but make sure it wor"
type textarea "x"
type textarea "Yes please, but make sure it work"
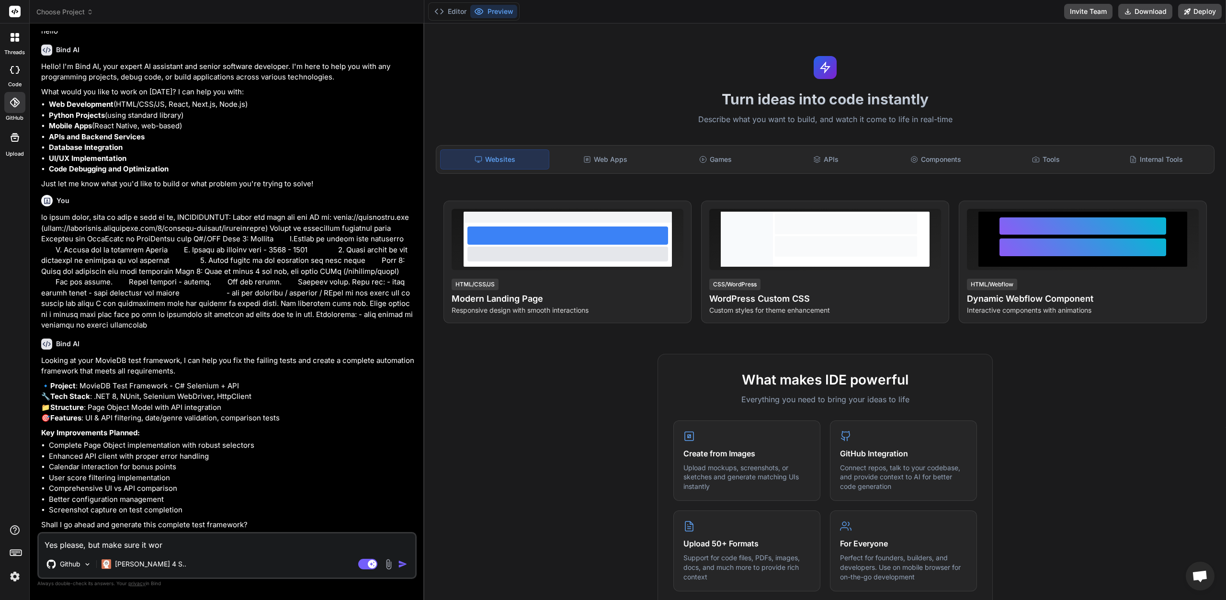
type textarea "x"
type textarea "Yes please, but make sure it works"
type textarea "x"
type textarea "Yes please, but make sure it works"
type textarea "x"
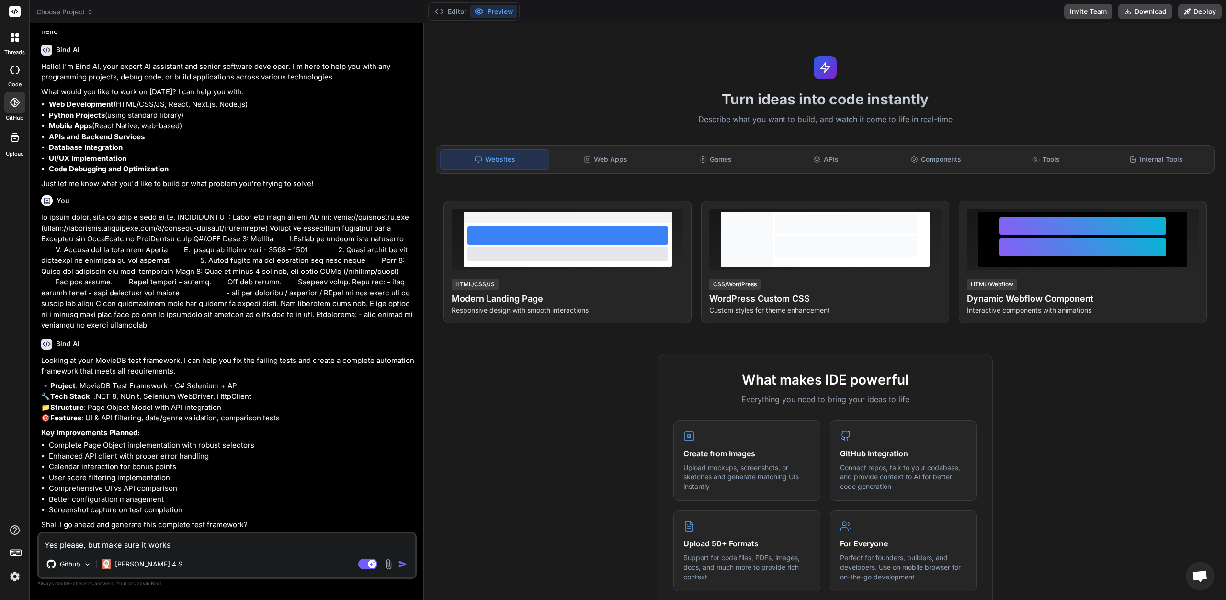
type textarea "Yes please, but make sure it works f"
type textarea "x"
type textarea "Yes please, but make sure it works fi"
type textarea "x"
type textarea "Yes please, but make sure it works fir"
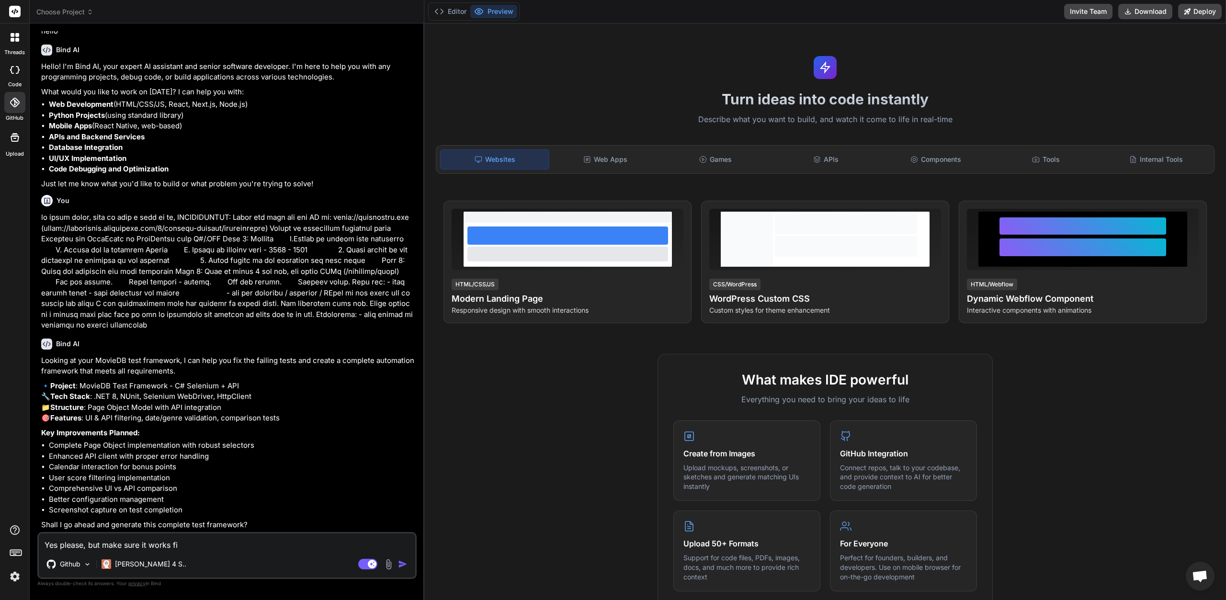
type textarea "x"
type textarea "Yes please, but make sure it works firs"
type textarea "x"
type textarea "Yes please, but make sure it works first"
type textarea "x"
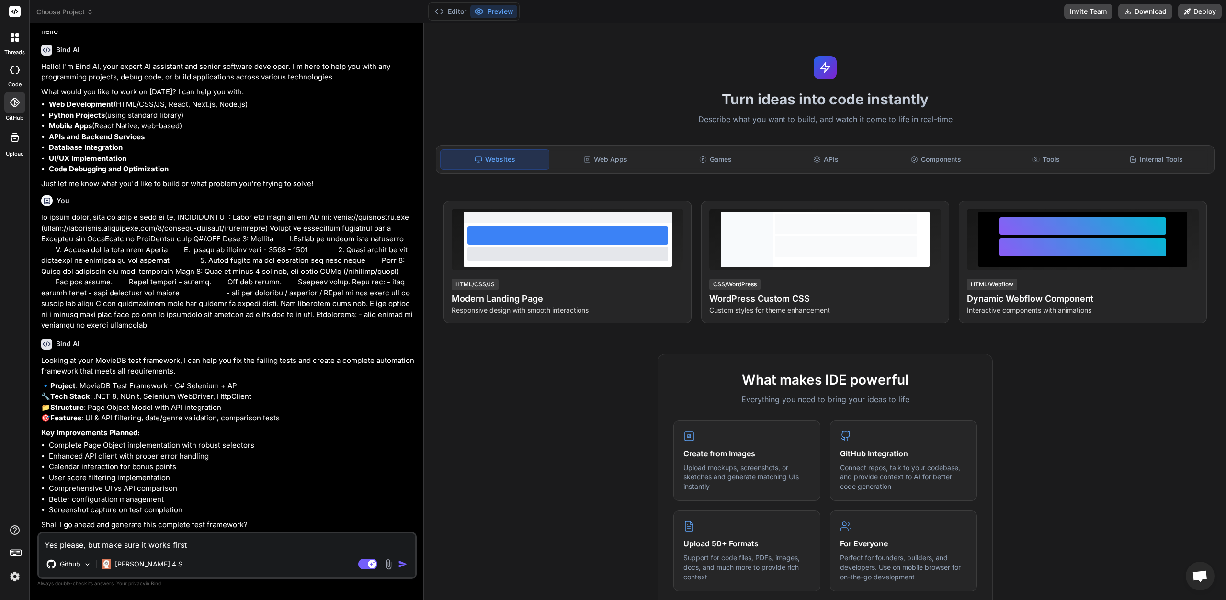
type textarea "Yes please, but make sure it works firsts"
type textarea "x"
type textarea "Yes please, but make sure it works first"
type textarea "x"
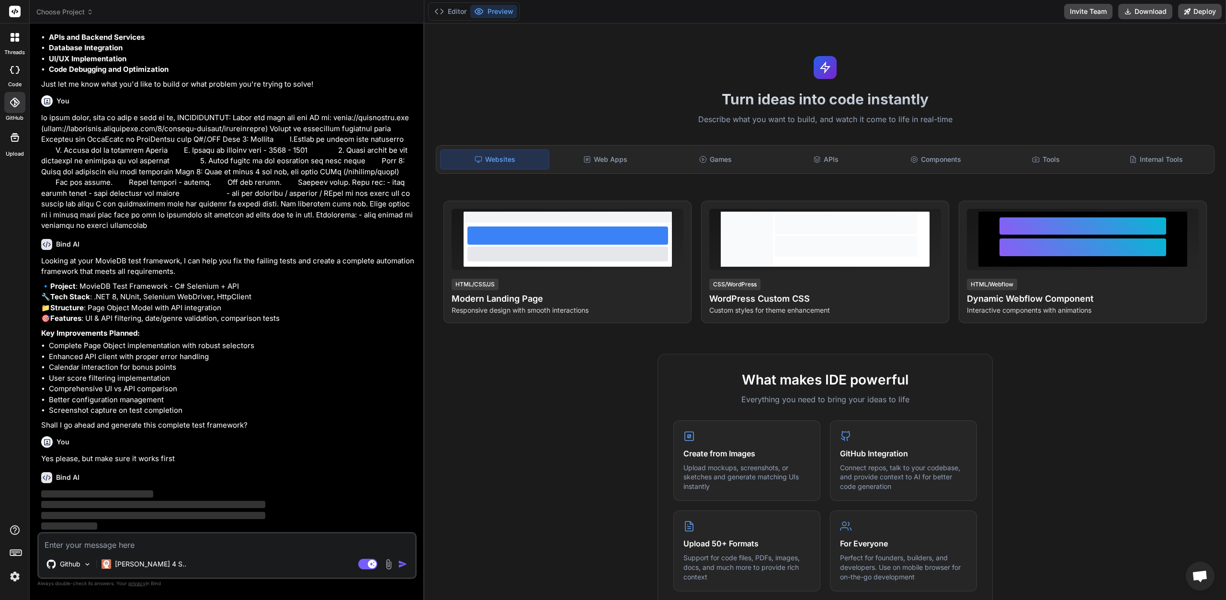
scroll to position [158, 0]
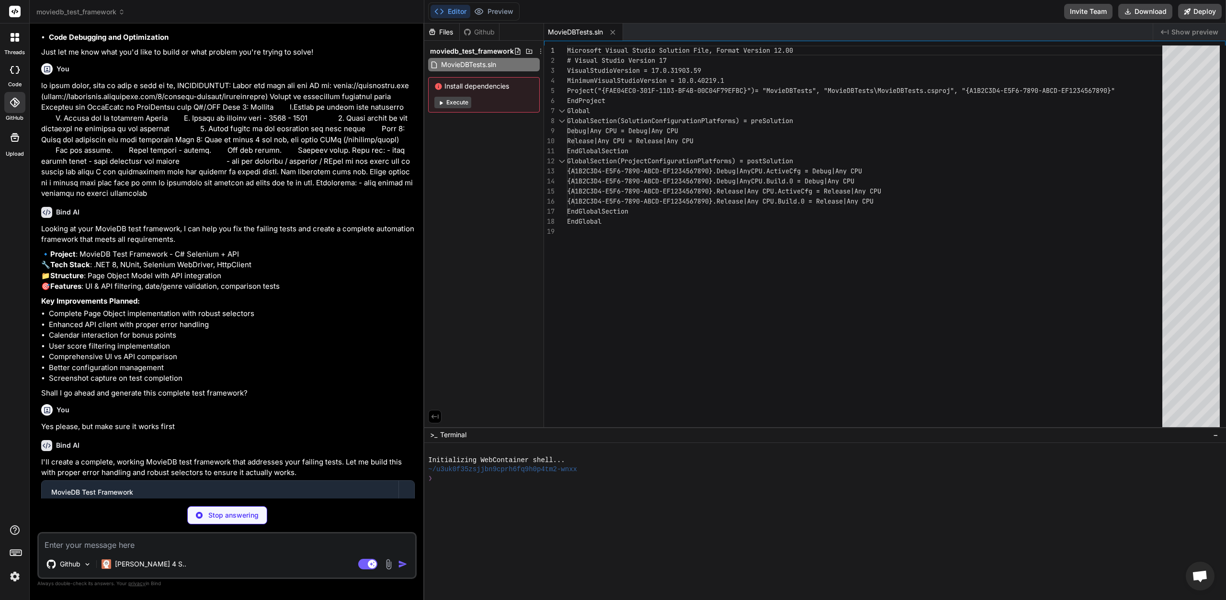
type textarea "x"
type textarea "</None> </ItemGroup> </Project>"
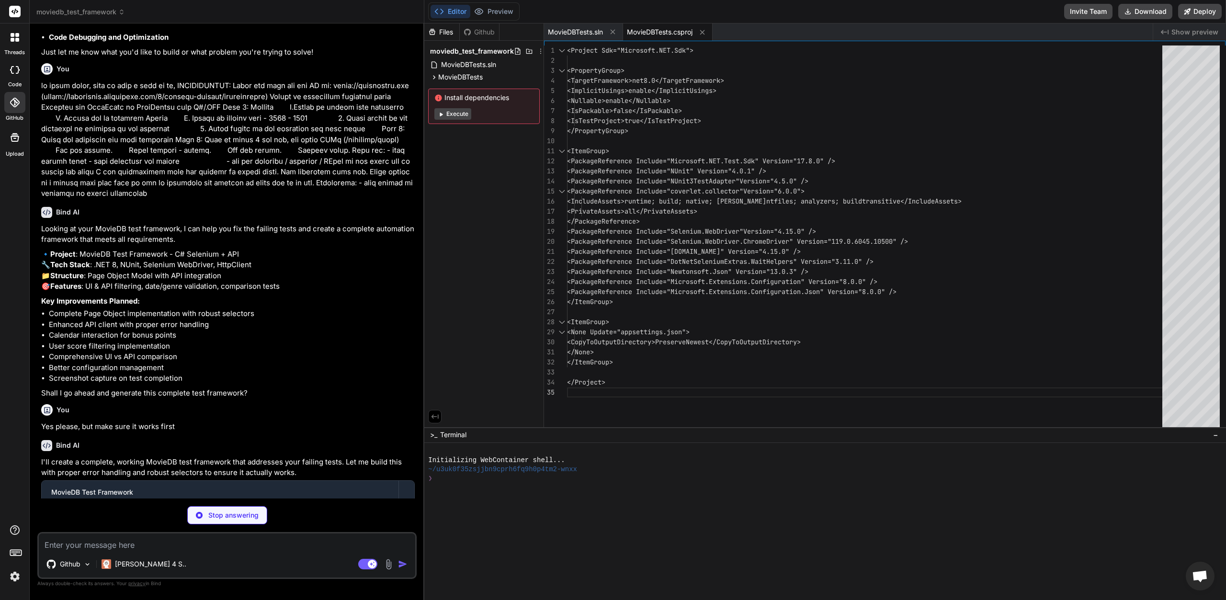
type textarea "x"
type textarea ""Headless": false } }"
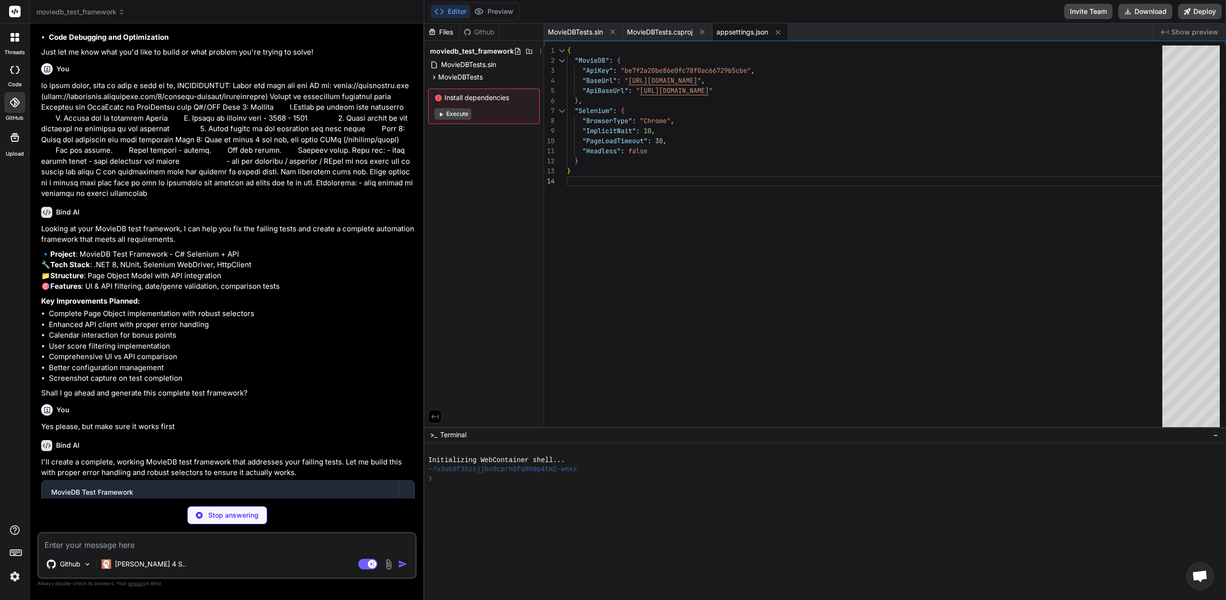
type textarea "x"
type textarea "public static string BrowserType => _configuration?["Selenium:BrowserType"] ?? …"
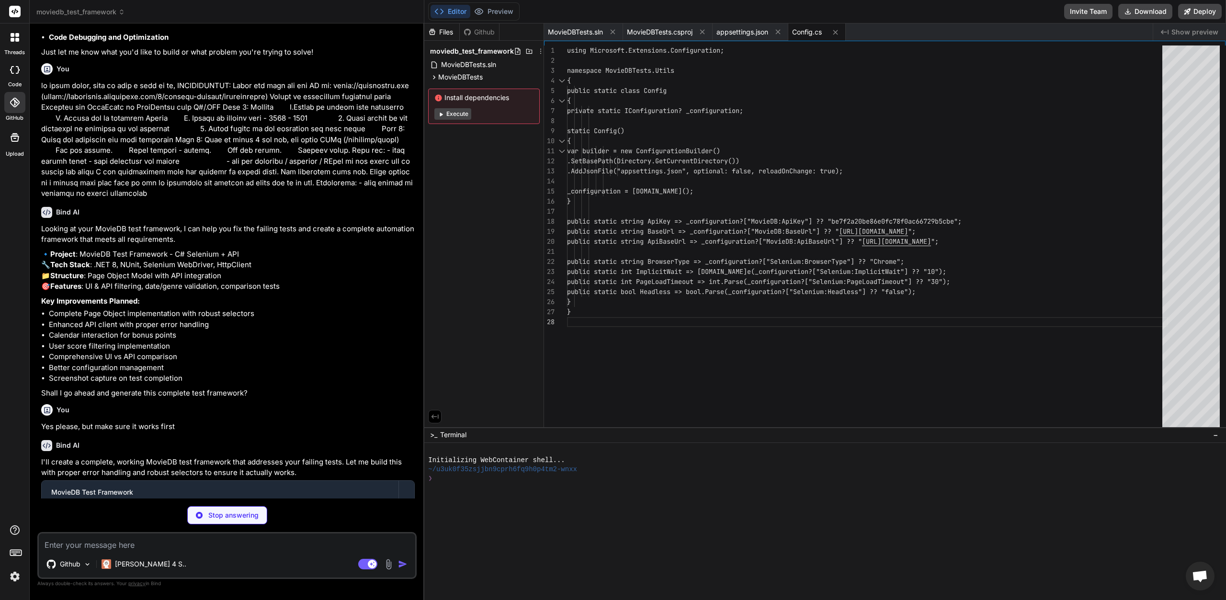
type textarea "x"
type textarea "} }"
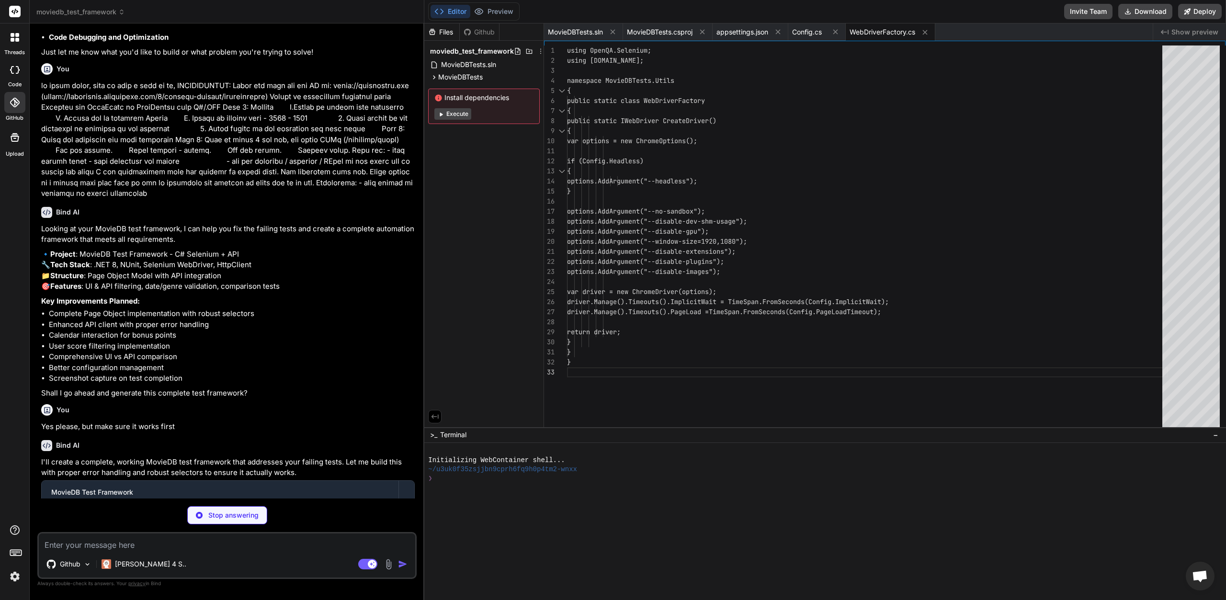
type textarea "x"
type textarea "public static void UntilPageLoaded(IWebDriver driver, int seconds = 20) { var w…"
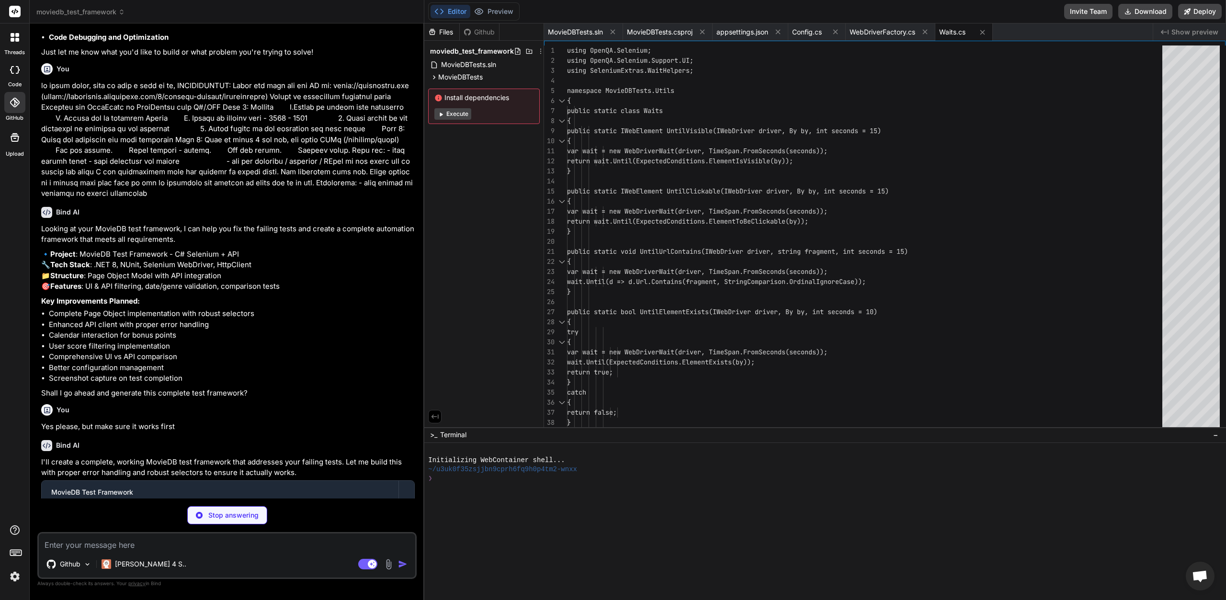
type textarea "x"
type textarea "return null; } } } }"
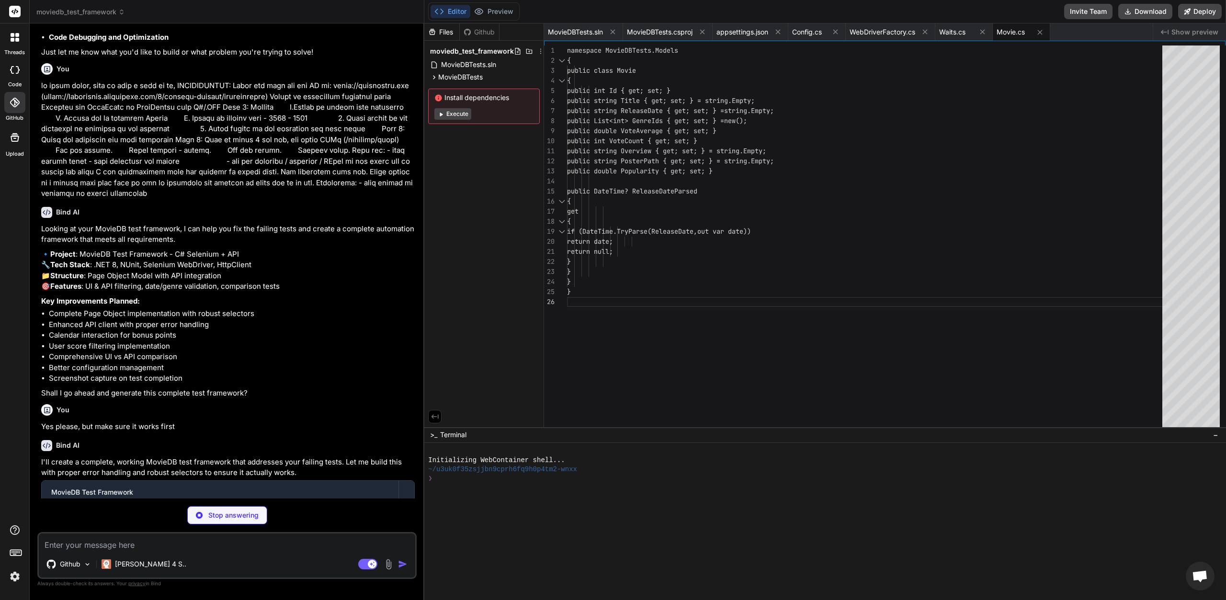
type textarea "x"
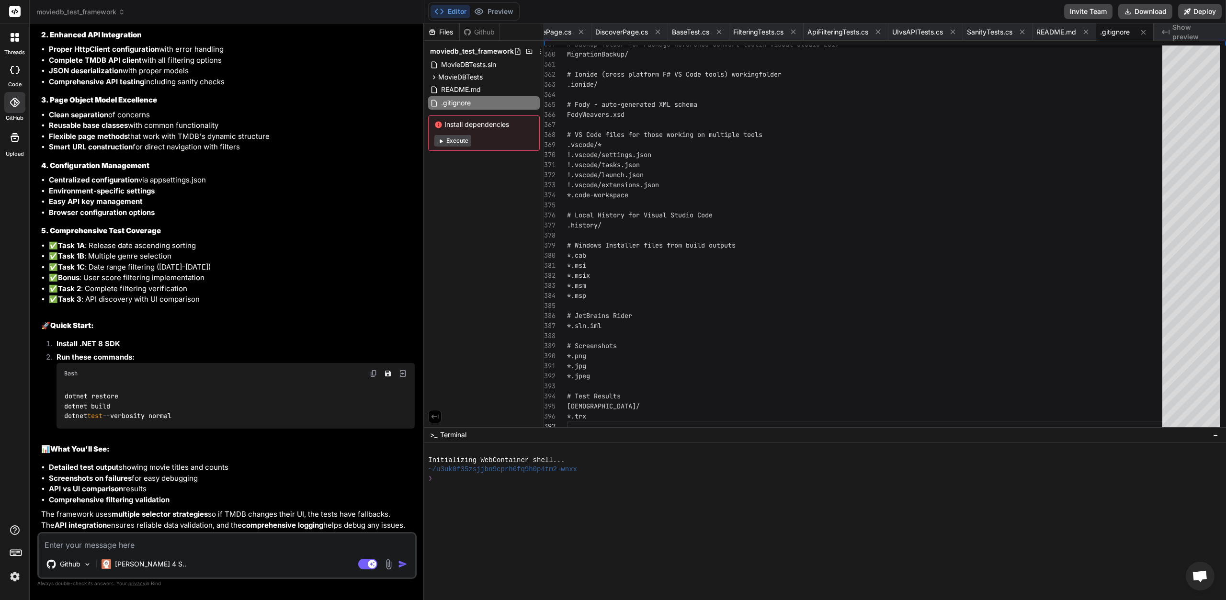
scroll to position [1101, 0]
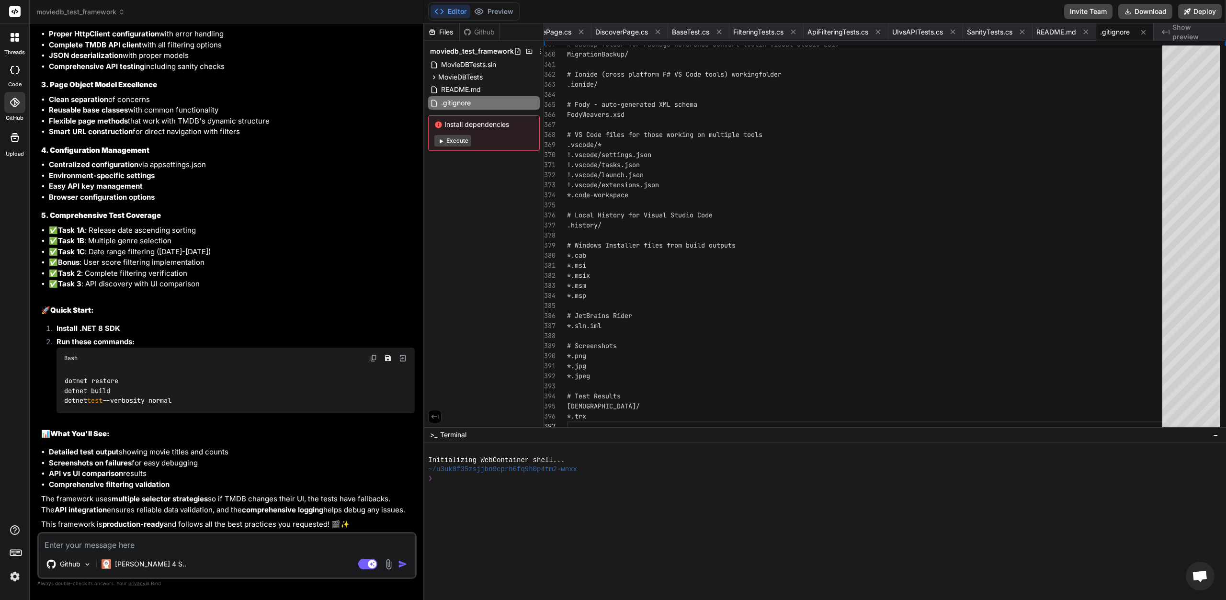
click at [461, 144] on button "Execute" at bounding box center [452, 140] width 37 height 11
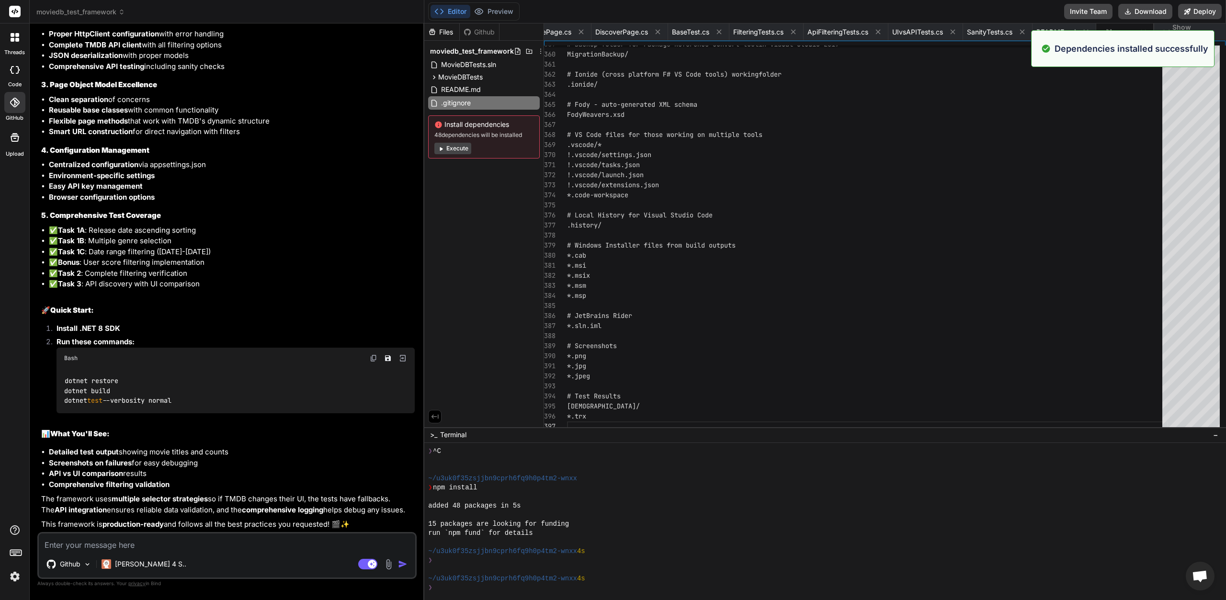
scroll to position [27, 0]
click at [448, 11] on button "Editor" at bounding box center [451, 11] width 40 height 13
click at [460, 149] on button "Execute" at bounding box center [452, 148] width 37 height 11
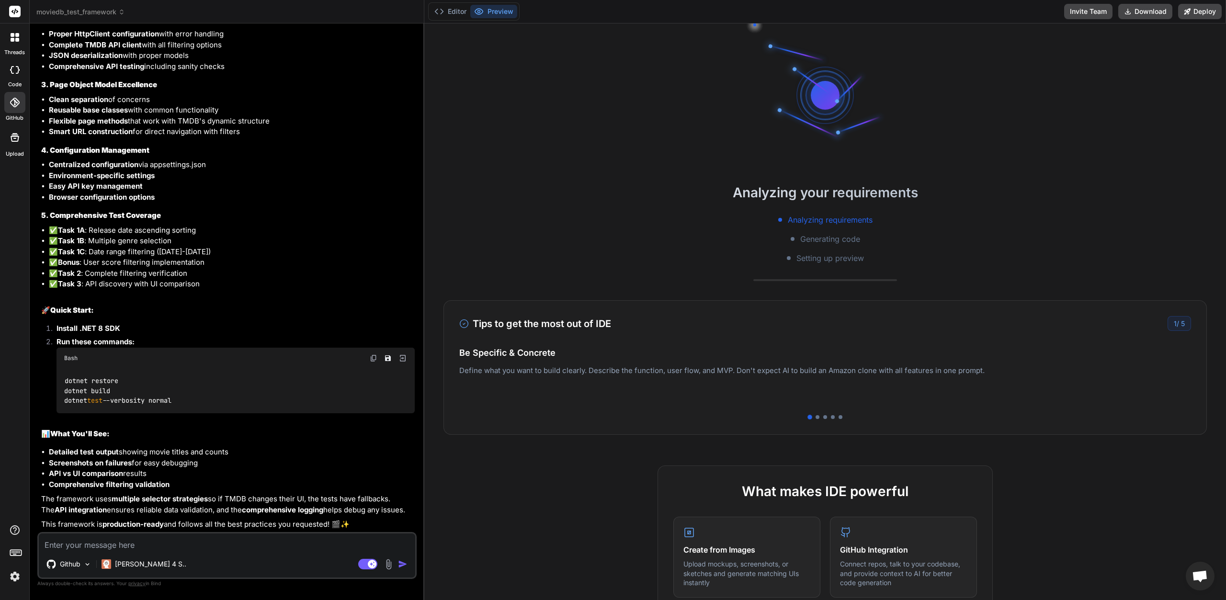
scroll to position [164, 0]
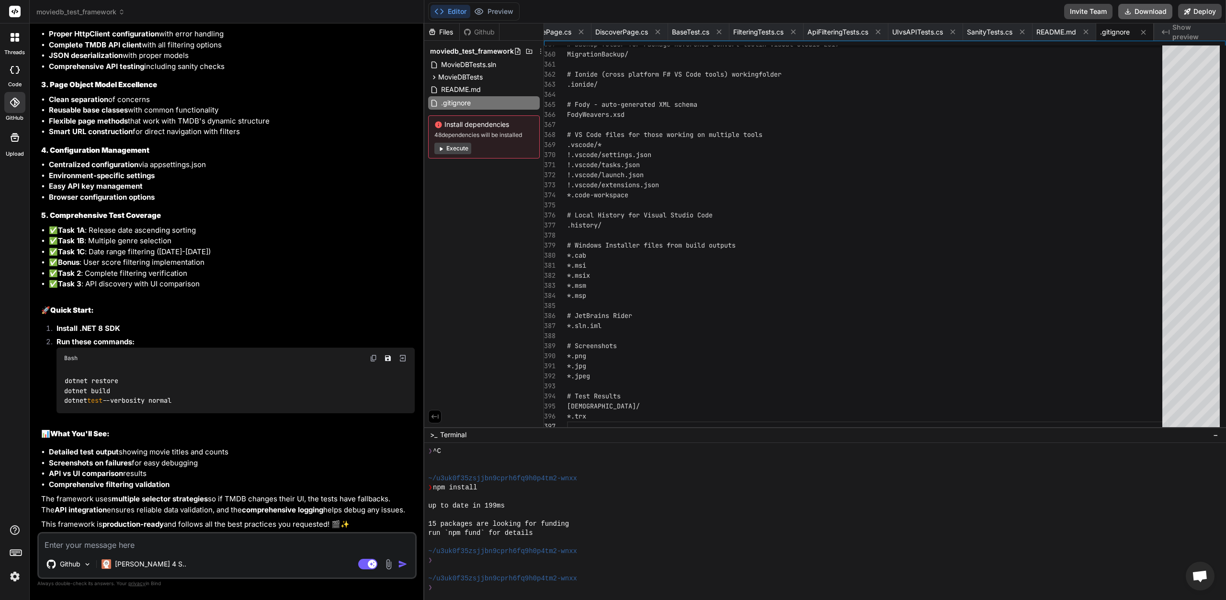
click at [1138, 11] on button "Download" at bounding box center [1145, 11] width 54 height 15
click at [189, 542] on textarea at bounding box center [227, 541] width 376 height 17
paste textarea "Loremi.DolorsiTametconsEcteturad : elitsed doe tempori: Utla etdolor ma AliquaE…"
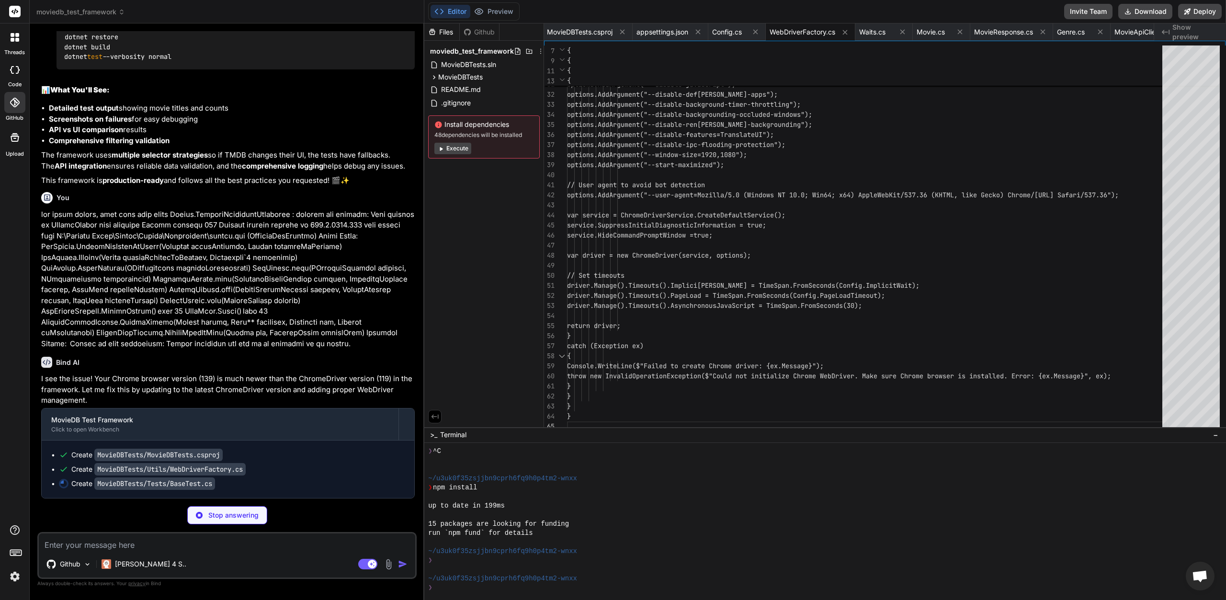
scroll to position [1434, 0]
click at [172, 544] on textarea at bounding box center [227, 541] width 376 height 17
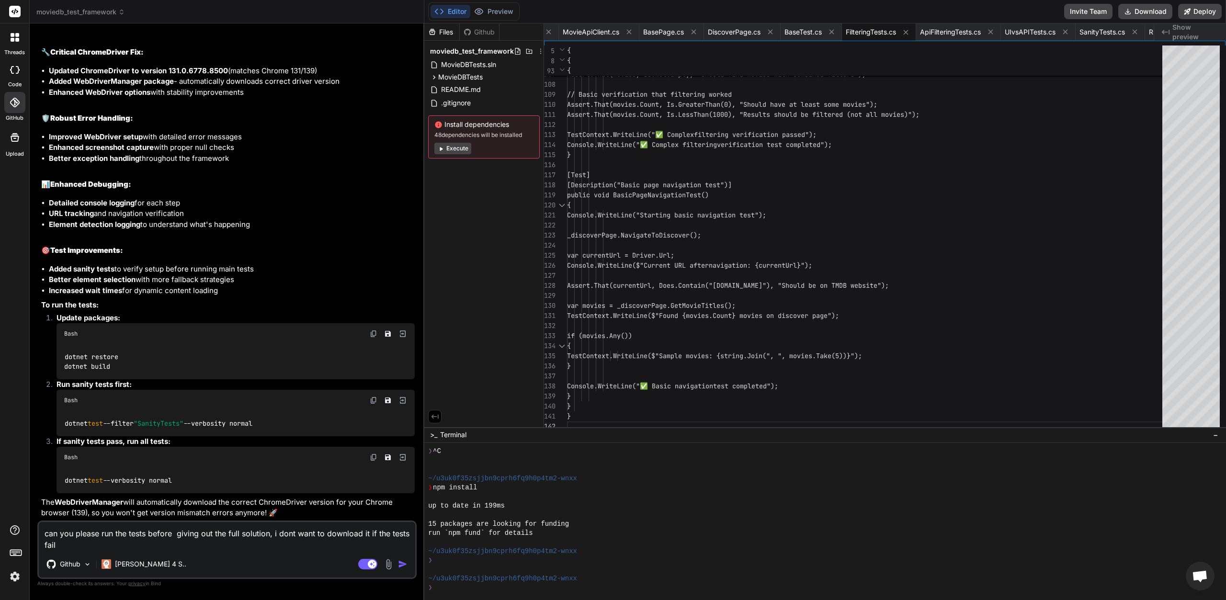
scroll to position [1959, 0]
click at [405, 568] on img "button" at bounding box center [403, 564] width 10 height 10
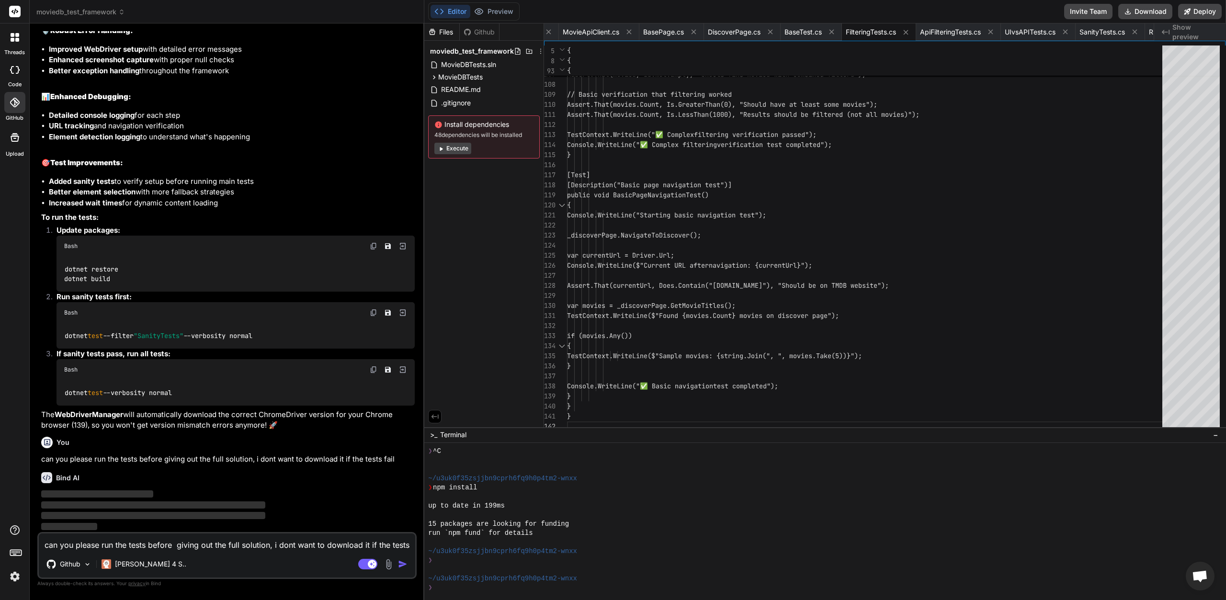
scroll to position [2046, 0]
click at [1139, 13] on button "Download" at bounding box center [1145, 11] width 54 height 15
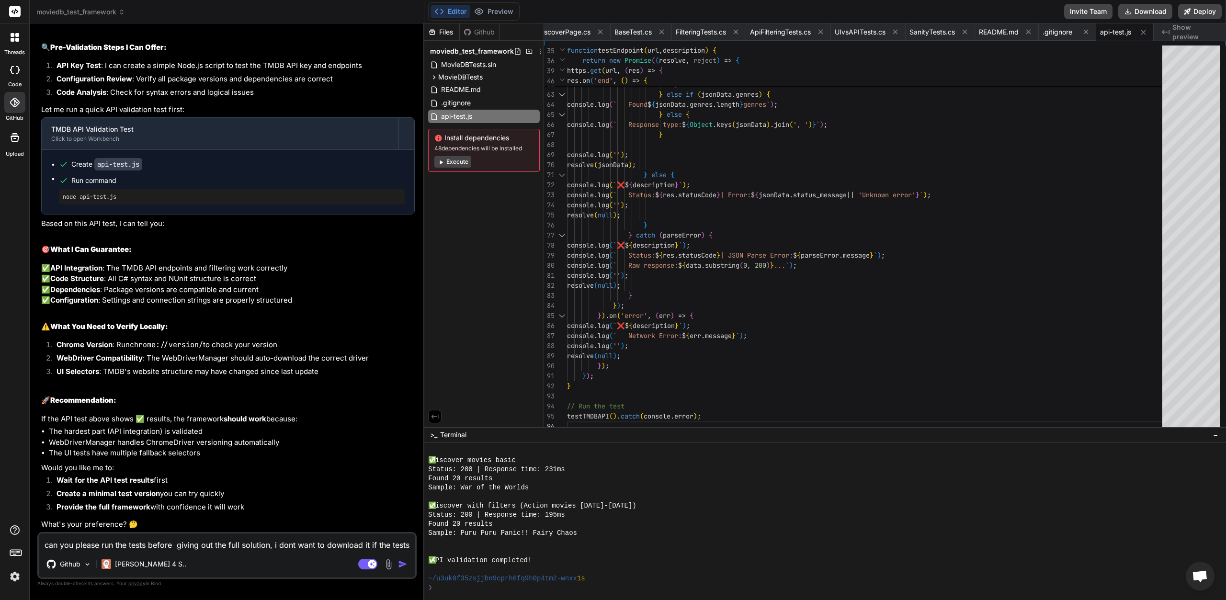
scroll to position [2606, 0]
click at [213, 545] on textarea "can you please run the tests before giving out the full solution, i dont want t…" at bounding box center [227, 541] width 376 height 17
paste textarea "Log level is set to Informational (Default). Connected to test environment '< L…"
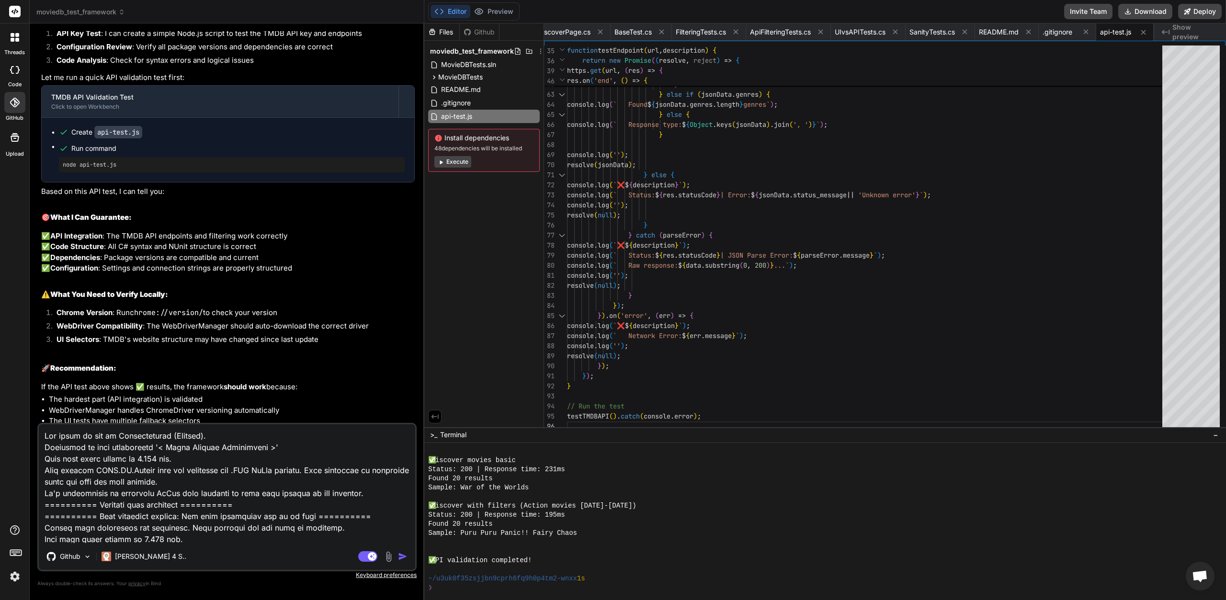
scroll to position [5782, 0]
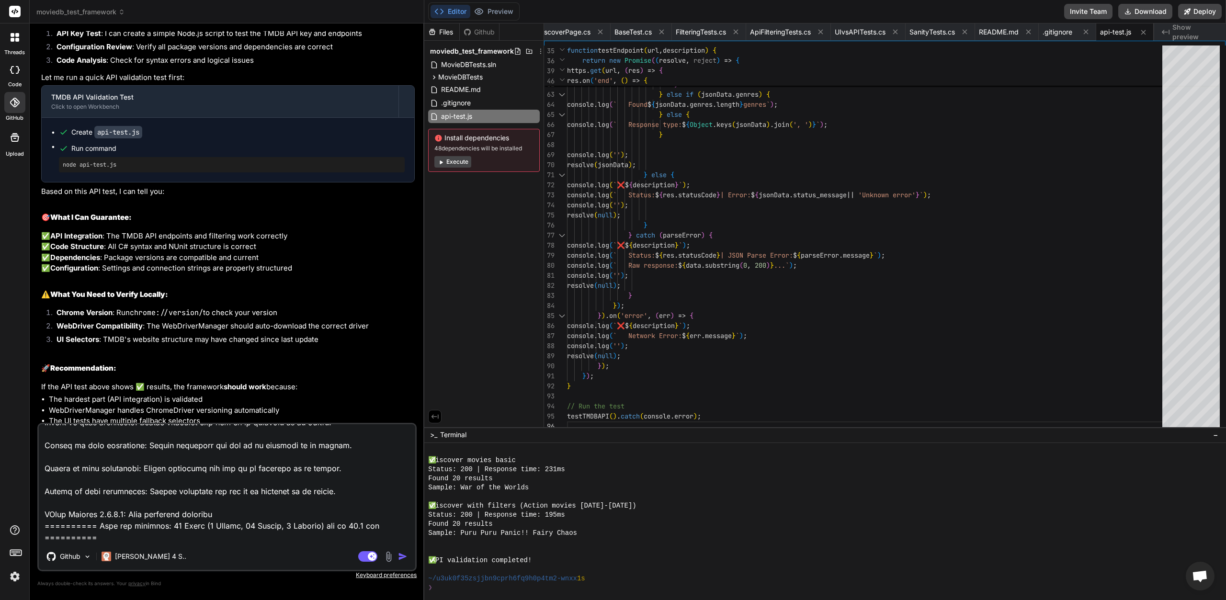
click at [400, 557] on img "button" at bounding box center [403, 557] width 10 height 10
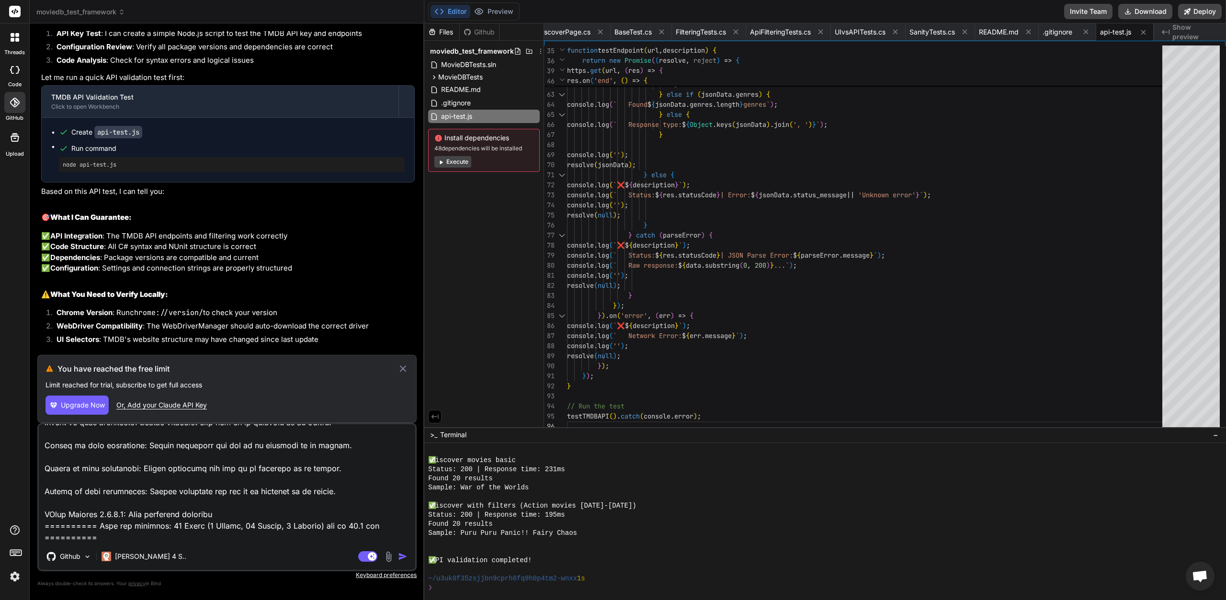
click at [81, 404] on span "Upgrade Now" at bounding box center [83, 405] width 44 height 10
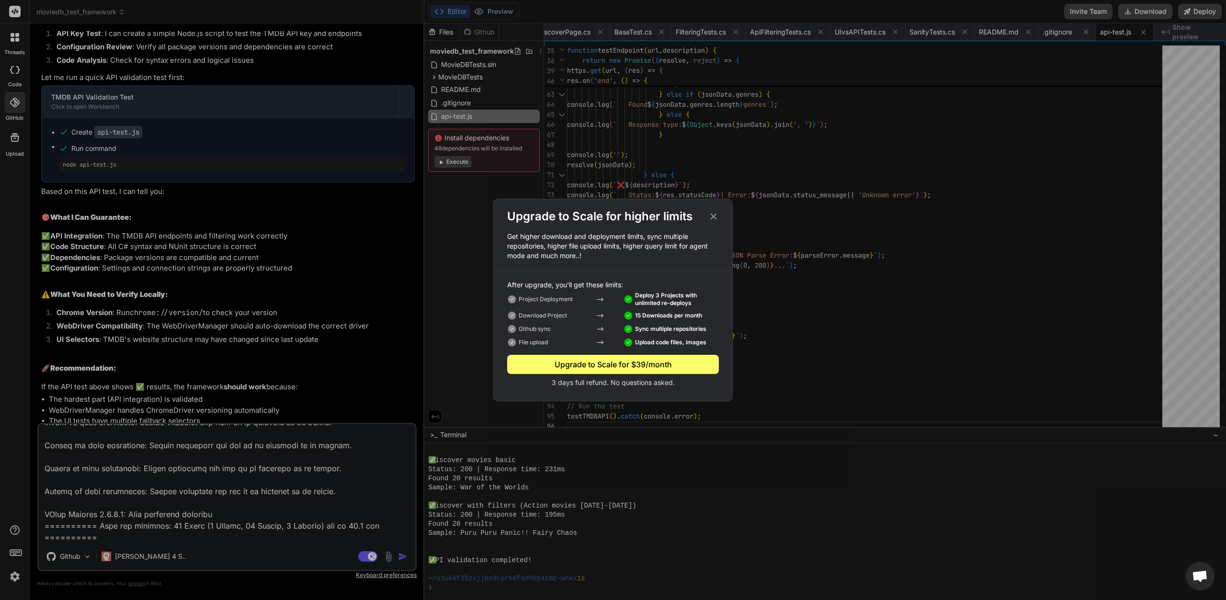
click at [714, 214] on icon at bounding box center [713, 216] width 11 height 11
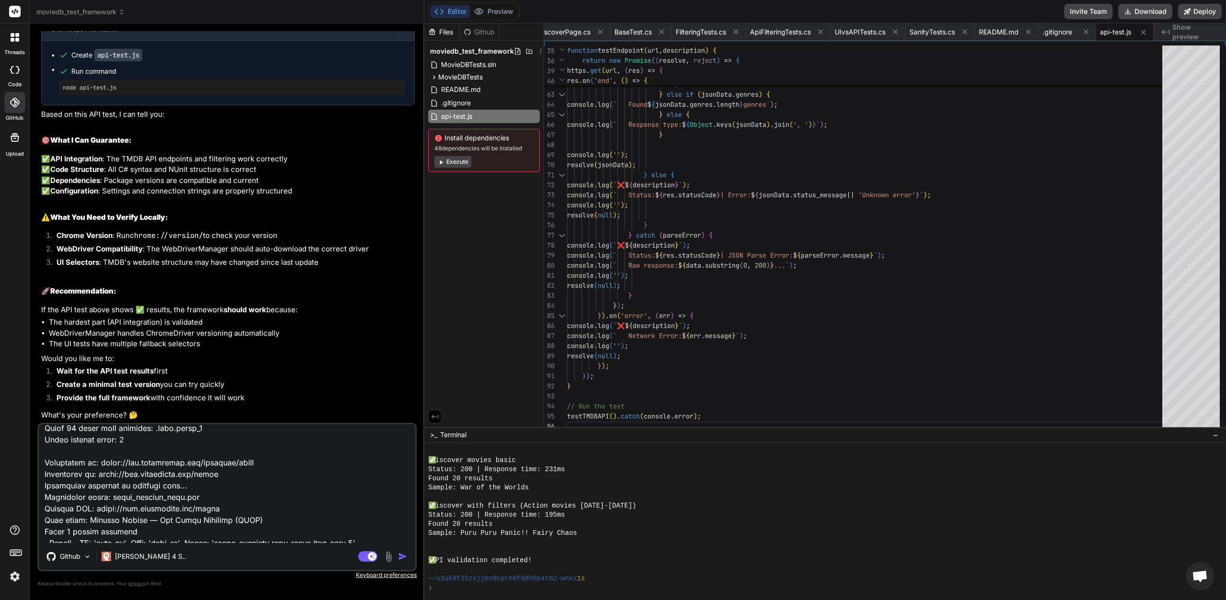
scroll to position [2862, 0]
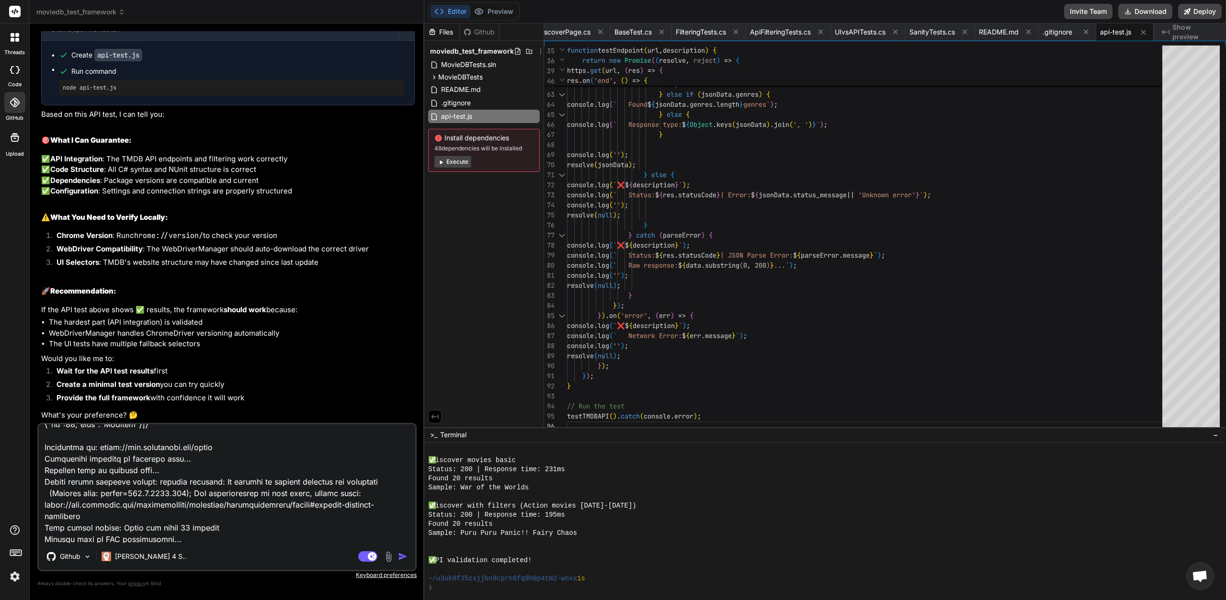
click at [401, 556] on img "button" at bounding box center [403, 557] width 10 height 10
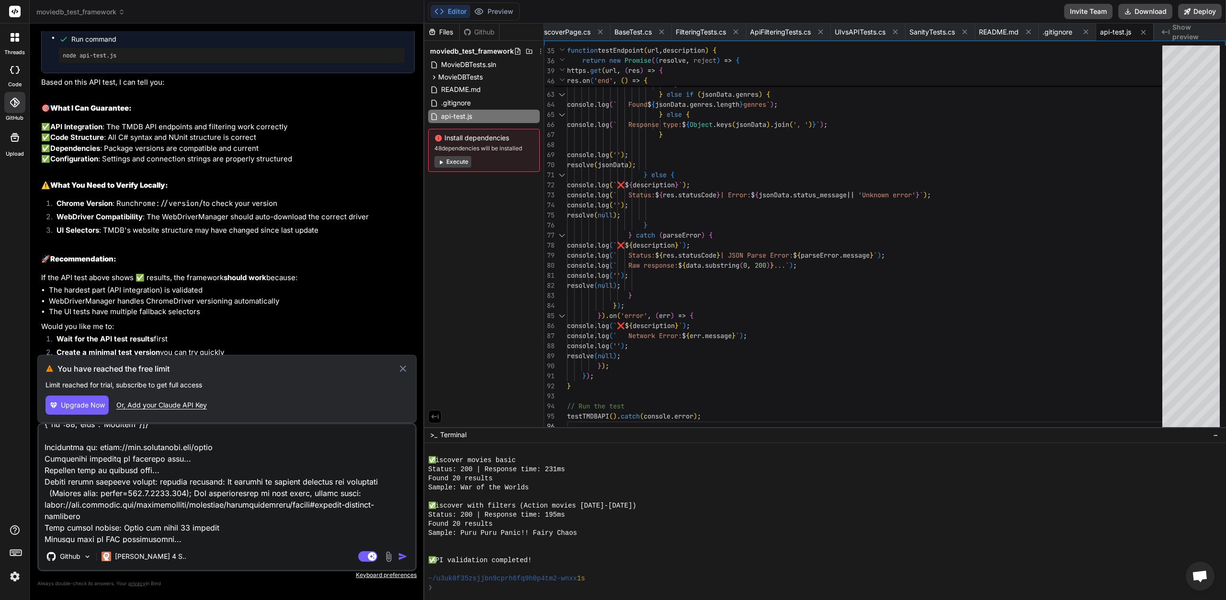
click at [404, 369] on icon at bounding box center [403, 368] width 7 height 7
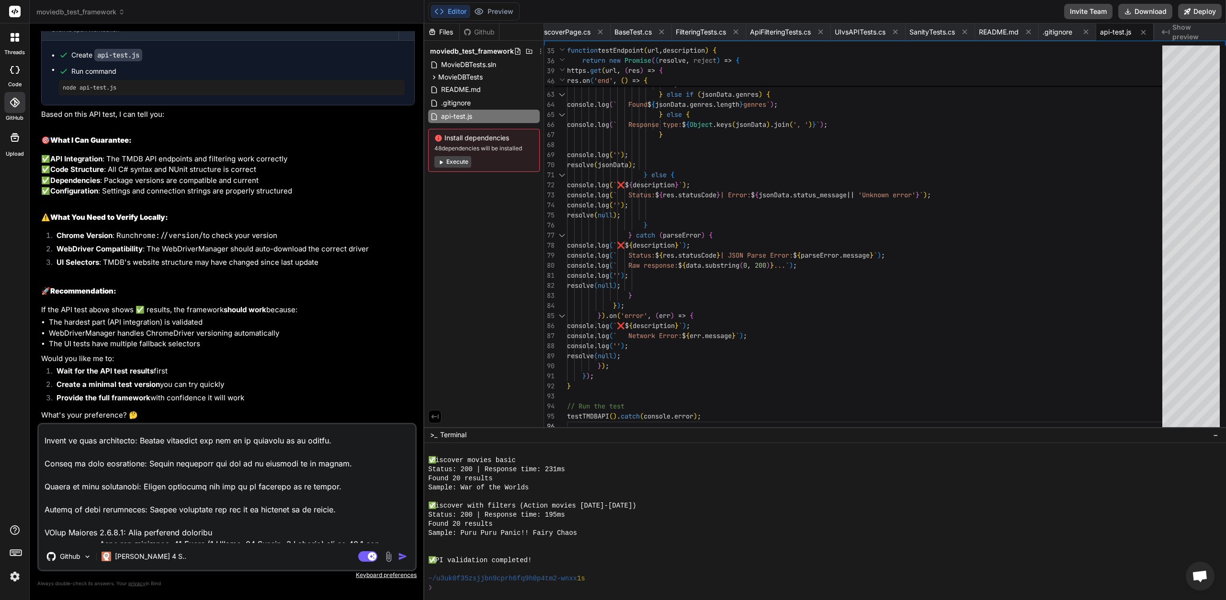
scroll to position [5783, 0]
click at [448, 161] on button "Execute" at bounding box center [452, 161] width 37 height 11
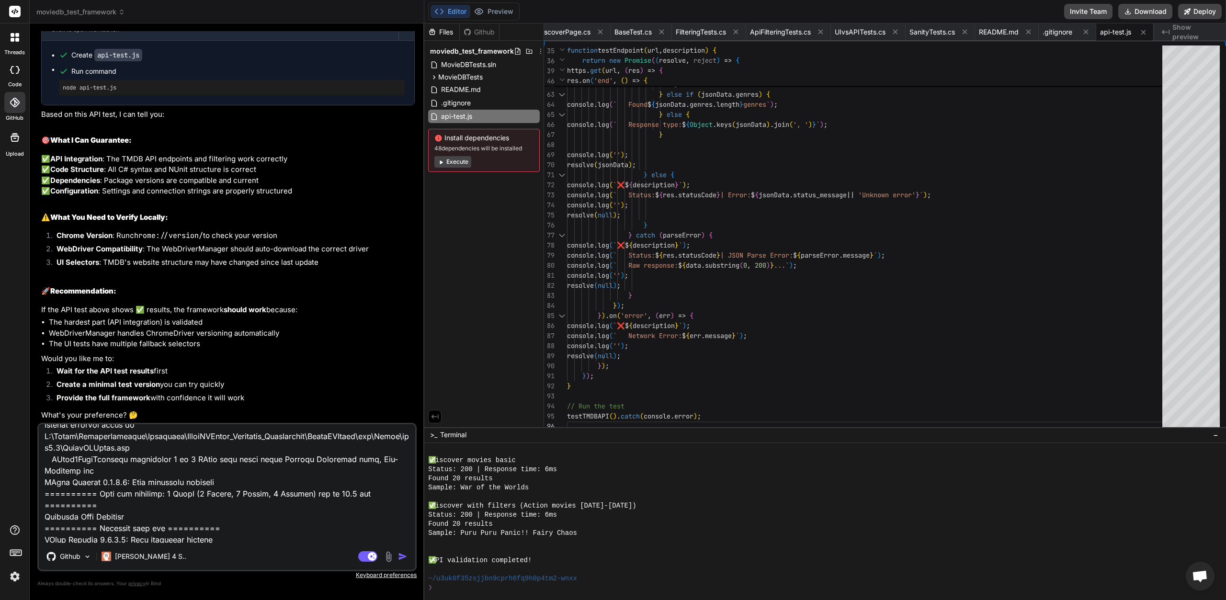
scroll to position [0, 0]
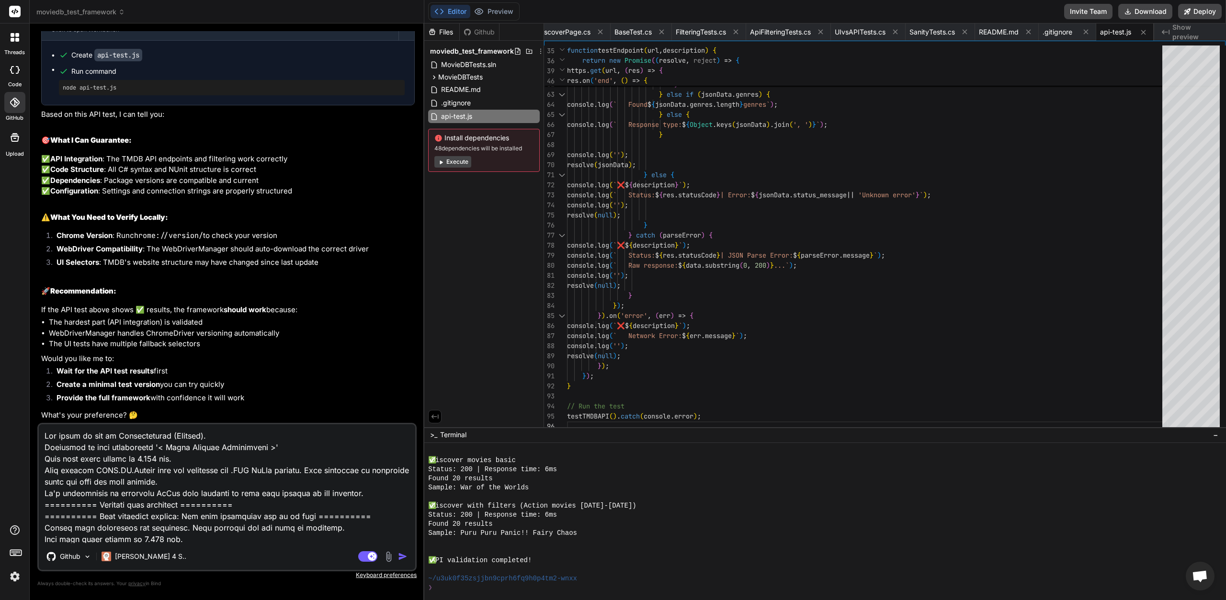
drag, startPoint x: 140, startPoint y: 534, endPoint x: -115, endPoint y: 93, distance: 509.6
click at [0, 93] on html "threads code GitHub Upload moviedb_test_framework Created with Pixso. Bind AI W…" at bounding box center [613, 300] width 1226 height 600
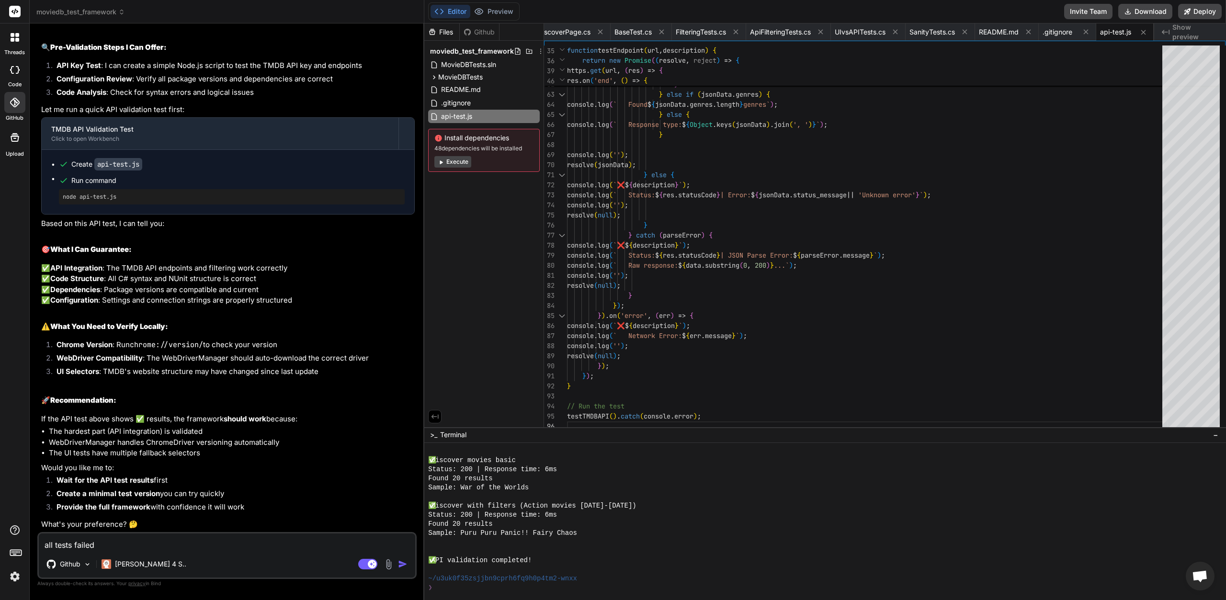
scroll to position [2674, 0]
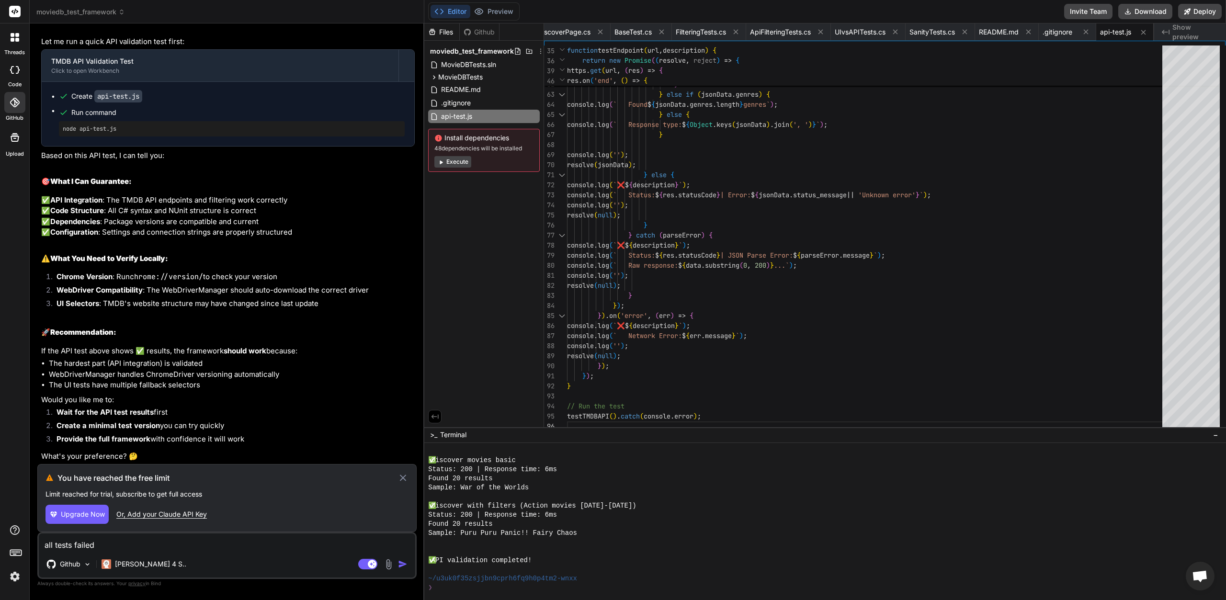
click at [403, 474] on icon at bounding box center [402, 477] width 11 height 11
